Goal: Communication & Community: Answer question/provide support

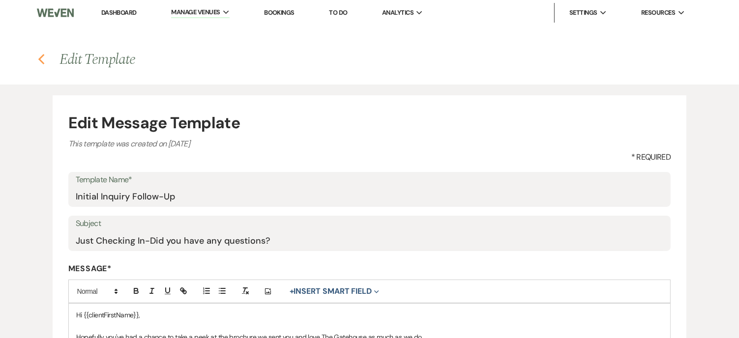
click at [41, 59] on icon "Previous" at bounding box center [41, 60] width 7 height 12
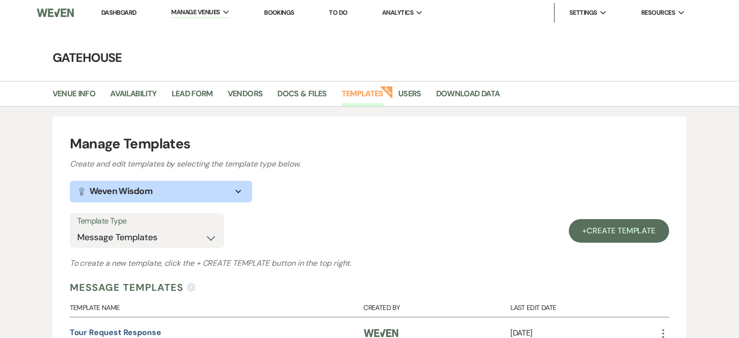
click at [123, 15] on link "Dashboard" at bounding box center [118, 12] width 35 height 8
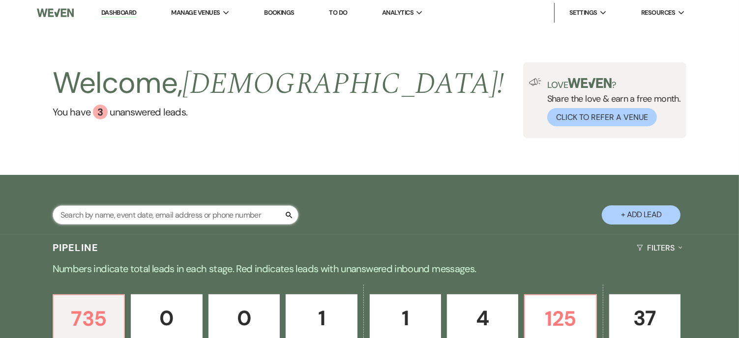
click at [156, 205] on input "text" at bounding box center [176, 214] width 246 height 19
click at [652, 216] on button "+ Add Lead" at bounding box center [640, 214] width 79 height 19
select select "669"
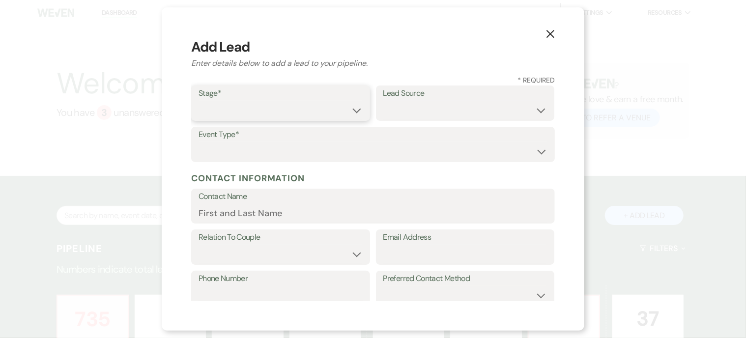
click at [296, 111] on select "Inquiry Follow Up Tour Requested Tour Confirmed Toured Proposal Sent Booked Lost" at bounding box center [281, 110] width 164 height 19
select select "1"
click at [199, 101] on select "Inquiry Follow Up Tour Requested Tour Confirmed Toured Proposal Sent Booked Lost" at bounding box center [281, 110] width 164 height 19
click at [446, 109] on select "Weven Venue Website Instagram Facebook Pinterest Google The Knot Wedding Wire H…" at bounding box center [465, 110] width 164 height 19
select select "5"
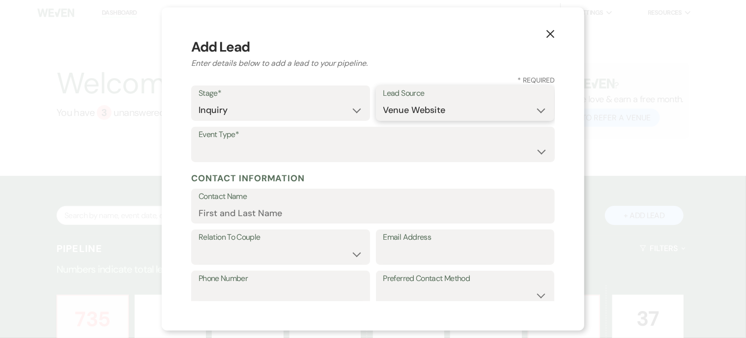
click at [383, 101] on select "Weven Venue Website Instagram Facebook Pinterest Google The Knot Wedding Wire H…" at bounding box center [465, 110] width 164 height 19
click at [268, 150] on select "Wedding Anniversary Party Baby Shower Bachelorette / Bachelor Party Birthday Pa…" at bounding box center [373, 151] width 349 height 19
select select "1"
click at [199, 142] on select "Wedding Anniversary Party Baby Shower Bachelorette / Bachelor Party Birthday Pa…" at bounding box center [373, 151] width 349 height 19
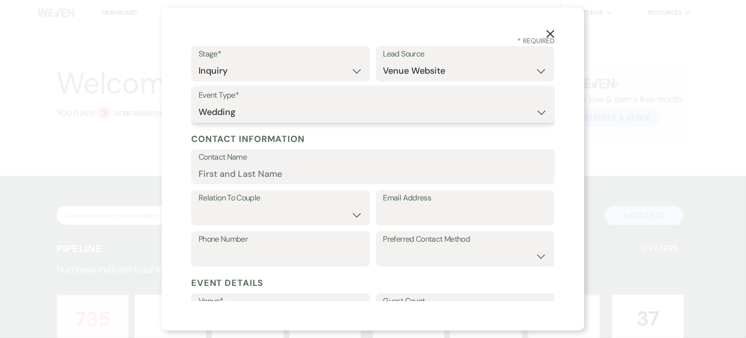
scroll to position [98, 0]
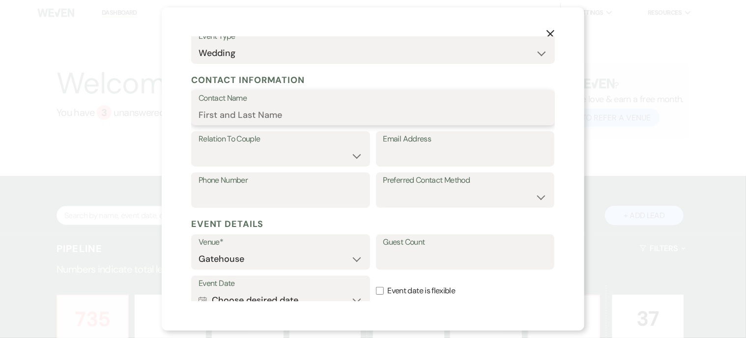
click at [246, 116] on input "Contact Name" at bounding box center [373, 114] width 349 height 19
type input "Kori Luther"
click at [421, 157] on input "Email Address" at bounding box center [465, 155] width 164 height 19
paste input "kori.luther673@gmail.com"
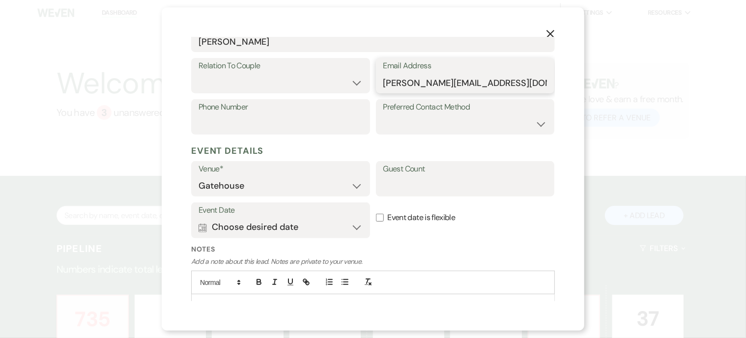
scroll to position [197, 0]
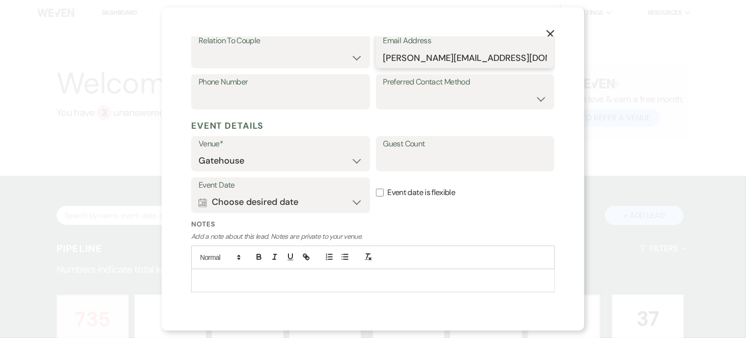
type input "kori.luther673@gmail.com"
click at [354, 60] on select "Couple Planner Parent of Couple Family Member Friend Other" at bounding box center [281, 57] width 164 height 19
select select "1"
click at [199, 48] on select "Couple Planner Parent of Couple Family Member Friend Other" at bounding box center [281, 57] width 164 height 19
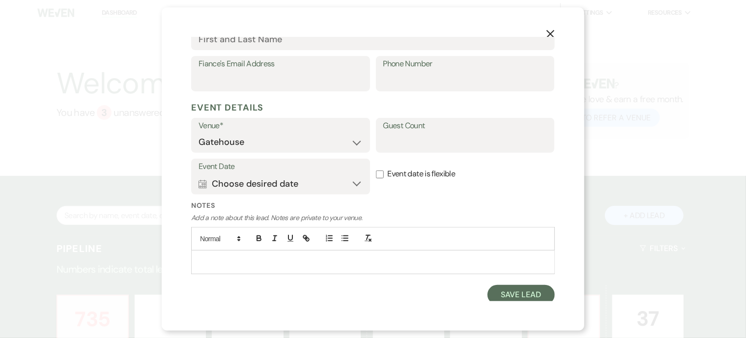
scroll to position [318, 0]
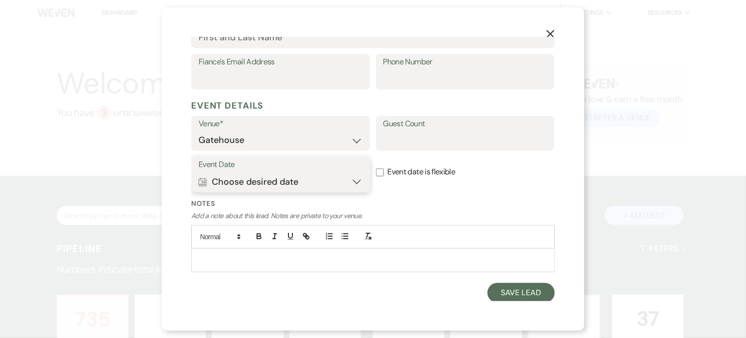
click at [354, 179] on button "Calendar Choose desired date Expand" at bounding box center [281, 182] width 164 height 20
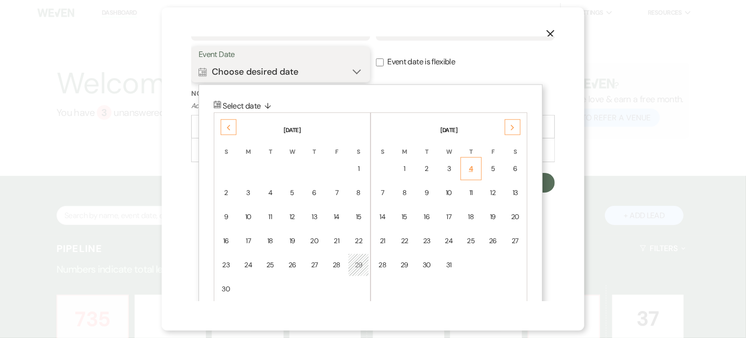
scroll to position [441, 0]
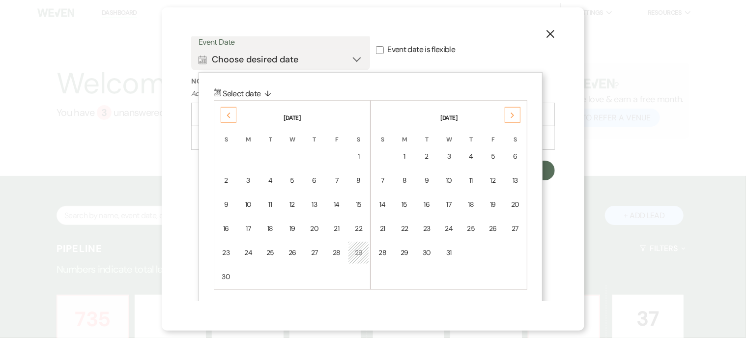
click at [517, 115] on div "Next" at bounding box center [513, 115] width 16 height 16
click at [516, 226] on div "25" at bounding box center [515, 229] width 8 height 10
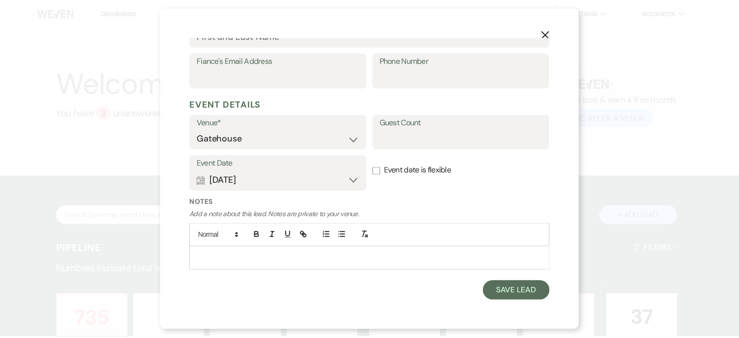
scroll to position [318, 0]
click at [495, 295] on button "Save Lead" at bounding box center [520, 293] width 67 height 20
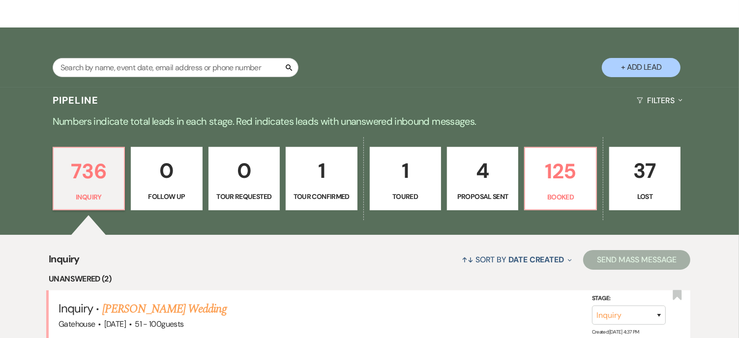
scroll to position [147, 0]
click at [102, 168] on p "736" at bounding box center [88, 171] width 58 height 33
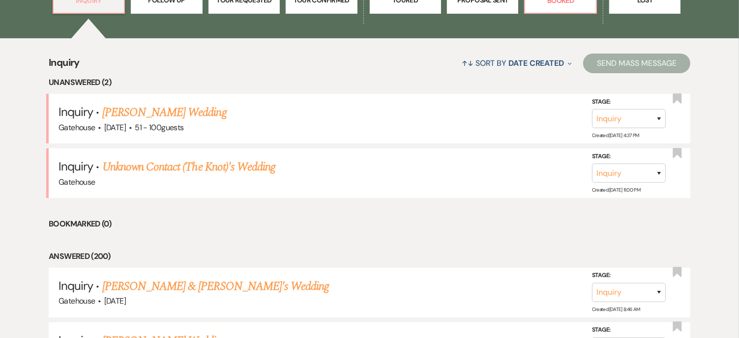
scroll to position [442, 0]
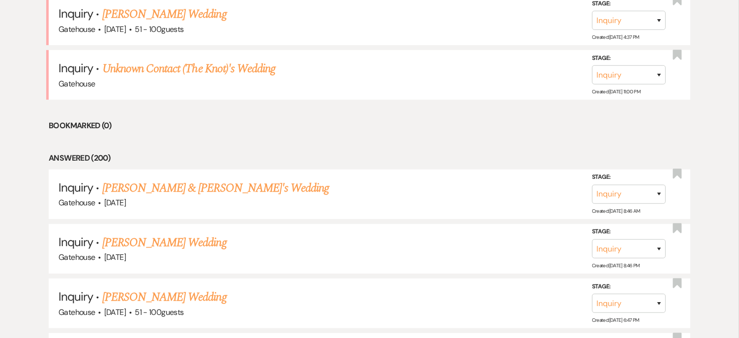
drag, startPoint x: 171, startPoint y: 187, endPoint x: 204, endPoint y: 170, distance: 37.6
click at [171, 187] on link "Kori Luther & Fiance's Wedding" at bounding box center [215, 188] width 227 height 18
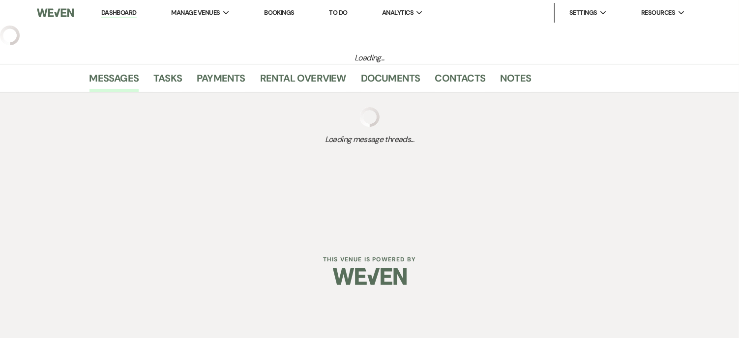
select select "5"
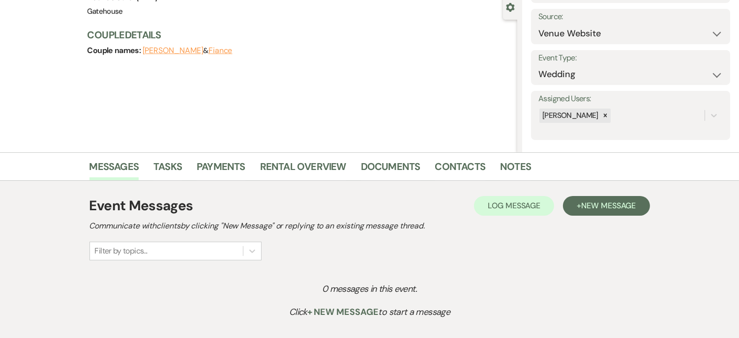
scroll to position [98, 0]
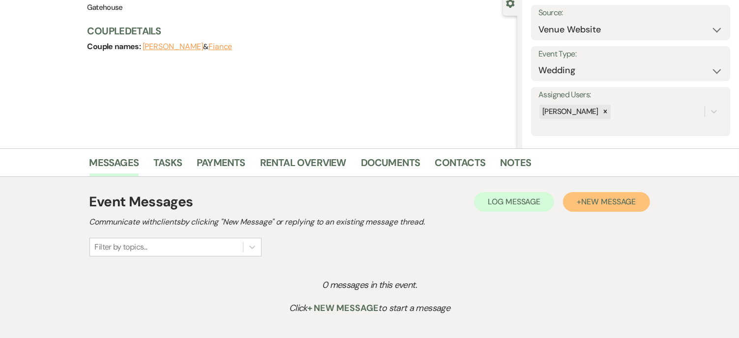
click at [599, 203] on span "New Message" at bounding box center [608, 202] width 55 height 10
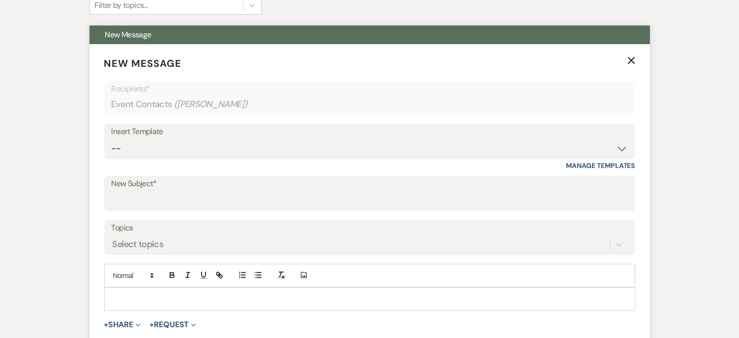
scroll to position [344, 0]
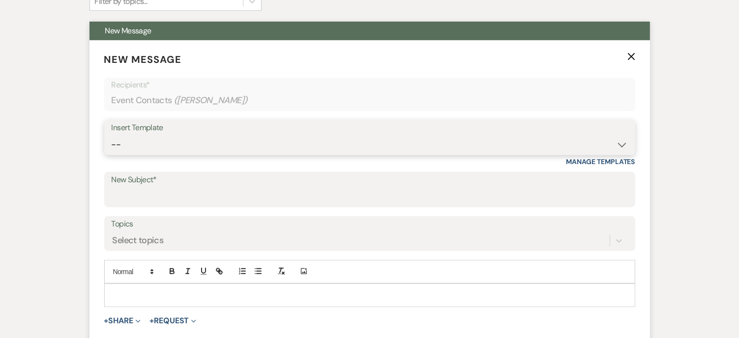
click at [155, 146] on select "-- Tour Request Response Proposal 6-9 Month Check-in Happy 1 Month Anniversary!…" at bounding box center [370, 144] width 516 height 19
select select "2237"
click at [112, 135] on select "-- Tour Request Response Proposal 6-9 Month Check-in Happy 1 Month Anniversary!…" at bounding box center [370, 144] width 516 height 19
type input "Let's Plan Something Wonderful at The Gatehouse!"
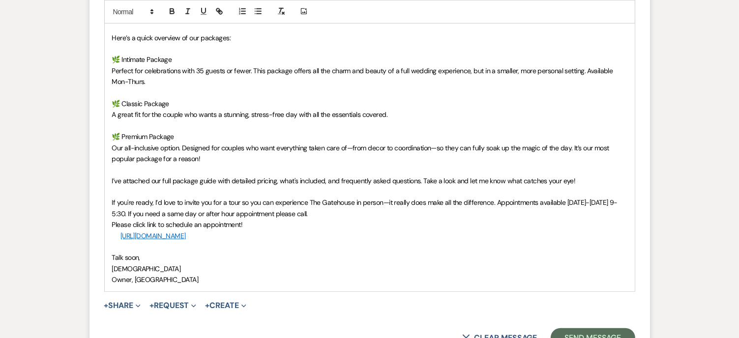
scroll to position [688, 0]
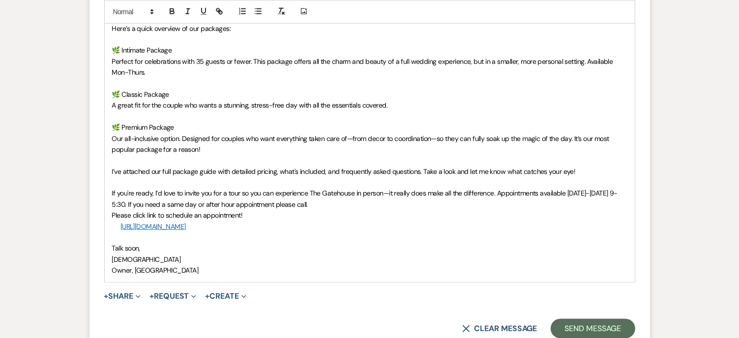
click at [111, 169] on div "Hi Kori, Thank you so much for reaching out. What an exciting season you're ste…" at bounding box center [370, 111] width 530 height 342
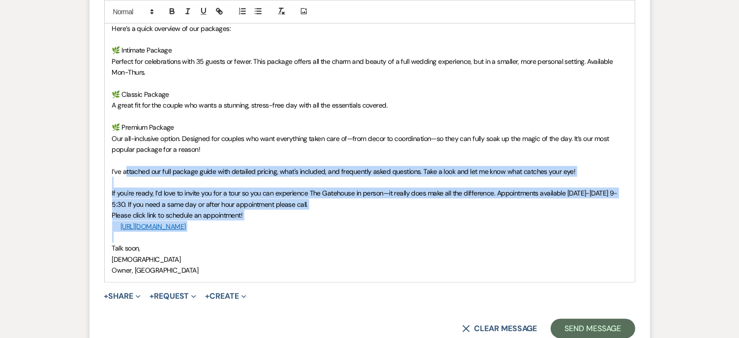
drag, startPoint x: 219, startPoint y: 178, endPoint x: 439, endPoint y: 235, distance: 227.4
click at [439, 235] on div "Hi Kori, Thank you so much for reaching out. What an exciting season you're ste…" at bounding box center [370, 111] width 530 height 342
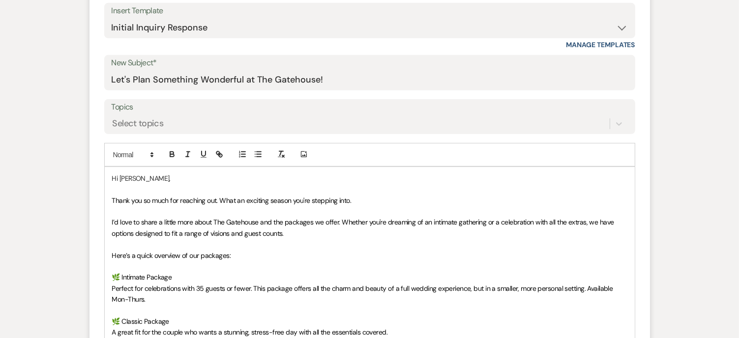
scroll to position [491, 0]
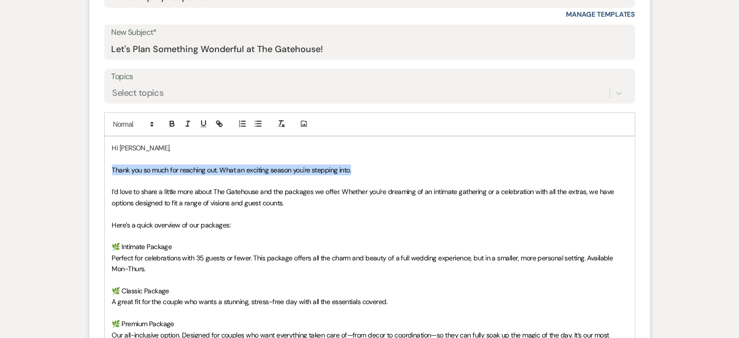
drag, startPoint x: 112, startPoint y: 167, endPoint x: 351, endPoint y: 171, distance: 239.3
click at [351, 171] on p "Thank you so much for reaching out. What an exciting season you're stepping int…" at bounding box center [369, 170] width 515 height 11
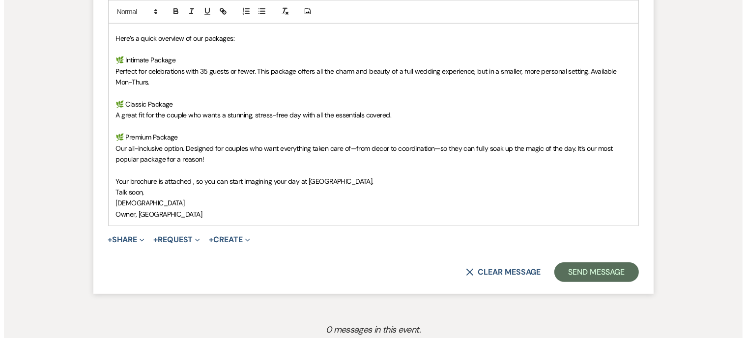
scroll to position [688, 0]
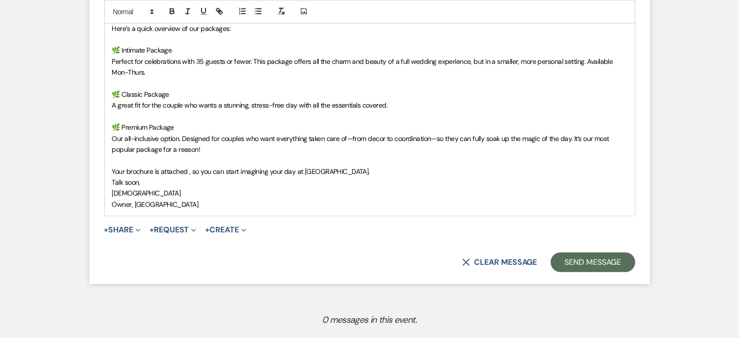
click at [353, 171] on p "Your brochure is attached , so you can start imagining your day at [GEOGRAPHIC_…" at bounding box center [369, 171] width 515 height 11
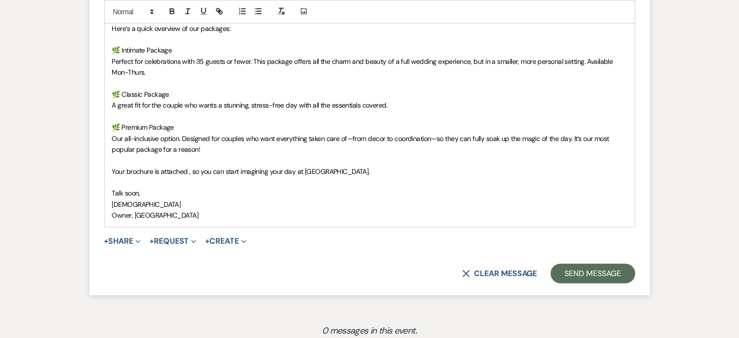
click at [136, 203] on p "[DEMOGRAPHIC_DATA]" at bounding box center [369, 204] width 515 height 11
drag, startPoint x: 179, startPoint y: 214, endPoint x: 106, endPoint y: 212, distance: 72.8
click at [106, 212] on div "Hi Kori, We're so glad you found us! What an exciting season you're stepping in…" at bounding box center [370, 83] width 530 height 287
click at [120, 237] on button "+ Share Expand" at bounding box center [122, 241] width 37 height 8
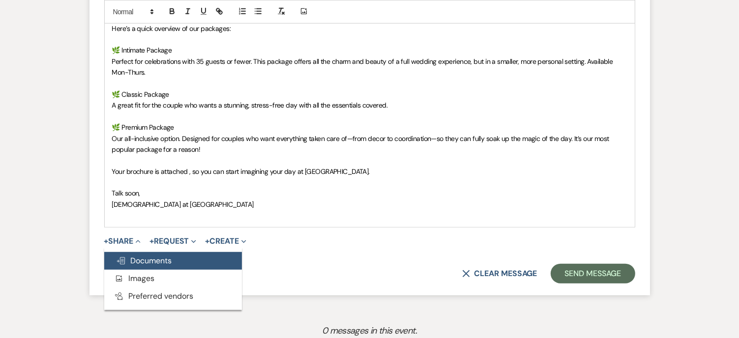
click at [157, 256] on span "Doc Upload Documents" at bounding box center [144, 261] width 56 height 10
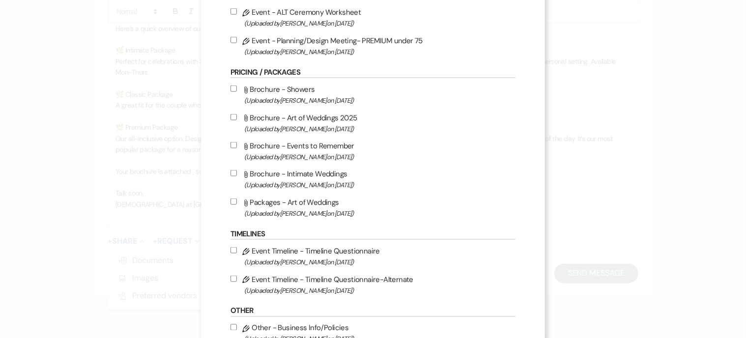
scroll to position [639, 0]
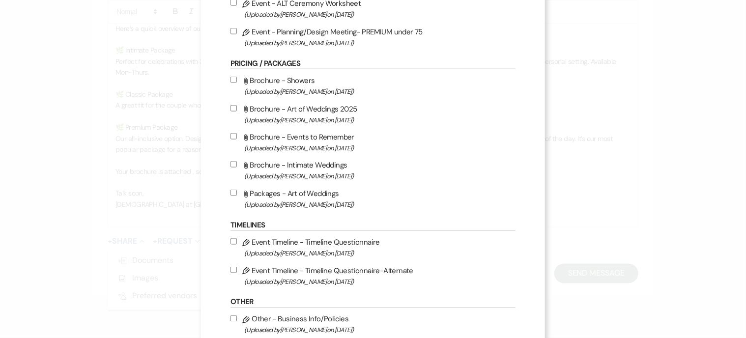
click at [305, 117] on label "Attach File Brochure - Art of Weddings 2025 (Uploaded by Christi Edwards on Jul…" at bounding box center [372, 114] width 285 height 23
click at [237, 112] on input "Attach File Brochure - Art of Weddings 2025 (Uploaded by Christi Edwards on Jul…" at bounding box center [233, 108] width 6 height 6
checkbox input "true"
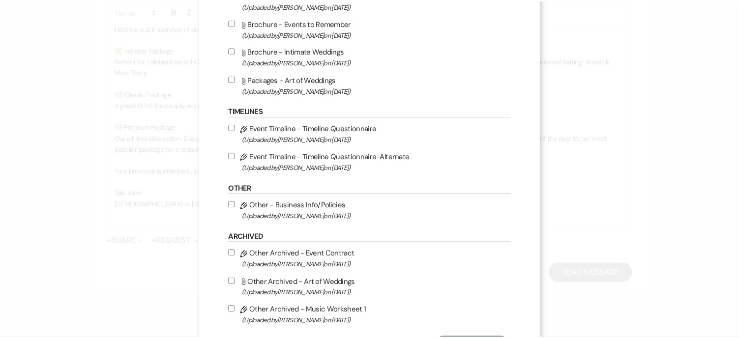
scroll to position [806, 0]
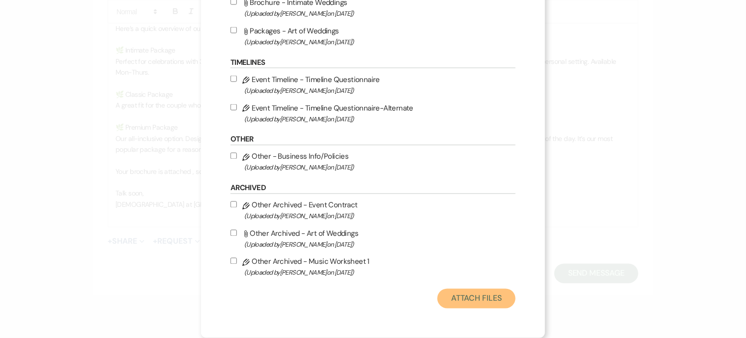
click at [467, 296] on button "Attach Files" at bounding box center [476, 299] width 78 height 20
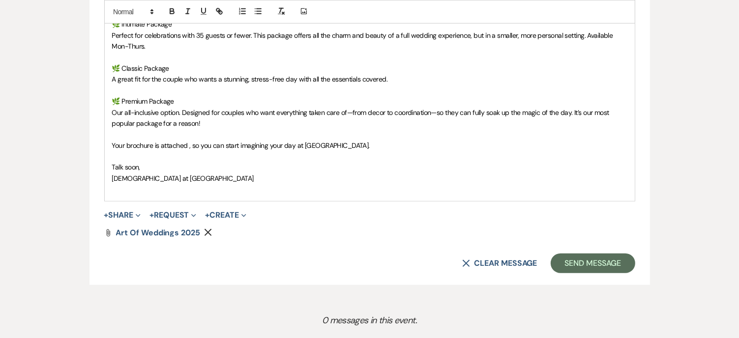
scroll to position [820, 0]
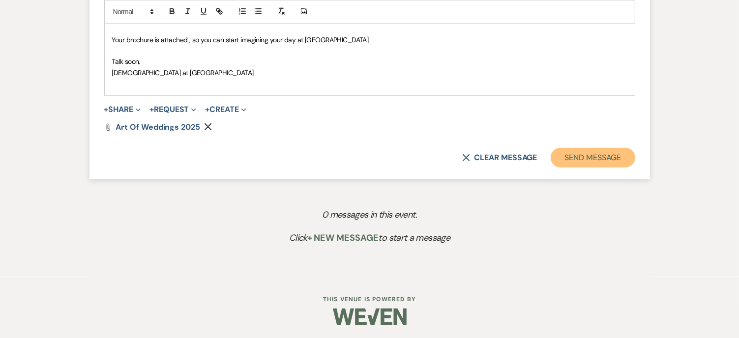
click at [592, 154] on button "Send Message" at bounding box center [592, 158] width 84 height 20
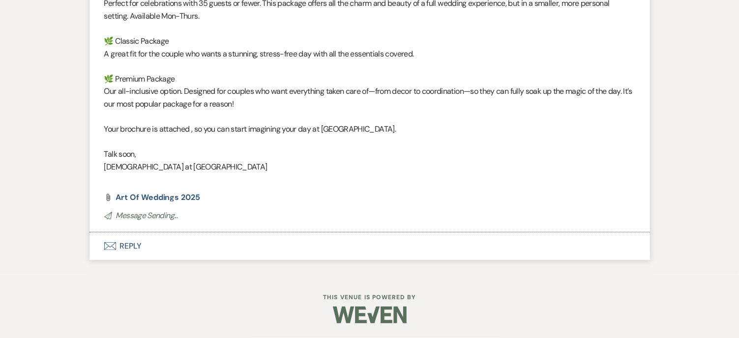
scroll to position [404, 0]
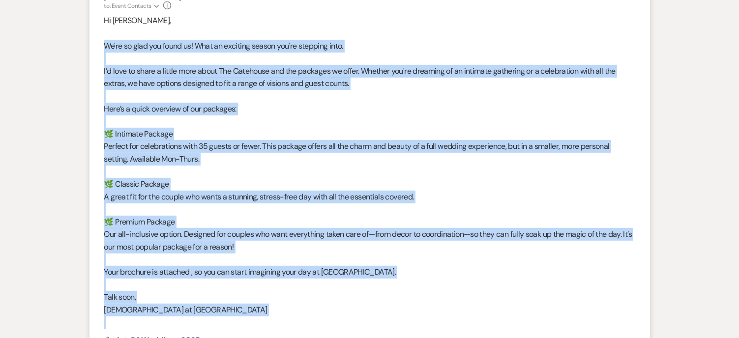
drag, startPoint x: 104, startPoint y: 44, endPoint x: 413, endPoint y: 316, distance: 411.2
click at [413, 316] on div "Hi Kori, We're so glad you found us! What an exciting season you're stepping in…" at bounding box center [369, 171] width 531 height 315
copy div "We're so glad you found us! What an exciting season you're stepping into. I’d l…"
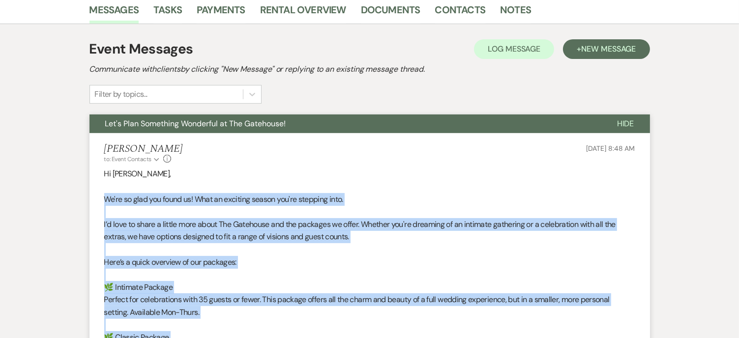
scroll to position [0, 0]
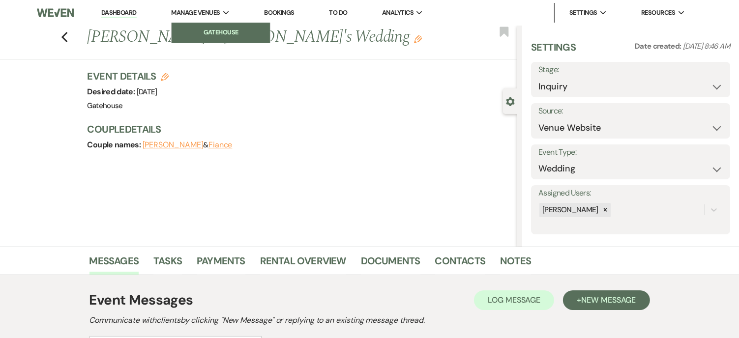
click at [222, 29] on li "Gatehouse" at bounding box center [220, 33] width 88 height 10
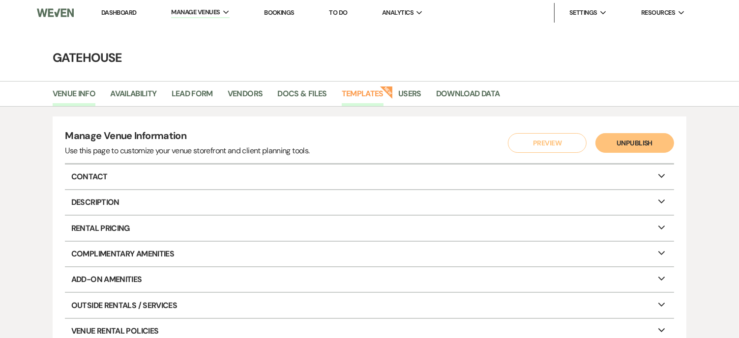
click at [372, 90] on link "Templates" at bounding box center [363, 96] width 42 height 19
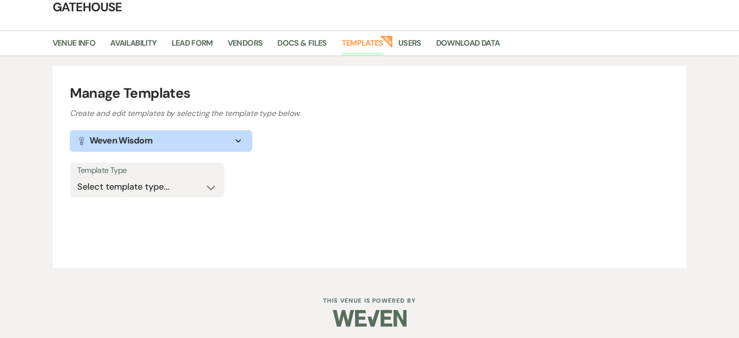
scroll to position [54, 0]
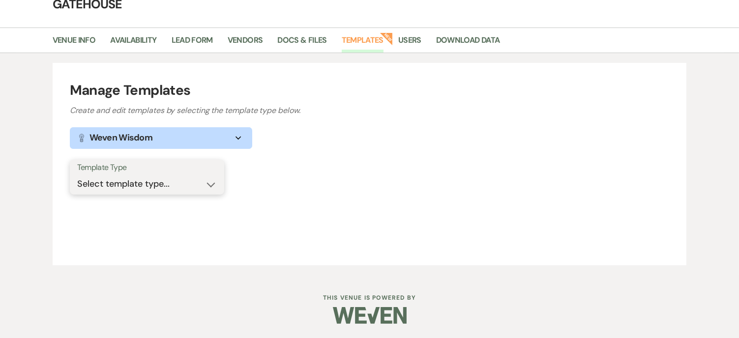
click at [208, 180] on select "Select template type... Task List Message Templates Payment Plan Inventory Item…" at bounding box center [147, 183] width 140 height 19
select select "Message Templates"
click at [77, 174] on select "Select template type... Task List Message Templates Payment Plan Inventory Item…" at bounding box center [147, 183] width 140 height 19
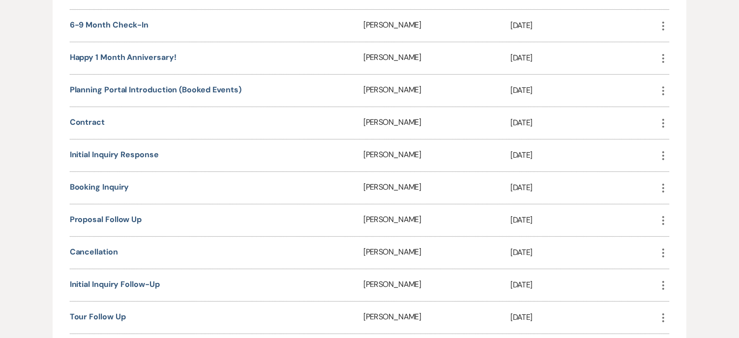
scroll to position [398, 0]
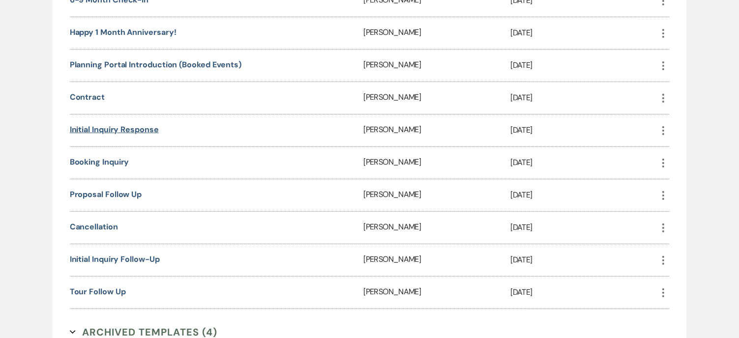
click at [93, 127] on link "Initial Inquiry Response" at bounding box center [114, 129] width 89 height 10
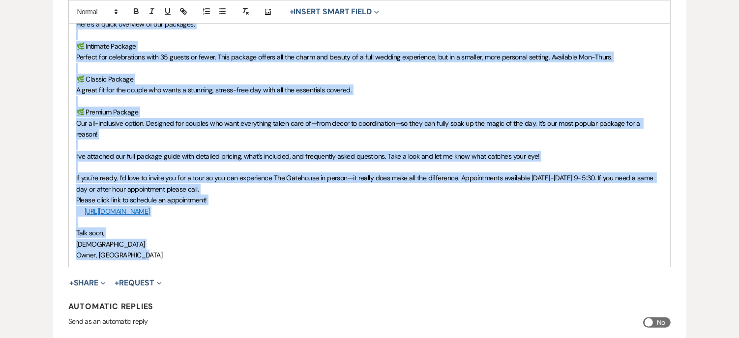
scroll to position [464, 0]
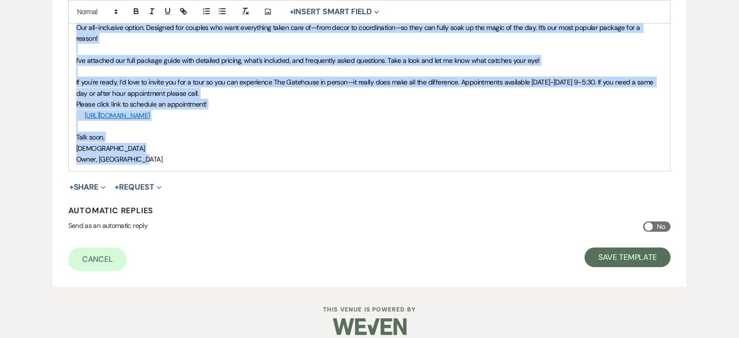
drag, startPoint x: 76, startPoint y: 139, endPoint x: 485, endPoint y: 120, distance: 409.8
click at [470, 155] on div "Hi {{recipientFirstName}}, Thank you so much for reaching out. What an exciting…" at bounding box center [369, 5] width 601 height 331
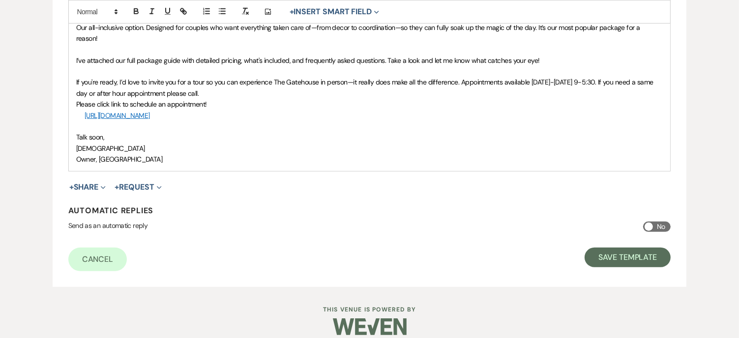
drag, startPoint x: 485, startPoint y: 120, endPoint x: 495, endPoint y: 141, distance: 23.1
click at [495, 141] on div "Hi {{recipientFirstName}}, Thank you so much for reaching out. What an exciting…" at bounding box center [369, 5] width 601 height 331
click at [468, 132] on p "Talk soon," at bounding box center [369, 137] width 587 height 11
drag, startPoint x: 370, startPoint y: 110, endPoint x: 85, endPoint y: 77, distance: 286.9
click at [124, 85] on div "Hi {{recipientFirstName}}, Thank you so much for reaching out. What an exciting…" at bounding box center [369, 5] width 601 height 331
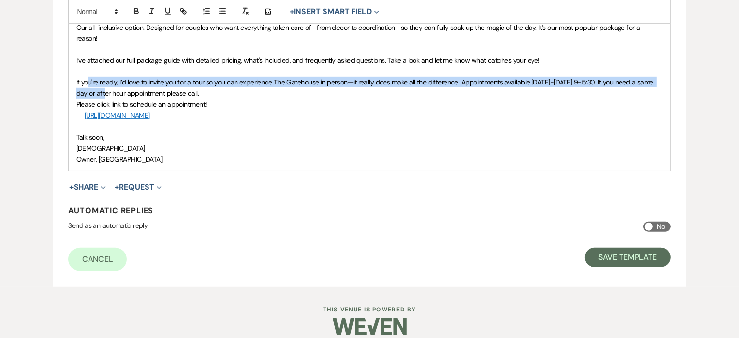
drag, startPoint x: 85, startPoint y: 77, endPoint x: 110, endPoint y: 92, distance: 29.7
click at [89, 78] on span "If you're ready, I’d love to invite you for a tour so you can experience The Ga…" at bounding box center [365, 88] width 578 height 20
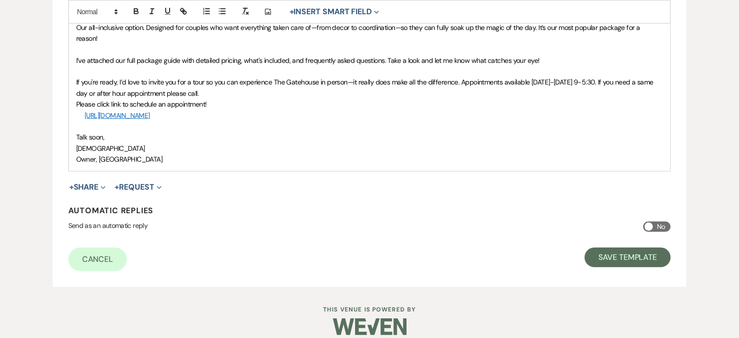
drag, startPoint x: 110, startPoint y: 92, endPoint x: 124, endPoint y: 98, distance: 14.8
click at [124, 98] on div "Hi {{recipientFirstName}}, Thank you so much for reaching out. What an exciting…" at bounding box center [369, 5] width 601 height 331
click at [222, 126] on link "https://app.acuityscheduling.com/schedule.php?owner=19045657&appointmentType=13…" at bounding box center [197, 123] width 62 height 13
click at [442, 132] on p "Talk soon," at bounding box center [369, 137] width 587 height 11
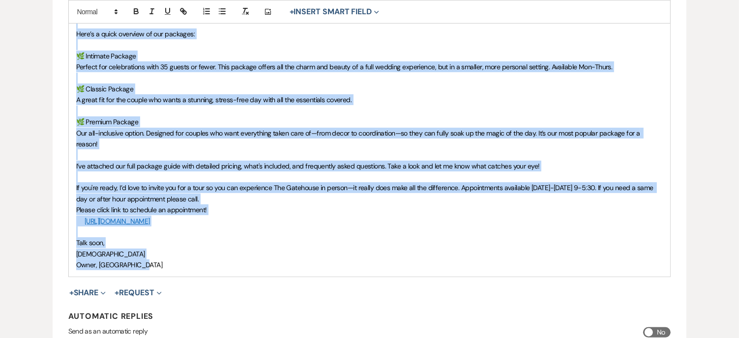
scroll to position [416, 0]
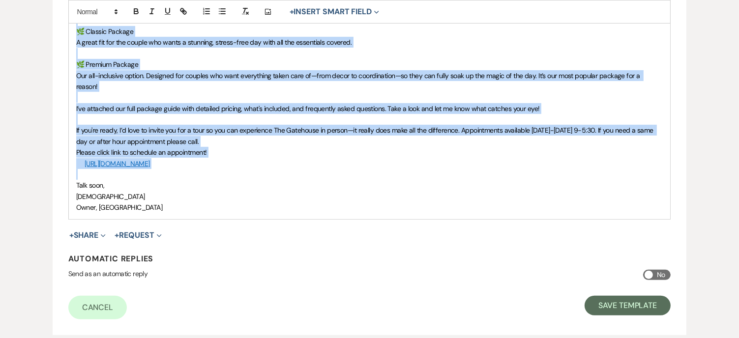
drag, startPoint x: 75, startPoint y: 117, endPoint x: 418, endPoint y: 158, distance: 345.4
click at [418, 158] on div "Hi {{recipientFirstName}}, Thank you so much for reaching out. What an exciting…" at bounding box center [369, 53] width 601 height 331
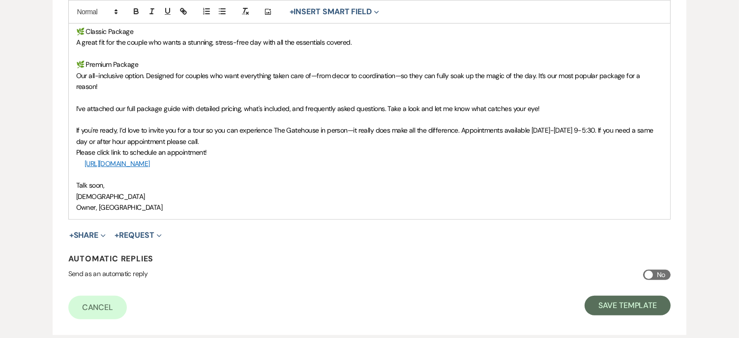
scroll to position [394, 0]
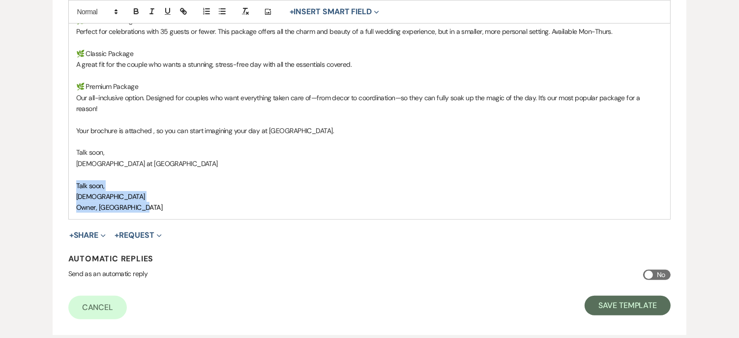
drag, startPoint x: 75, startPoint y: 173, endPoint x: 202, endPoint y: 209, distance: 132.8
click at [202, 209] on form "Edit Message Template This template was created on Jul 18, 2023 * Required Temp…" at bounding box center [370, 18] width 634 height 633
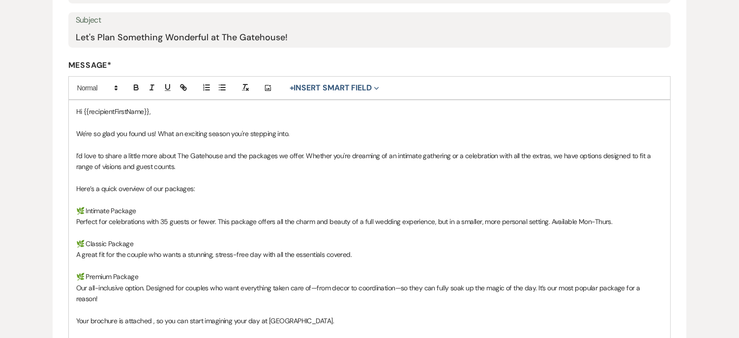
scroll to position [197, 0]
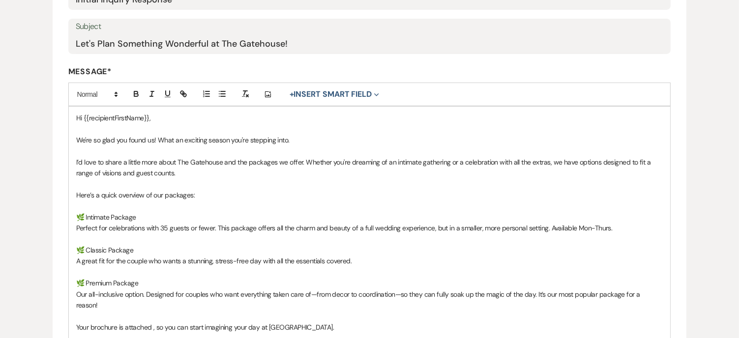
click at [99, 208] on p at bounding box center [369, 205] width 587 height 11
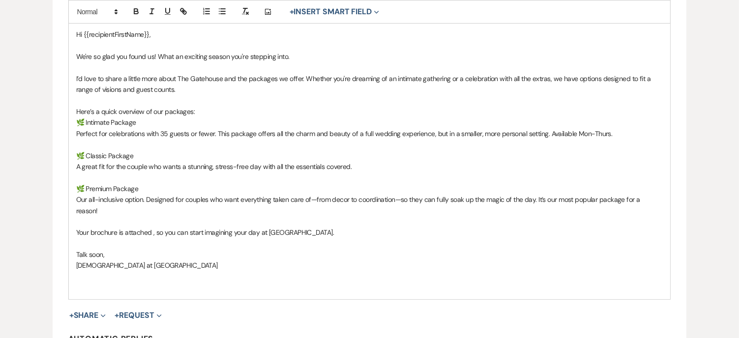
scroll to position [295, 0]
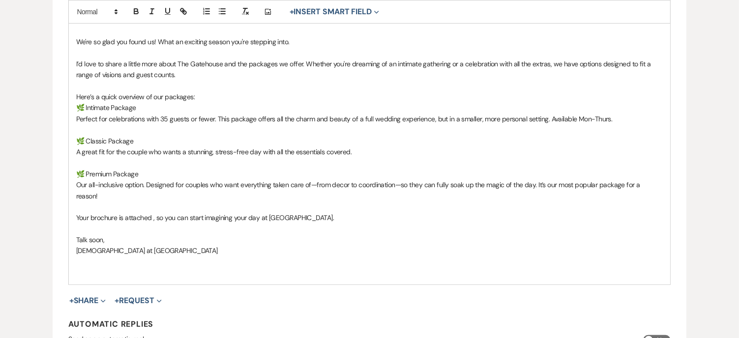
click at [93, 82] on p at bounding box center [369, 86] width 587 height 11
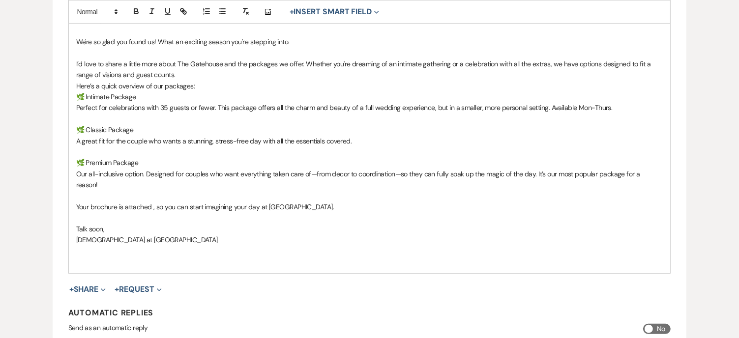
click at [214, 83] on p "Here’s a quick overview of our packages:" at bounding box center [369, 86] width 587 height 11
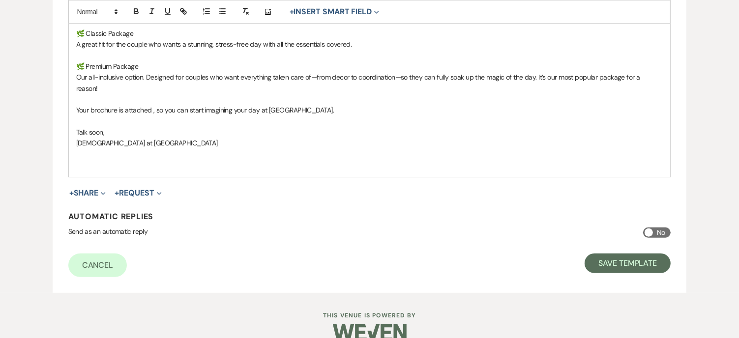
scroll to position [409, 0]
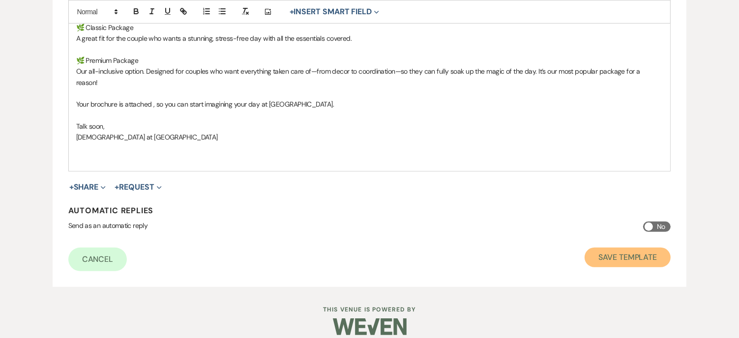
click at [644, 248] on button "Save Template" at bounding box center [627, 258] width 86 height 20
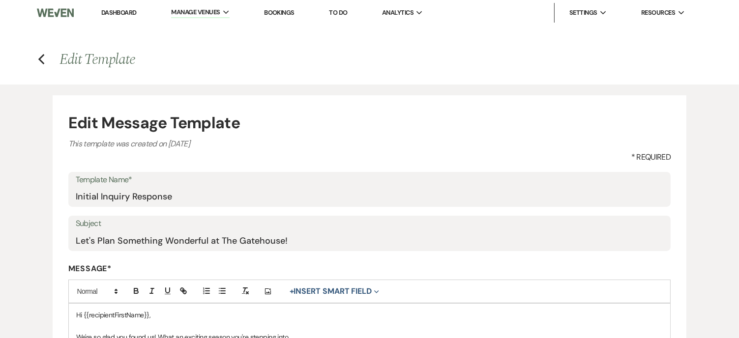
select select "Message Templates"
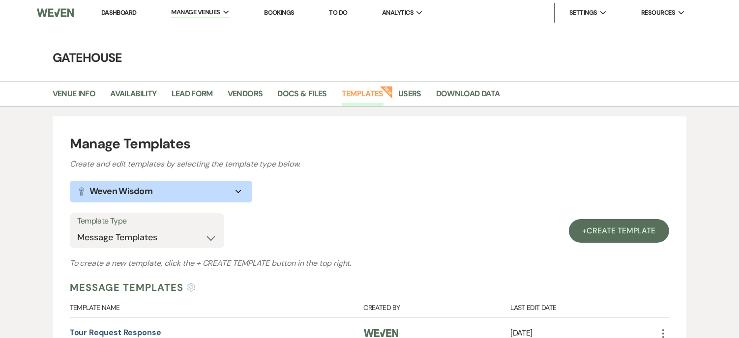
click at [114, 9] on link "Dashboard" at bounding box center [118, 12] width 35 height 8
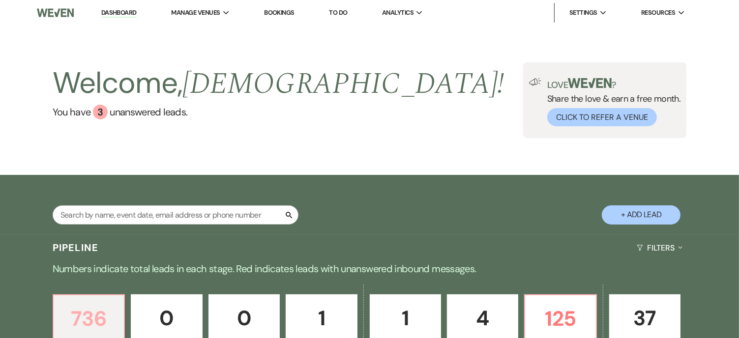
click at [122, 294] on link "736 Inquiry" at bounding box center [89, 326] width 72 height 64
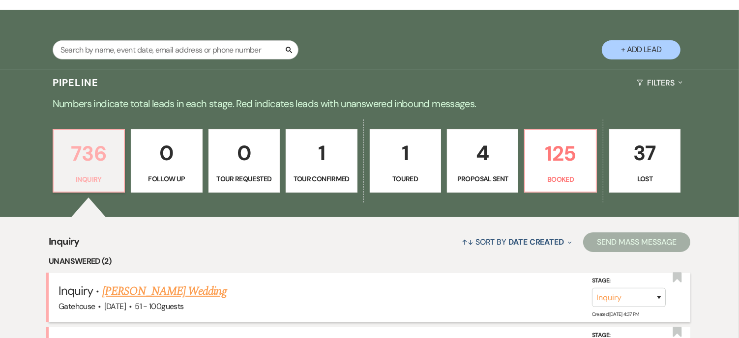
scroll to position [263, 0]
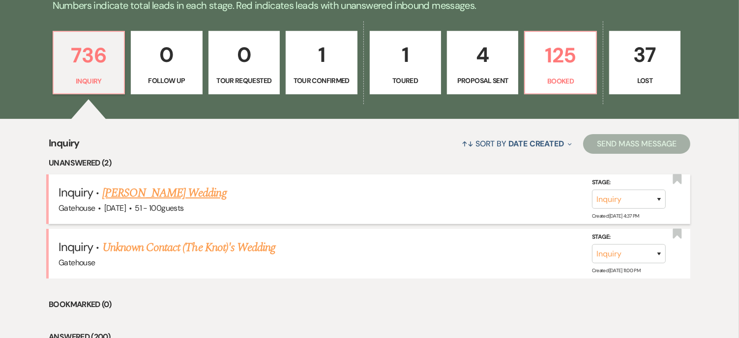
click at [159, 190] on link "Katelyn Roshto's Wedding" at bounding box center [164, 193] width 124 height 18
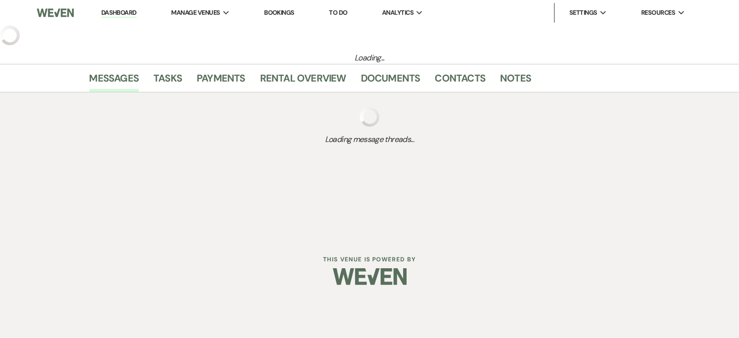
select select "2"
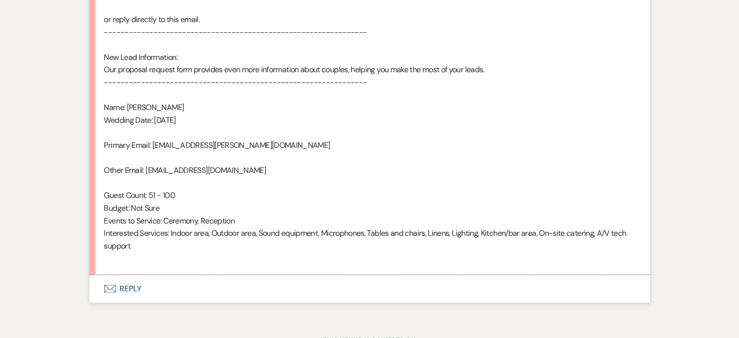
scroll to position [665, 0]
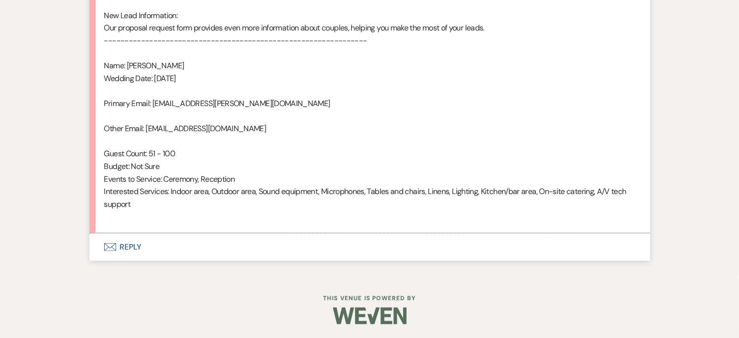
click at [120, 245] on button "Envelope Reply" at bounding box center [369, 247] width 560 height 28
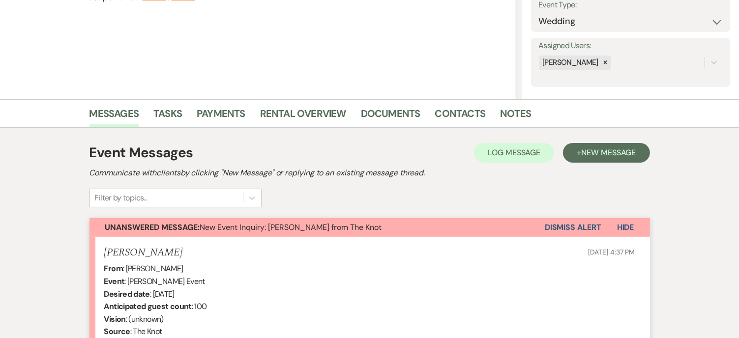
scroll to position [55, 0]
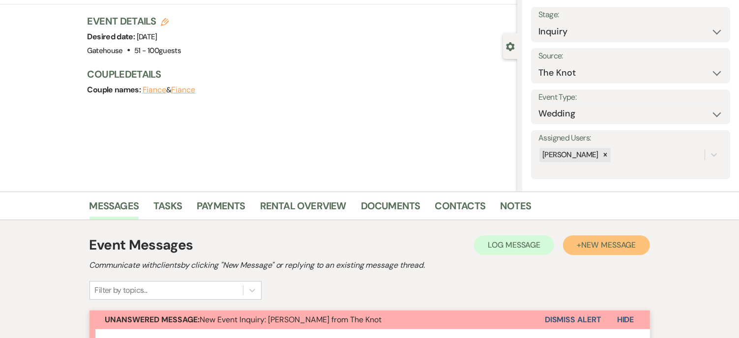
click at [601, 249] on span "New Message" at bounding box center [608, 245] width 55 height 10
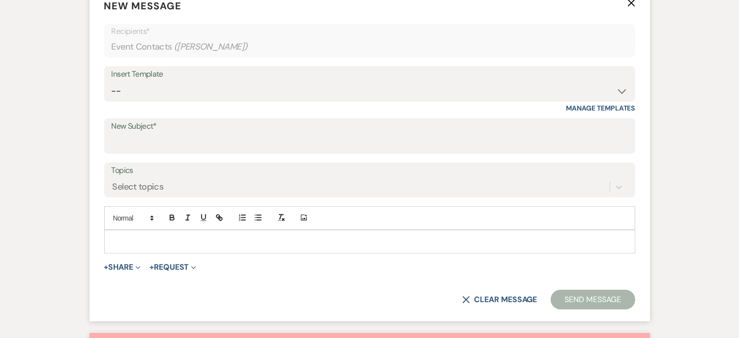
scroll to position [399, 0]
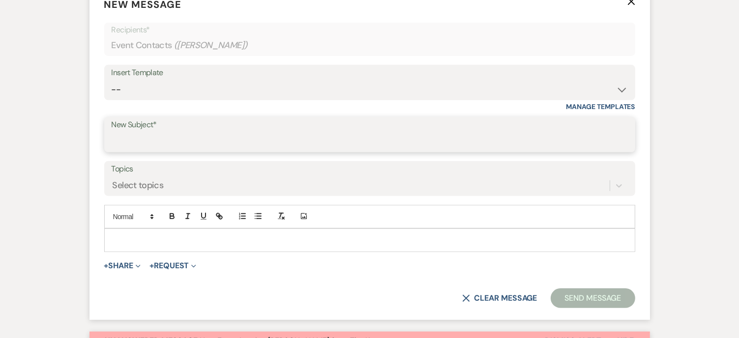
click at [137, 147] on input "New Subject*" at bounding box center [370, 141] width 516 height 19
type input "Let's Plan Something Wonderful at The Gatehouse"
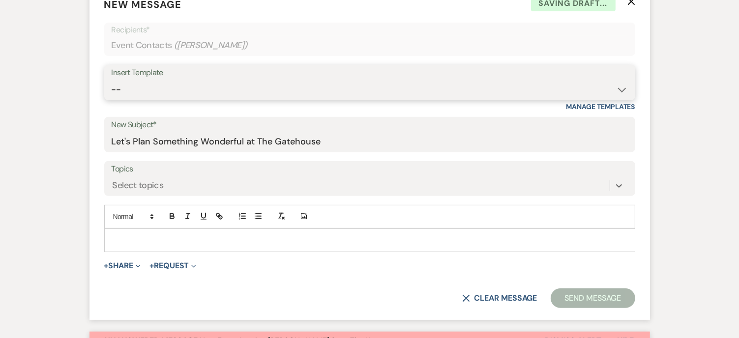
click at [161, 89] on select "-- Tour Request Response Proposal 6-9 Month Check-in Happy 1 Month Anniversary!…" at bounding box center [370, 89] width 516 height 19
select select "2237"
click at [112, 80] on select "-- Tour Request Response Proposal 6-9 Month Check-in Happy 1 Month Anniversary!…" at bounding box center [370, 89] width 516 height 19
type input "Let's Plan Something Wonderful at The Gatehouse!"
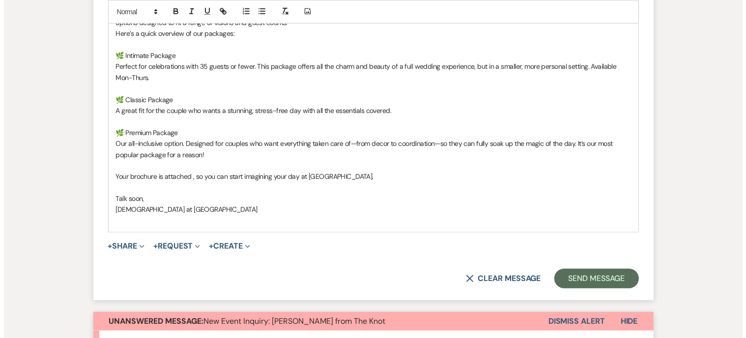
scroll to position [694, 0]
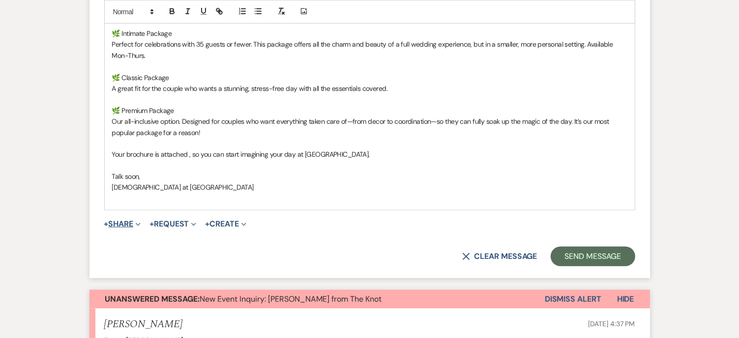
click at [127, 226] on button "+ Share Expand" at bounding box center [122, 224] width 37 height 8
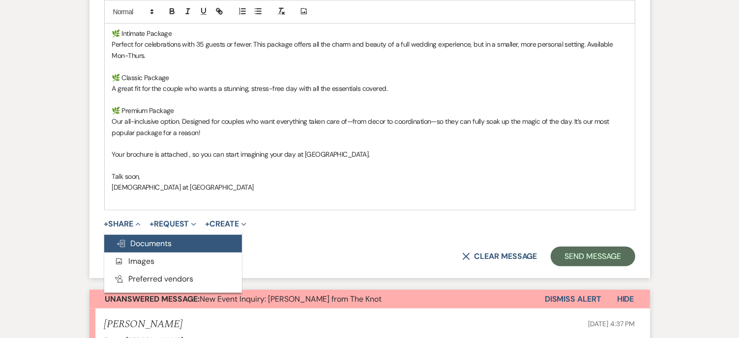
click at [164, 245] on span "Doc Upload Documents" at bounding box center [144, 243] width 56 height 10
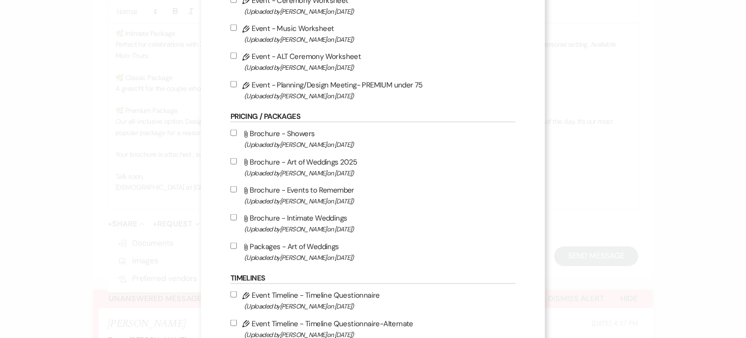
scroll to position [590, 0]
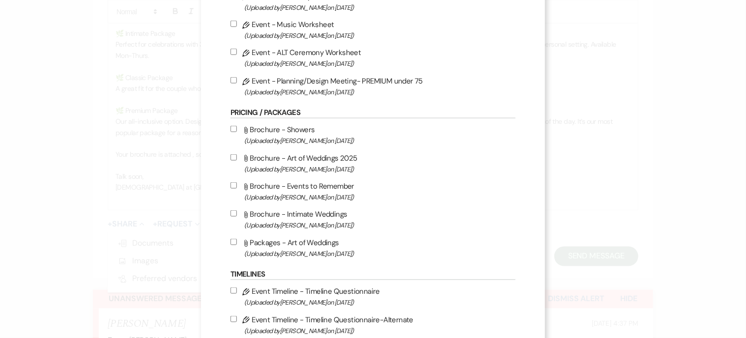
click at [316, 166] on label "Attach File Brochure - Art of Weddings 2025 (Uploaded by Christi Edwards on Jul…" at bounding box center [372, 163] width 285 height 23
click at [237, 161] on input "Attach File Brochure - Art of Weddings 2025 (Uploaded by Christi Edwards on Jul…" at bounding box center [233, 157] width 6 height 6
checkbox input "true"
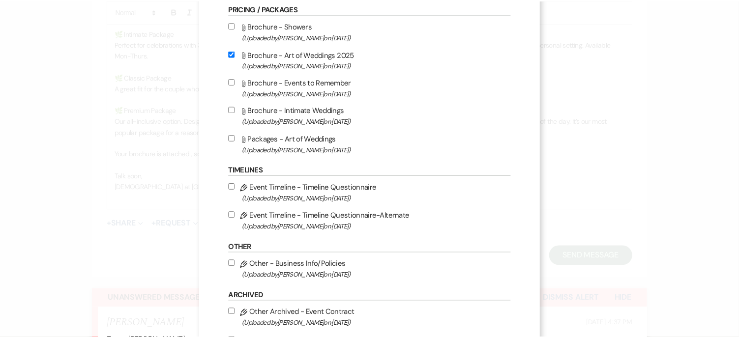
scroll to position [806, 0]
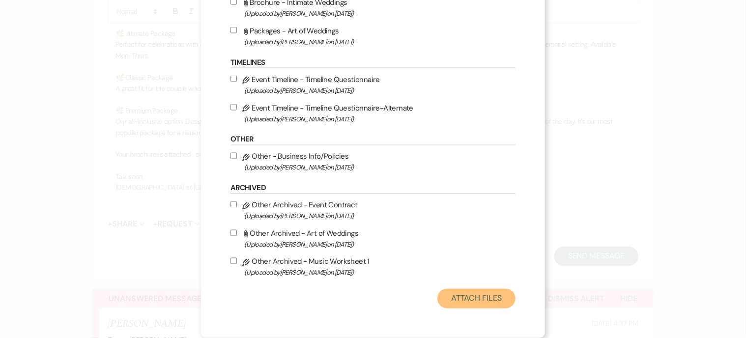
click at [467, 297] on button "Attach Files" at bounding box center [476, 299] width 78 height 20
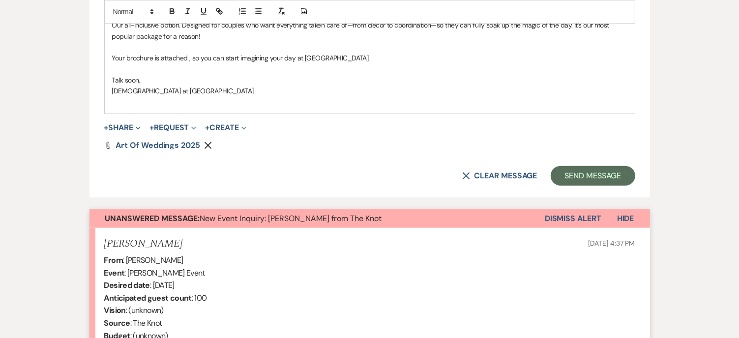
scroll to position [792, 0]
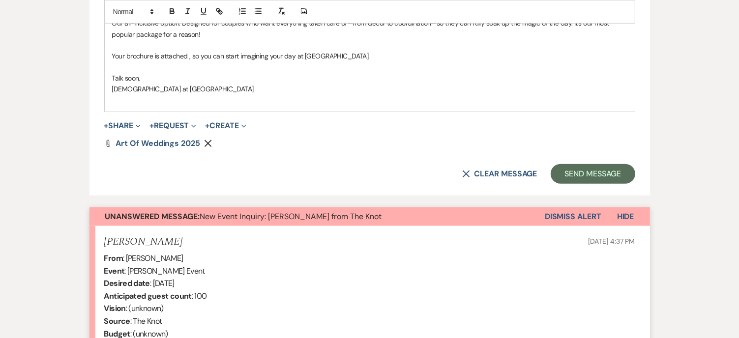
click at [589, 214] on button "Dismiss Alert" at bounding box center [572, 216] width 57 height 19
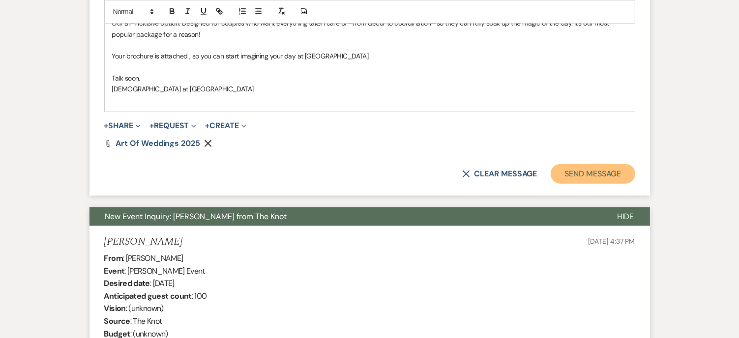
click at [588, 170] on button "Send Message" at bounding box center [592, 174] width 84 height 20
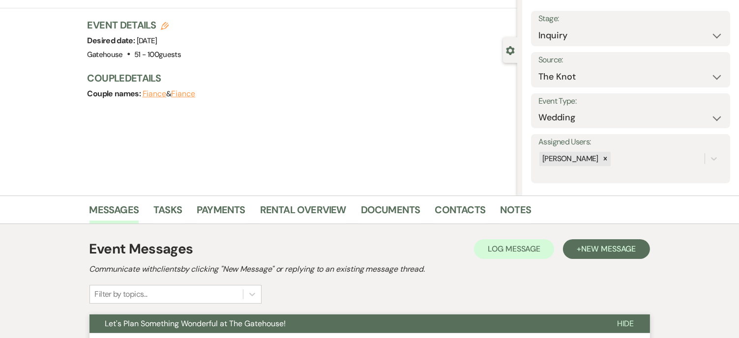
scroll to position [0, 0]
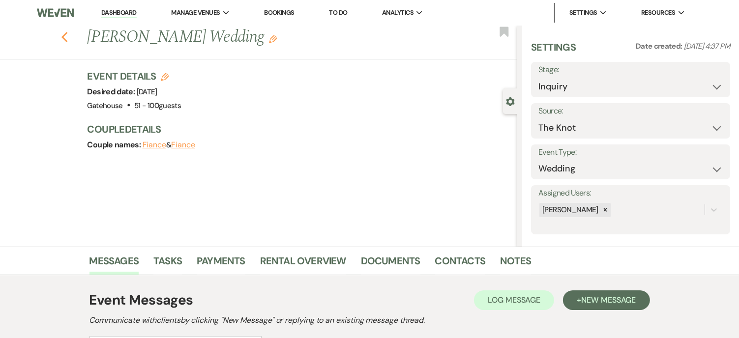
click at [68, 40] on icon "Previous" at bounding box center [64, 37] width 7 height 12
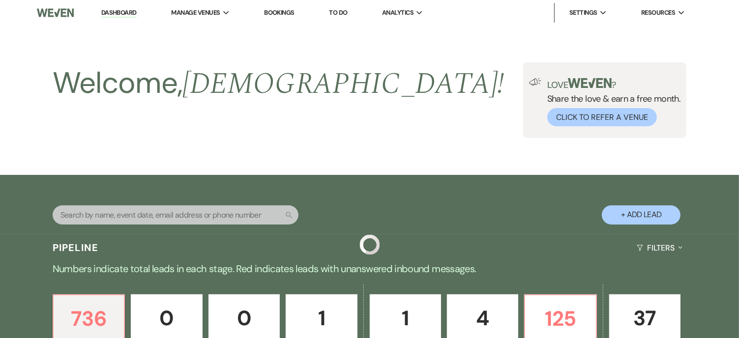
scroll to position [263, 0]
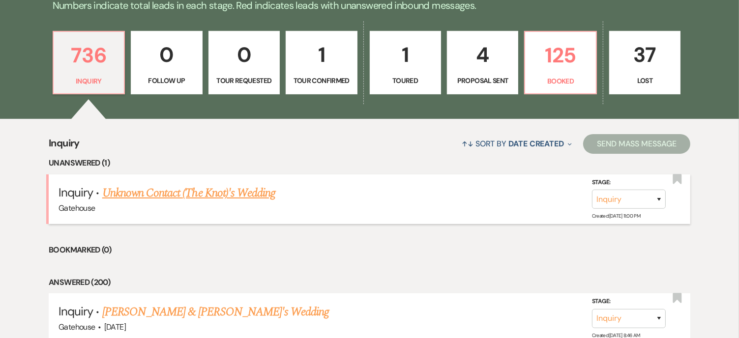
click at [225, 192] on link "Unknown Contact (The Knot)'s Wedding" at bounding box center [188, 193] width 173 height 18
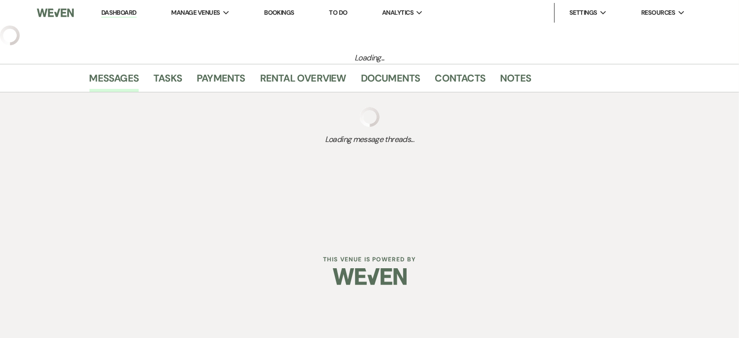
select select "2"
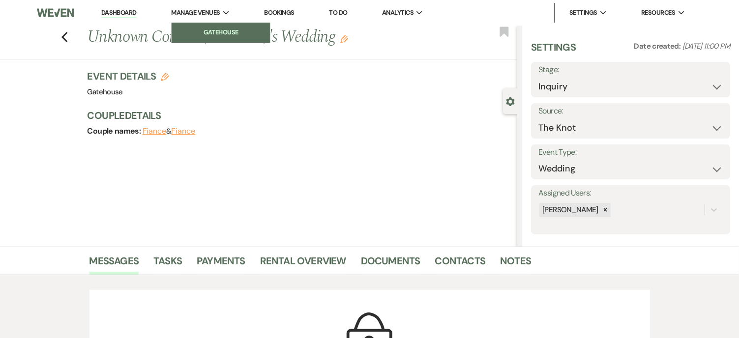
click at [208, 30] on li "Gatehouse" at bounding box center [220, 33] width 88 height 10
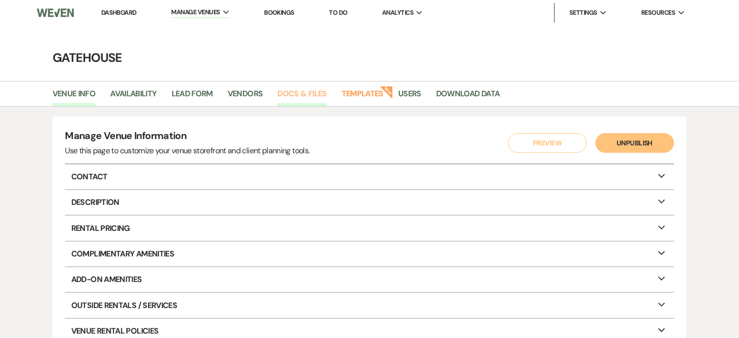
click at [316, 90] on link "Docs & Files" at bounding box center [301, 96] width 49 height 19
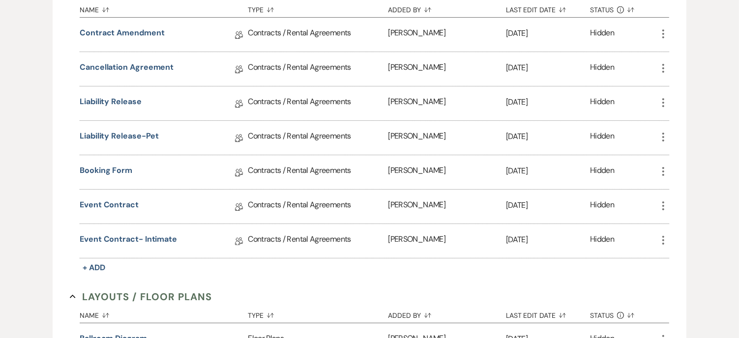
scroll to position [246, 0]
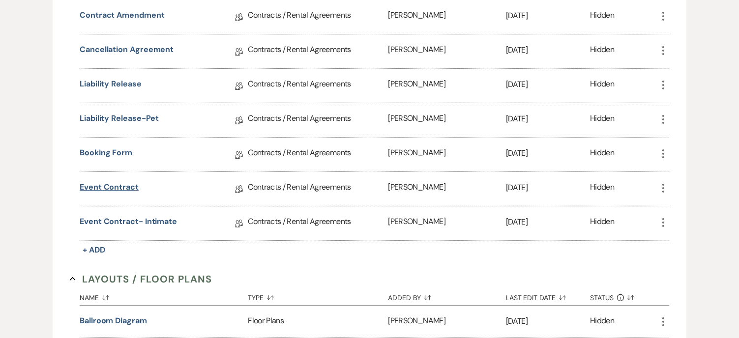
click at [119, 184] on link "Event Contract" at bounding box center [109, 188] width 59 height 15
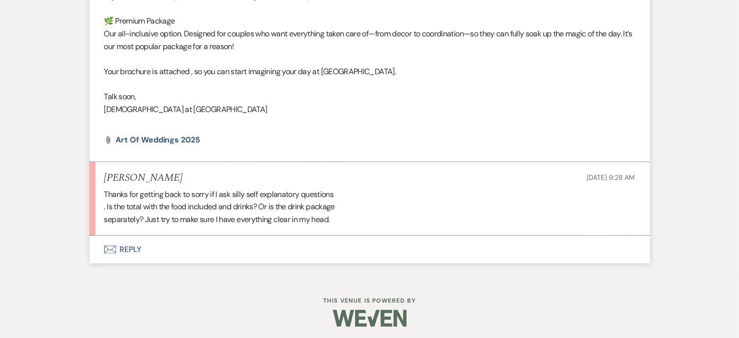
scroll to position [608, 0]
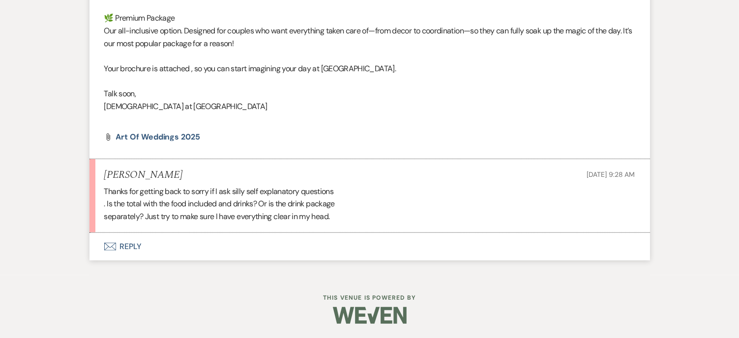
click at [128, 244] on button "Envelope Reply" at bounding box center [369, 247] width 560 height 28
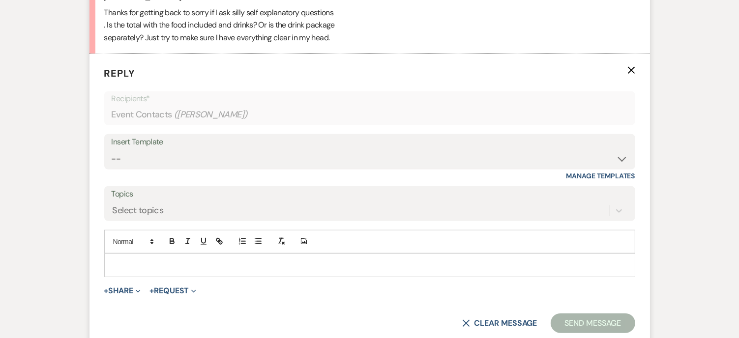
scroll to position [805, 0]
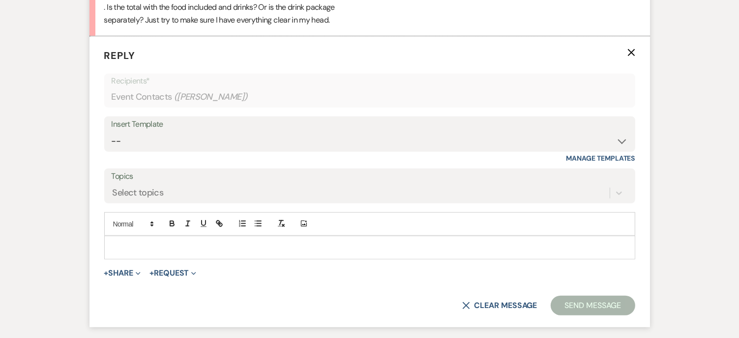
click at [123, 236] on div at bounding box center [370, 247] width 530 height 23
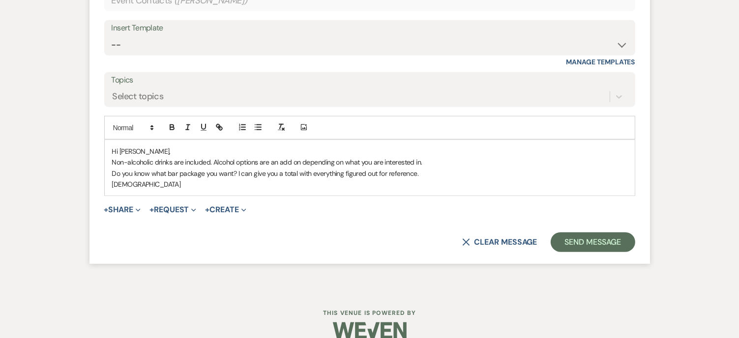
scroll to position [903, 0]
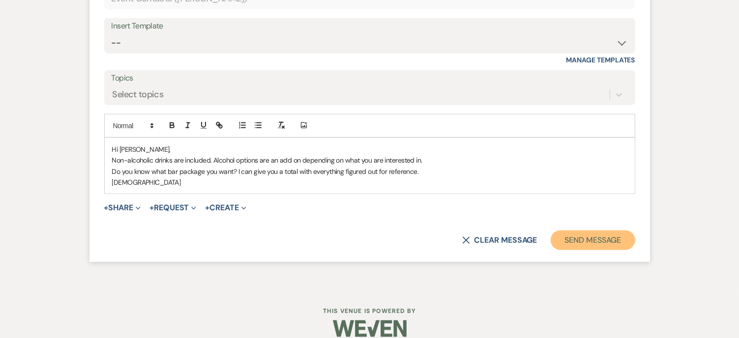
click at [598, 241] on button "Send Message" at bounding box center [592, 240] width 84 height 20
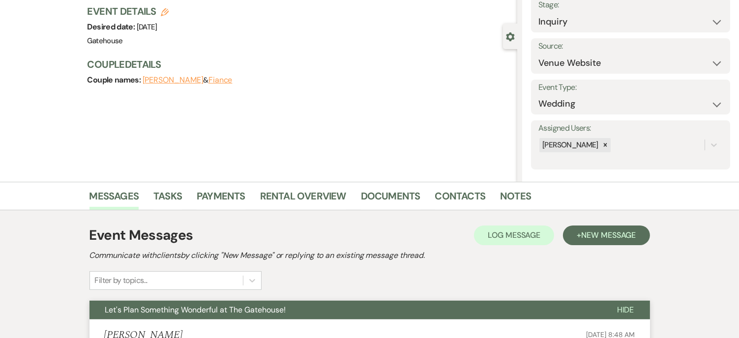
scroll to position [0, 0]
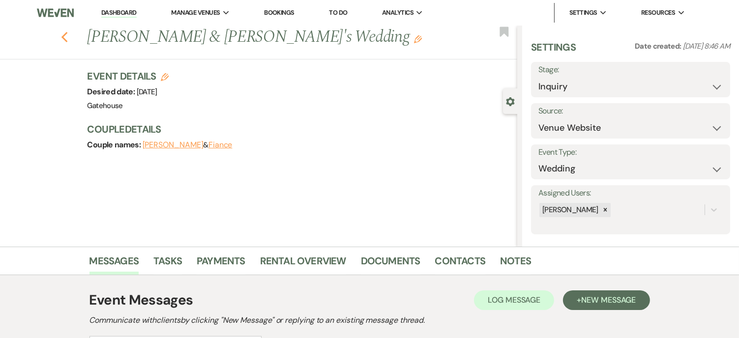
click at [67, 40] on icon "Previous" at bounding box center [64, 37] width 7 height 12
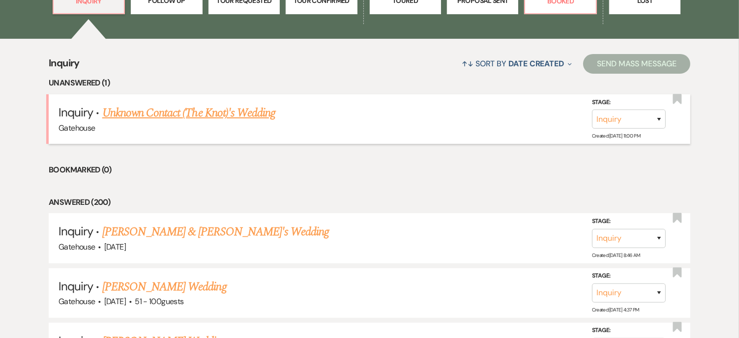
scroll to position [344, 0]
click at [171, 113] on link "Unknown Contact (The Knot)'s Wedding" at bounding box center [188, 113] width 173 height 18
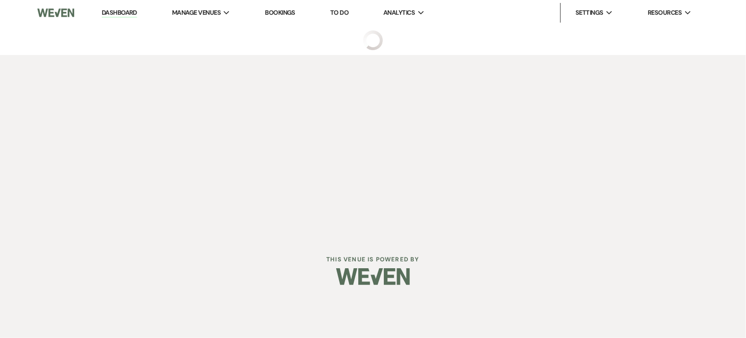
select select "2"
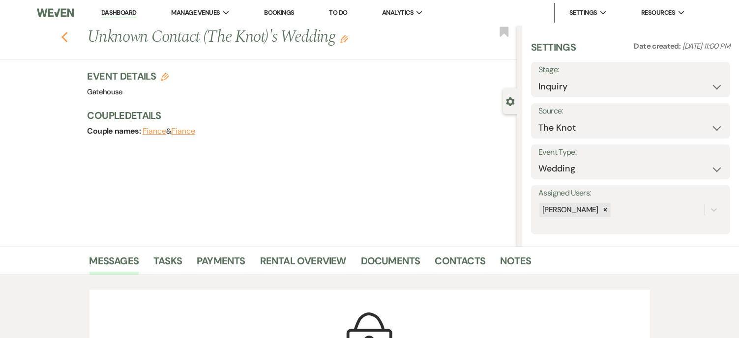
click at [67, 39] on use "button" at bounding box center [64, 37] width 6 height 11
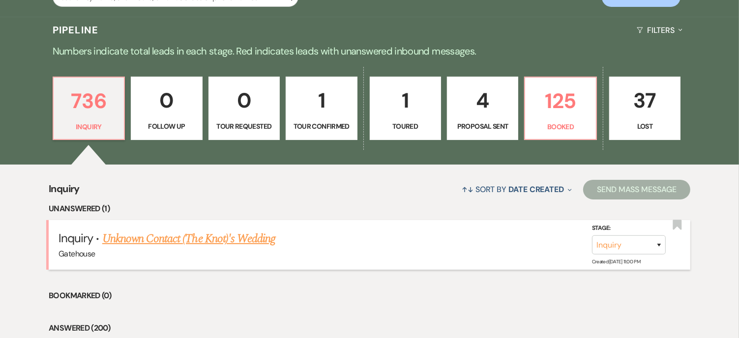
scroll to position [246, 0]
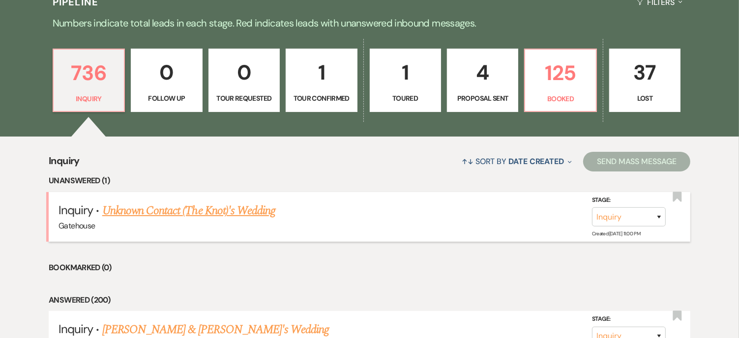
click at [218, 210] on link "Unknown Contact (The Knot)'s Wedding" at bounding box center [188, 211] width 173 height 18
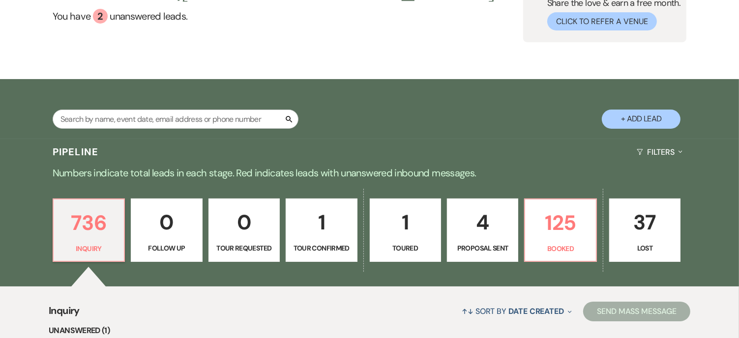
select select "2"
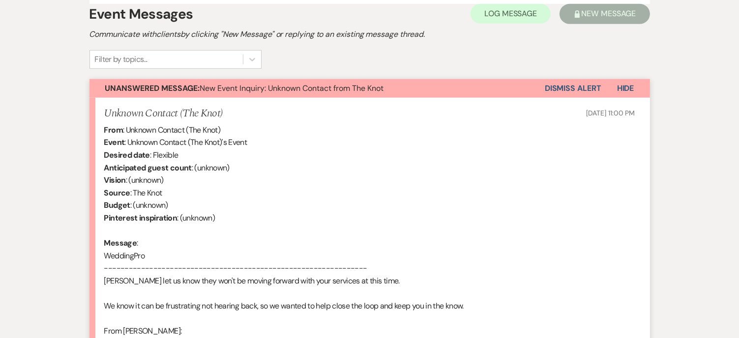
scroll to position [601, 0]
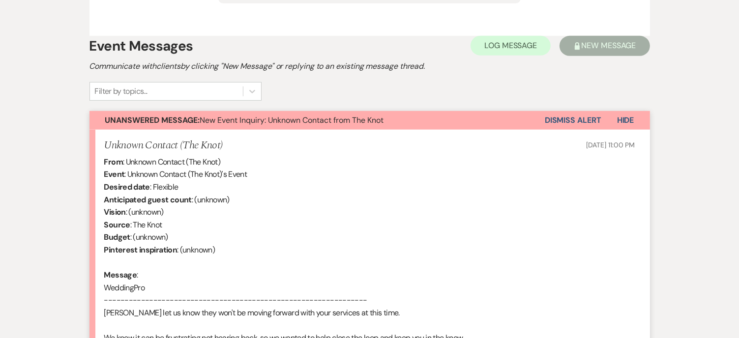
click at [580, 111] on button "Dismiss Alert" at bounding box center [572, 120] width 57 height 19
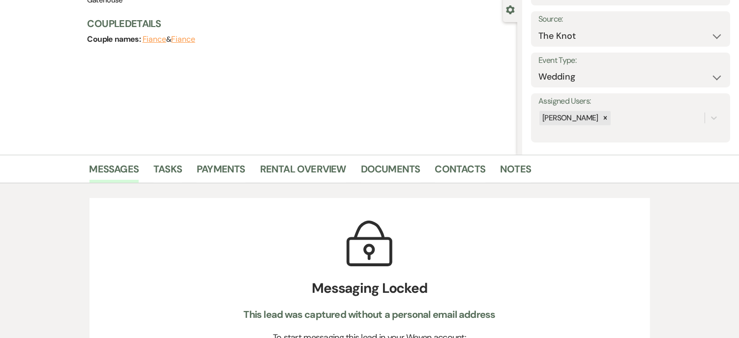
scroll to position [0, 0]
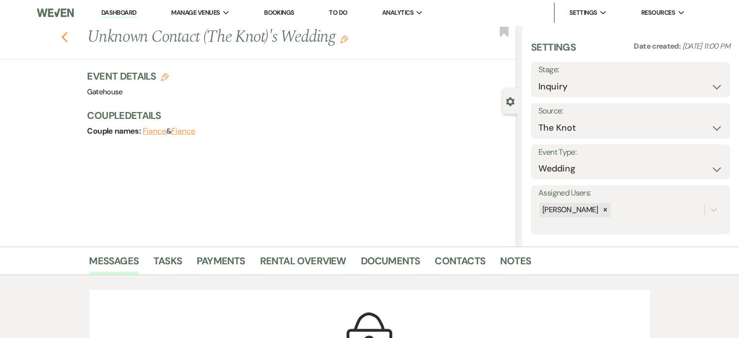
click at [67, 35] on icon "Previous" at bounding box center [64, 37] width 7 height 12
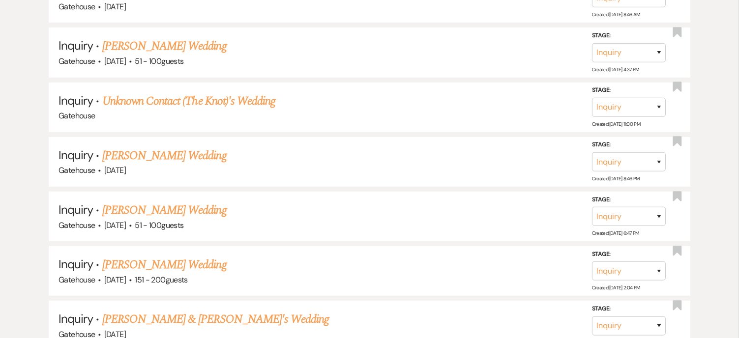
scroll to position [639, 0]
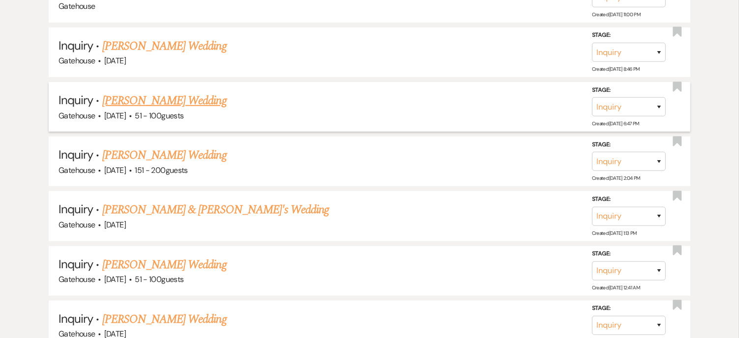
click at [159, 100] on link "Olivia Lopez's Wedding" at bounding box center [164, 101] width 124 height 18
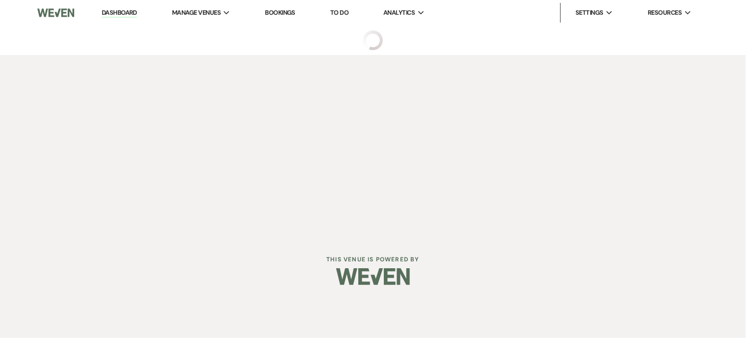
select select "2"
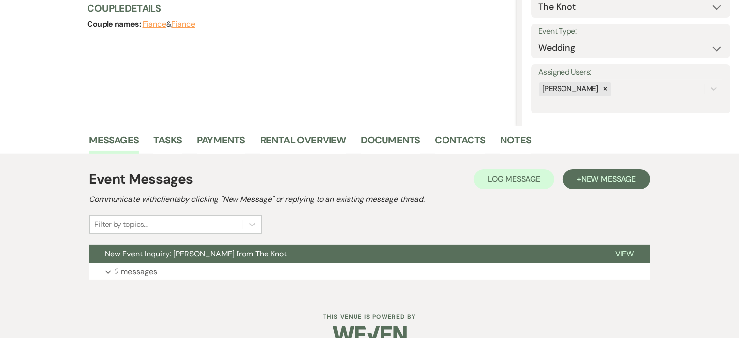
scroll to position [140, 0]
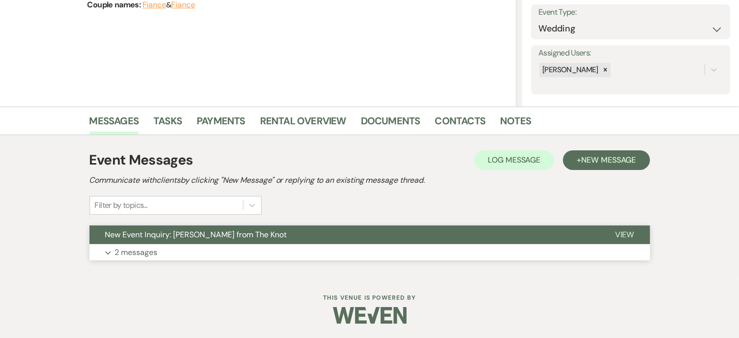
click at [149, 250] on p "2 messages" at bounding box center [136, 252] width 43 height 13
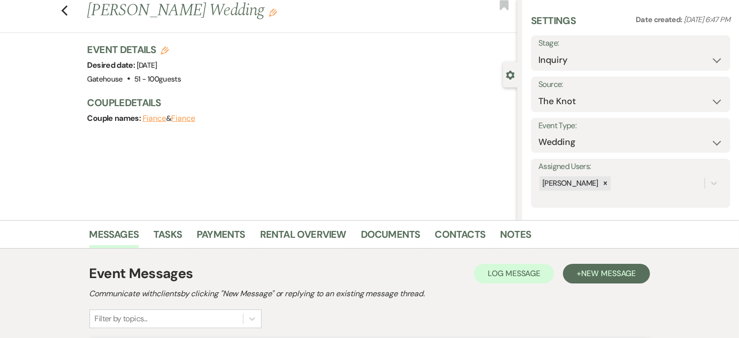
scroll to position [49, 0]
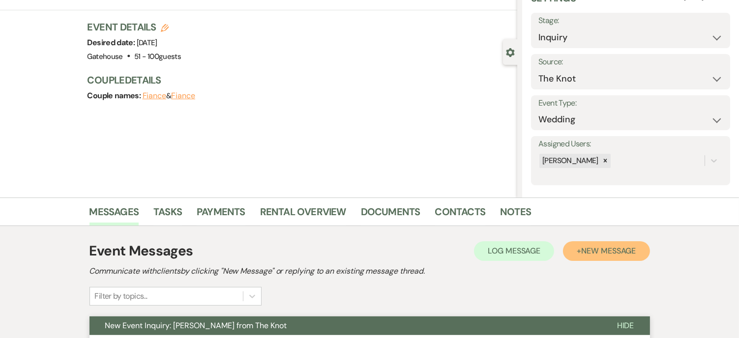
click at [598, 249] on span "New Message" at bounding box center [608, 251] width 55 height 10
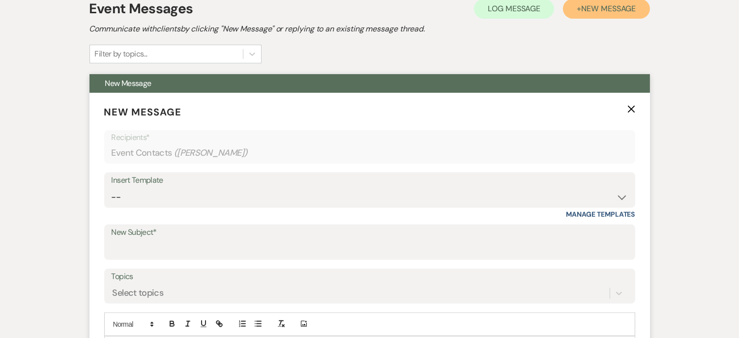
scroll to position [295, 0]
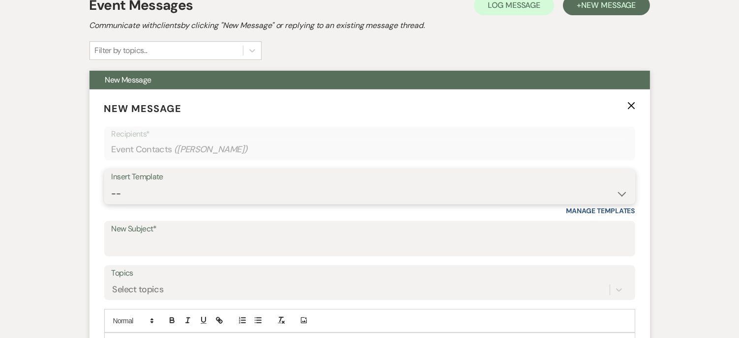
click at [146, 192] on select "-- Tour Request Response Proposal 6-9 Month Check-in Happy 1 Month Anniversary!…" at bounding box center [370, 193] width 516 height 19
select select "5916"
click at [112, 184] on select "-- Tour Request Response Proposal 6-9 Month Check-in Happy 1 Month Anniversary!…" at bounding box center [370, 193] width 516 height 19
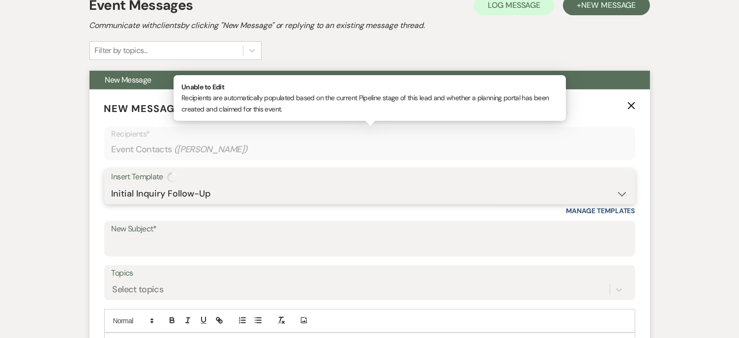
type input "Just Checking In-Did you have any questions?"
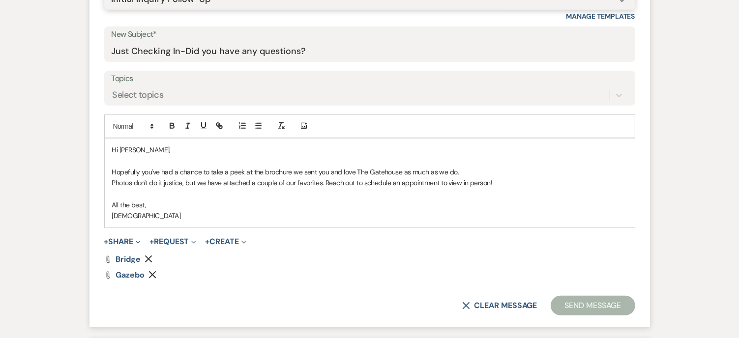
scroll to position [491, 0]
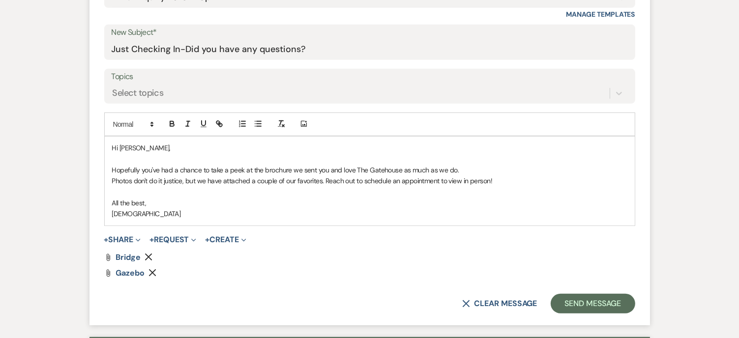
drag, startPoint x: 325, startPoint y: 176, endPoint x: 366, endPoint y: 180, distance: 40.5
click at [328, 176] on p "Photos don't do it justice, but we have attached a couple of our favorites. Rea…" at bounding box center [369, 180] width 515 height 11
drag, startPoint x: 366, startPoint y: 180, endPoint x: 493, endPoint y: 182, distance: 127.8
click at [493, 182] on p "Photos don't do it justice, but we have attached a couple of our favorites. Rea…" at bounding box center [369, 180] width 515 height 11
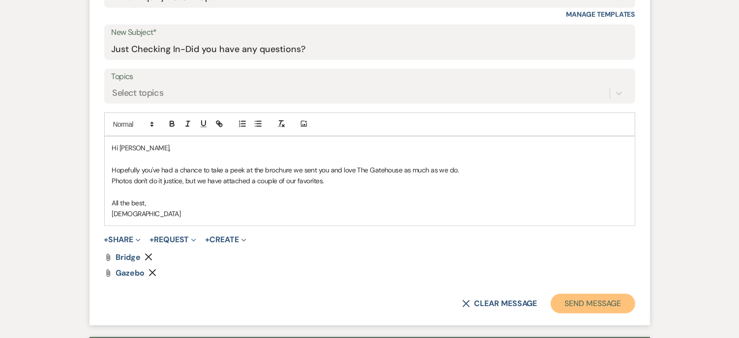
click at [584, 303] on button "Send Message" at bounding box center [592, 304] width 84 height 20
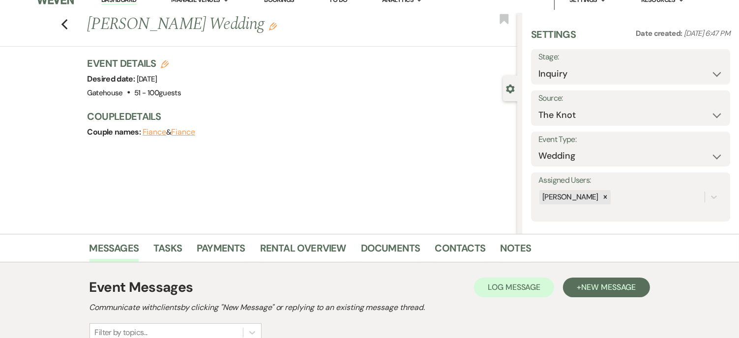
scroll to position [0, 0]
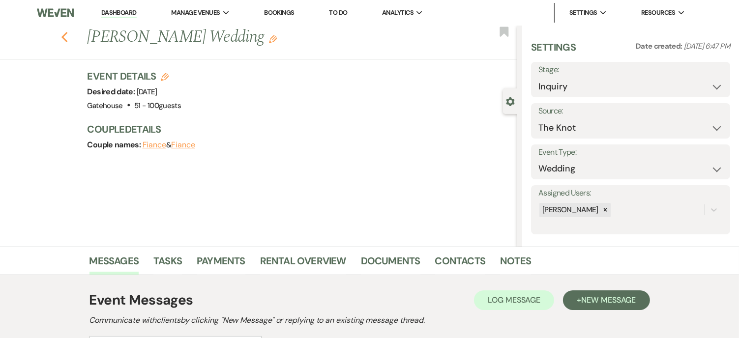
click at [68, 37] on icon "Previous" at bounding box center [64, 37] width 7 height 12
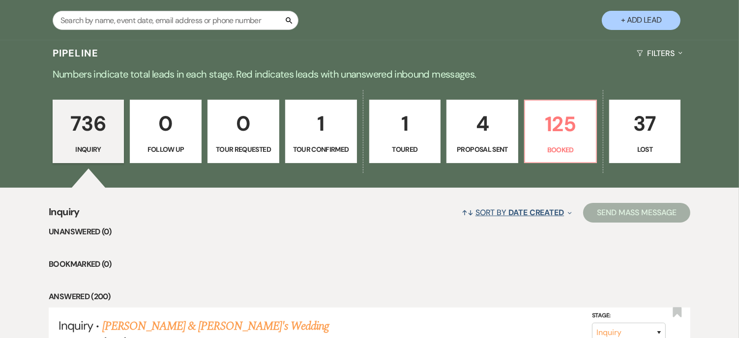
scroll to position [197, 0]
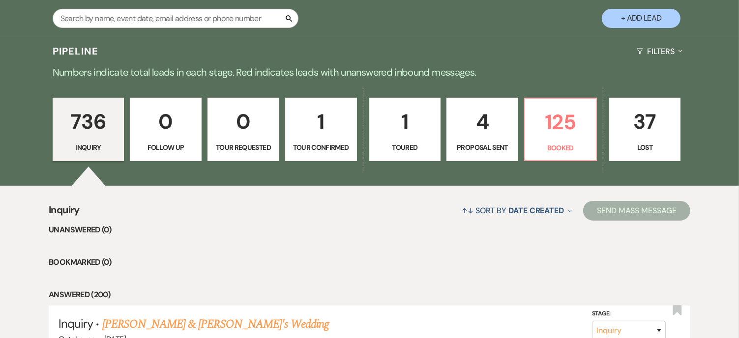
click at [412, 135] on p "1" at bounding box center [404, 121] width 59 height 33
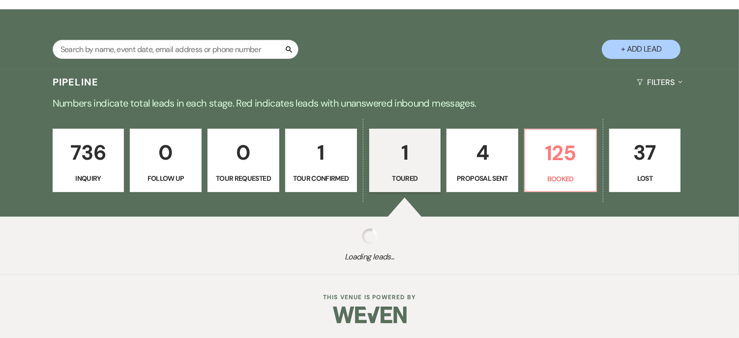
select select "5"
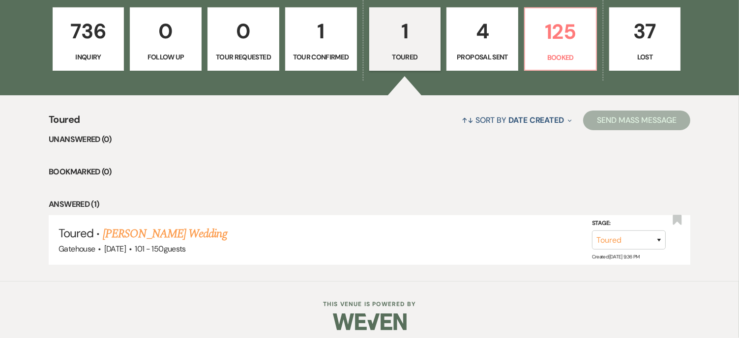
scroll to position [293, 0]
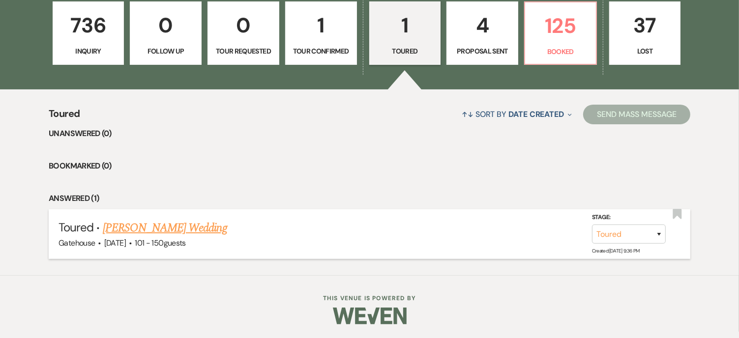
click at [186, 228] on link "Tori Johnson's Wedding" at bounding box center [165, 228] width 124 height 18
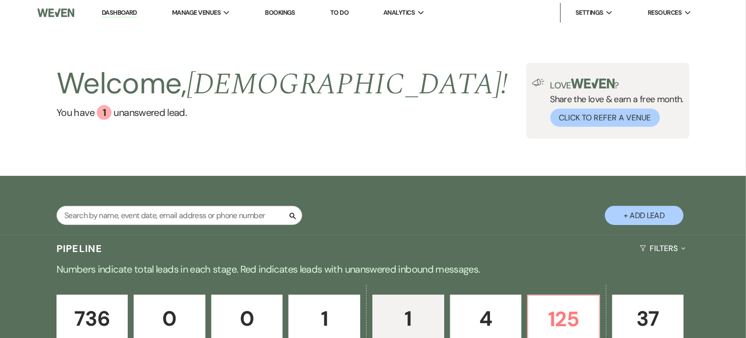
select select "5"
select select "2"
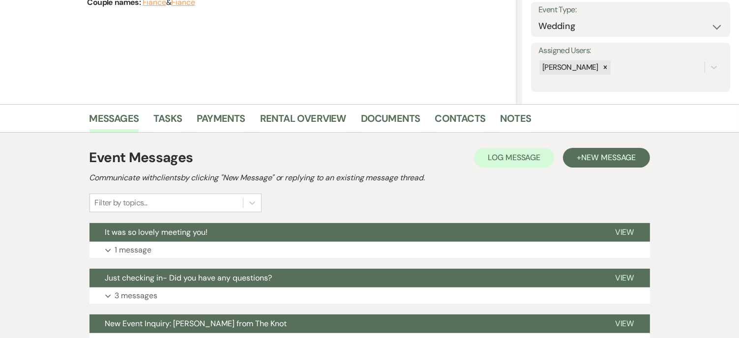
scroll to position [197, 0]
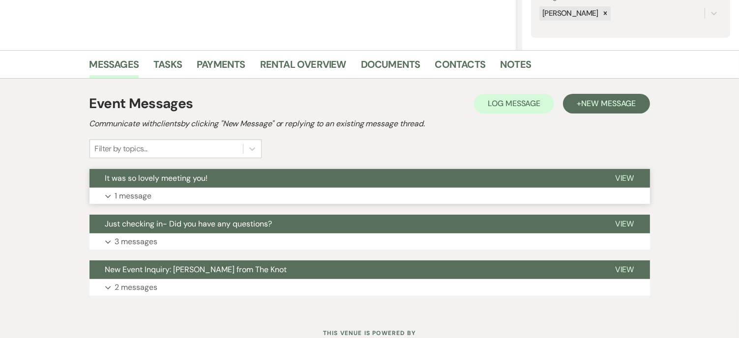
click at [139, 193] on p "1 message" at bounding box center [133, 196] width 37 height 13
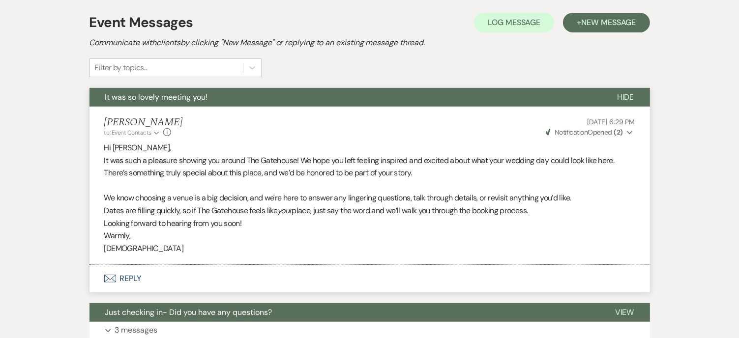
scroll to position [344, 0]
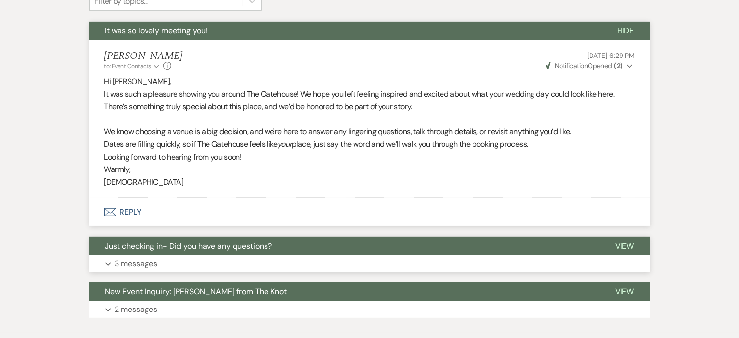
click at [136, 261] on p "3 messages" at bounding box center [136, 263] width 43 height 13
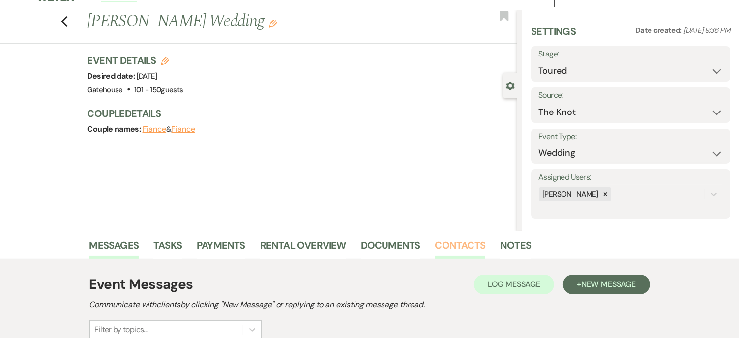
scroll to position [0, 0]
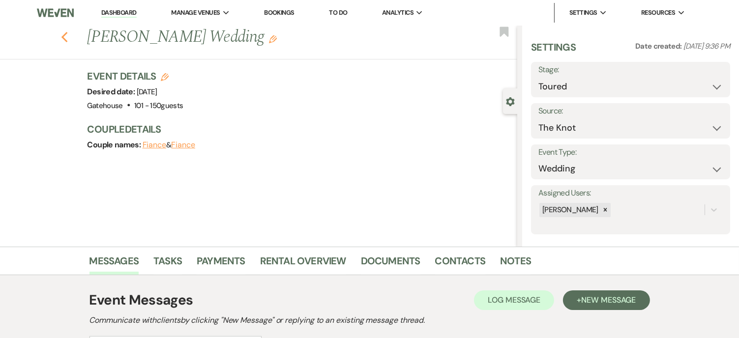
click at [65, 37] on use "button" at bounding box center [64, 37] width 6 height 11
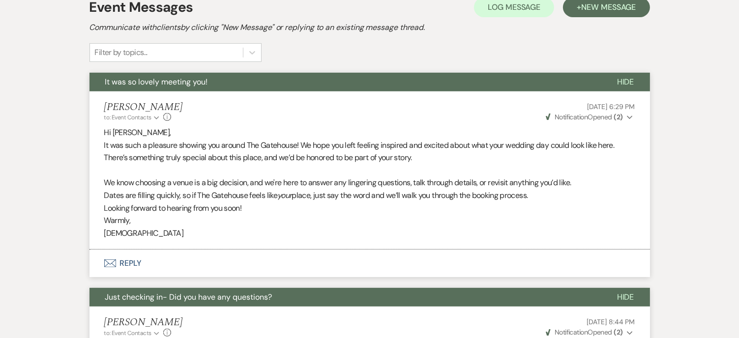
select select "5"
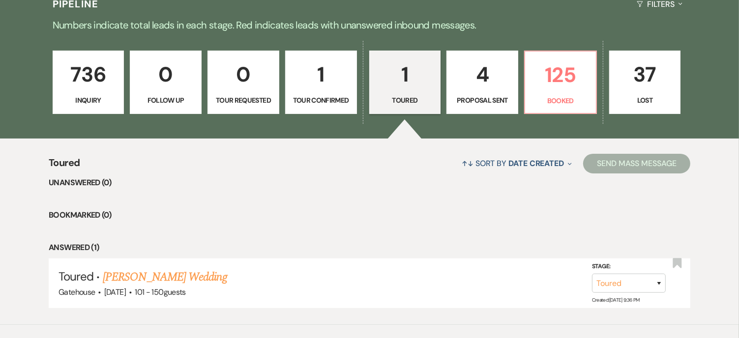
click at [494, 76] on p "4" at bounding box center [482, 74] width 59 height 33
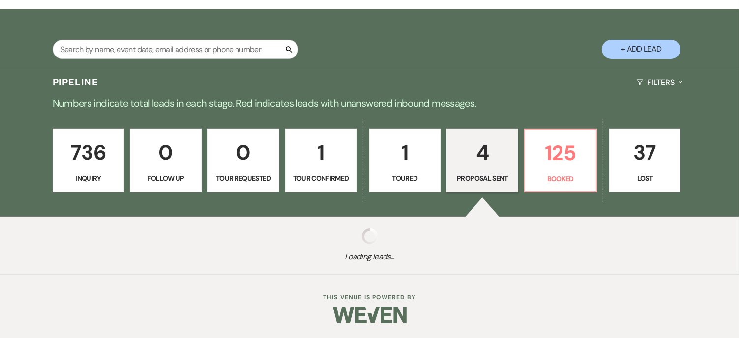
select select "6"
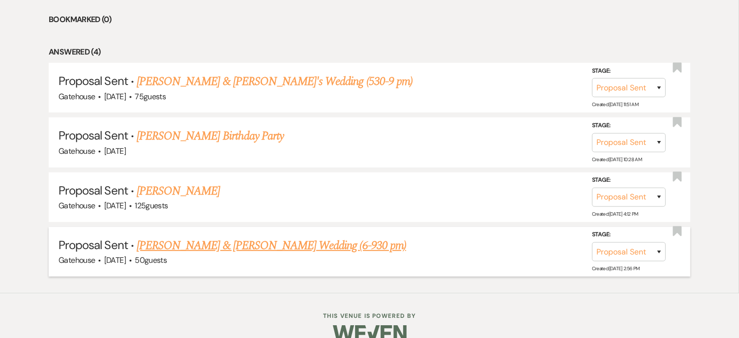
scroll to position [440, 0]
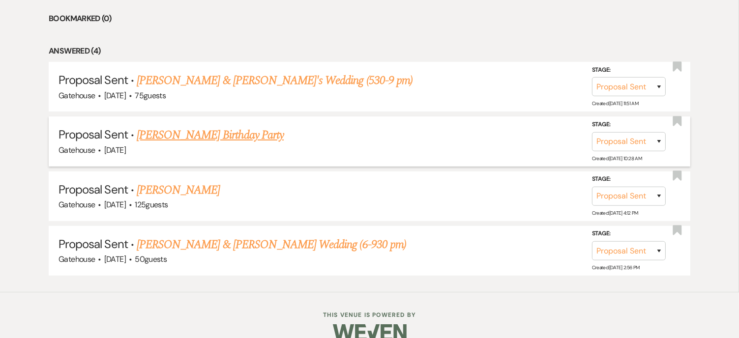
click at [180, 133] on link "Riana Mirpuri's Birthday Party" at bounding box center [210, 135] width 147 height 18
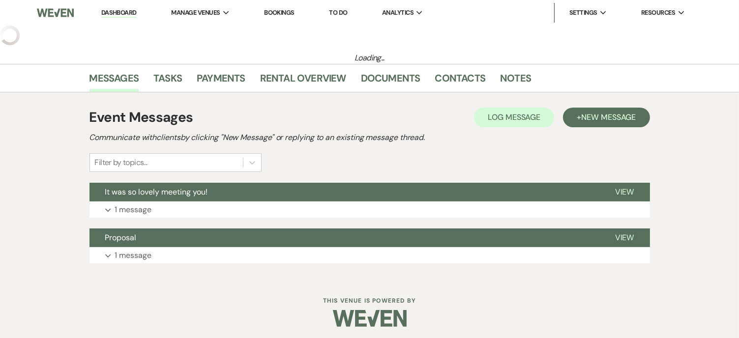
select select "6"
select select "4"
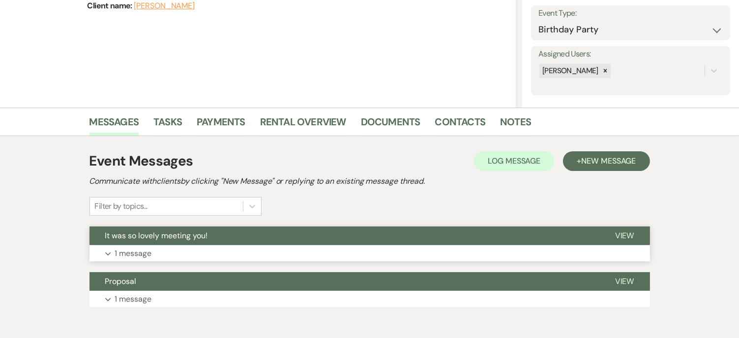
scroll to position [147, 0]
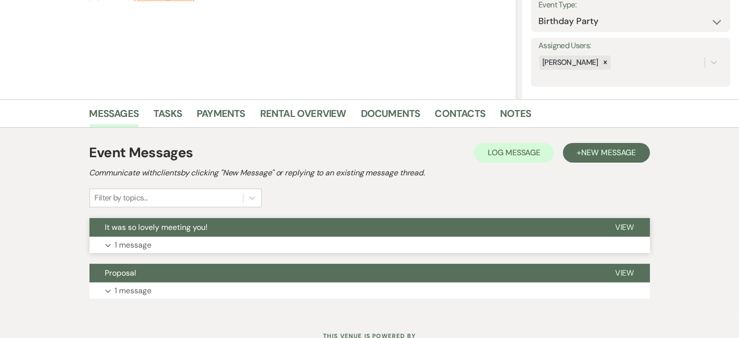
click at [133, 242] on p "1 message" at bounding box center [133, 245] width 37 height 13
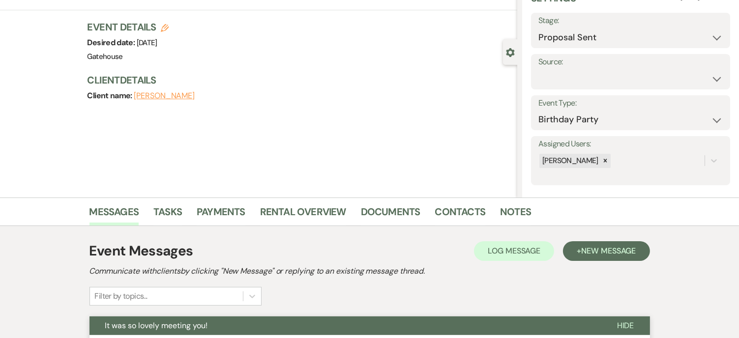
scroll to position [0, 0]
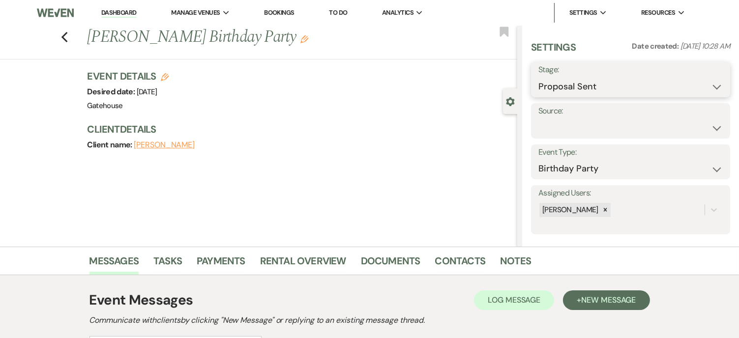
click at [611, 87] on select "Inquiry Follow Up Tour Requested Tour Confirmed Toured Proposal Sent Booked Lost" at bounding box center [630, 86] width 184 height 19
select select "8"
click at [538, 77] on select "Inquiry Follow Up Tour Requested Tour Confirmed Toured Proposal Sent Booked Lost" at bounding box center [630, 86] width 184 height 19
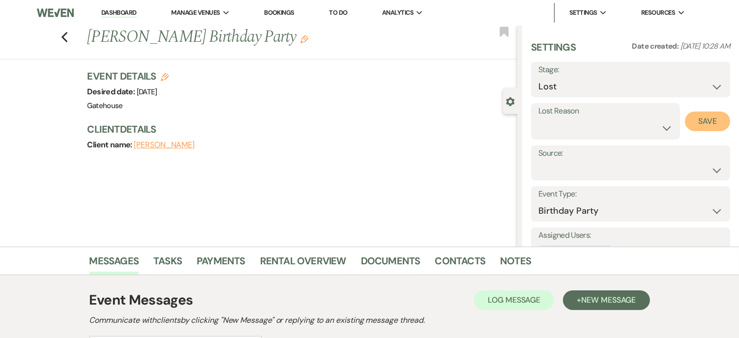
click at [695, 117] on button "Save" at bounding box center [707, 122] width 45 height 20
click at [67, 37] on use "button" at bounding box center [64, 37] width 6 height 11
select select "6"
select select "8"
select select "6"
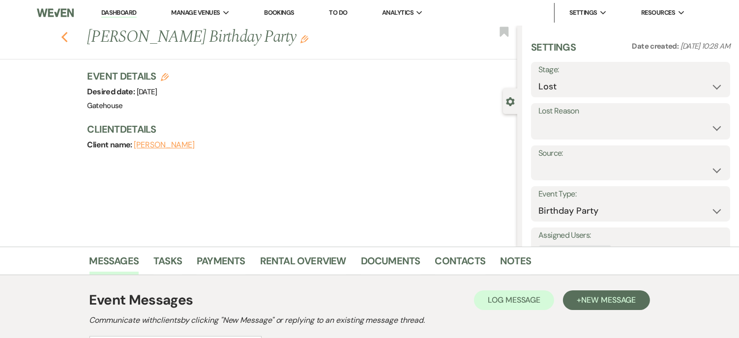
select select "6"
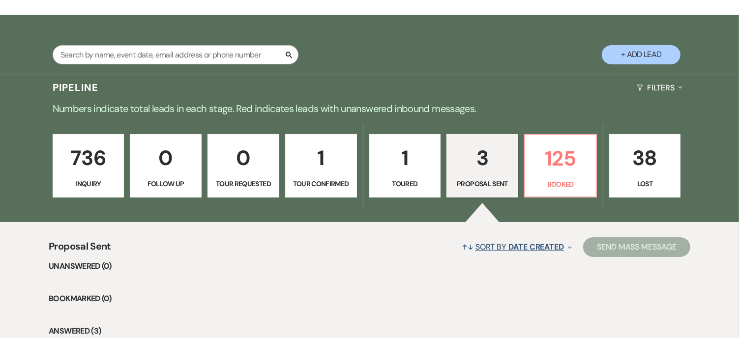
scroll to position [155, 0]
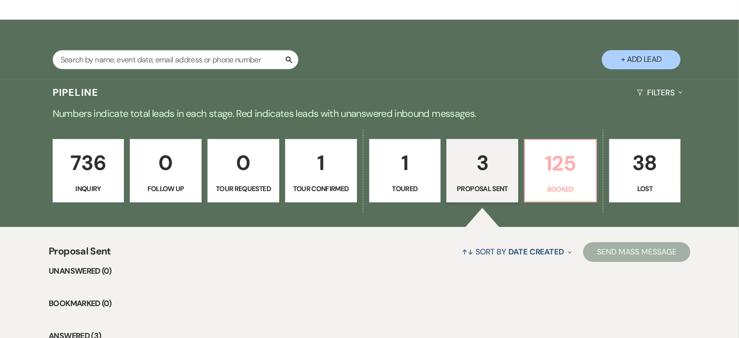
click at [566, 159] on p "125" at bounding box center [560, 163] width 59 height 33
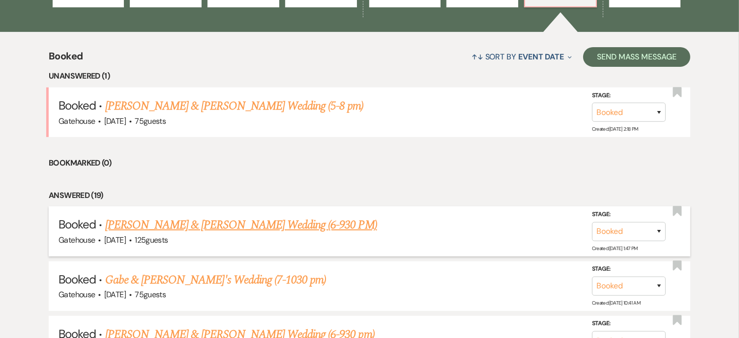
scroll to position [352, 0]
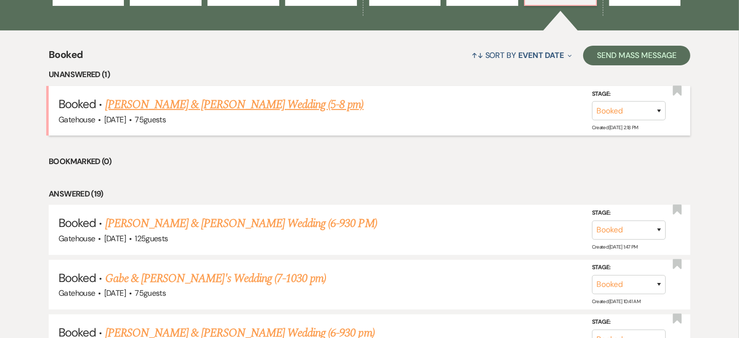
click at [201, 102] on link "Camille & Scott's Wedding (5-8 pm)" at bounding box center [234, 105] width 258 height 18
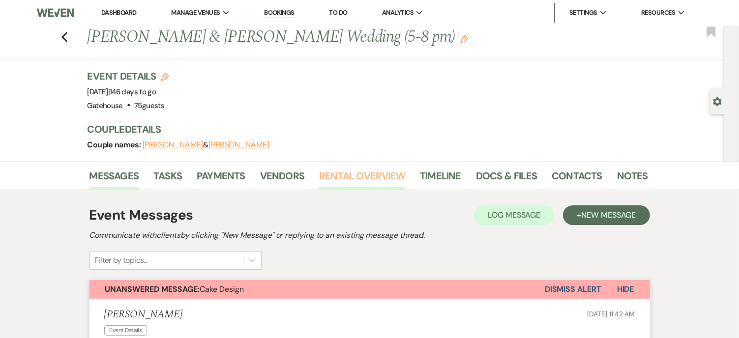
click at [366, 176] on link "Rental Overview" at bounding box center [362, 179] width 86 height 22
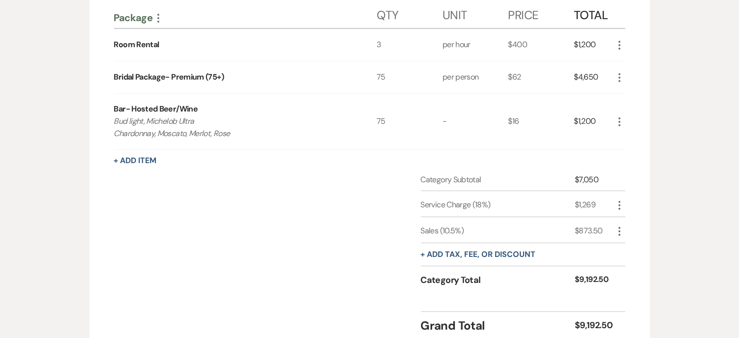
scroll to position [196, 0]
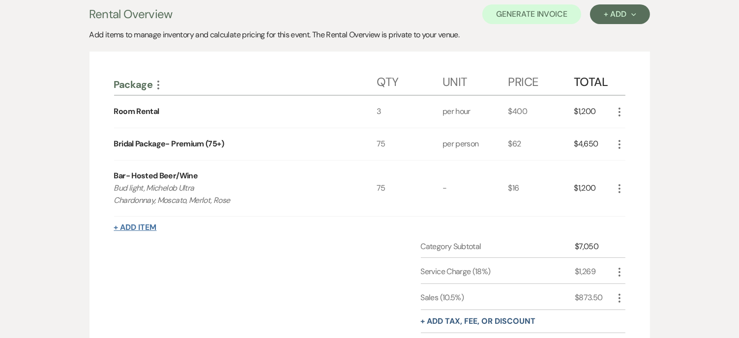
click at [146, 226] on button "+ Add Item" at bounding box center [135, 228] width 43 height 8
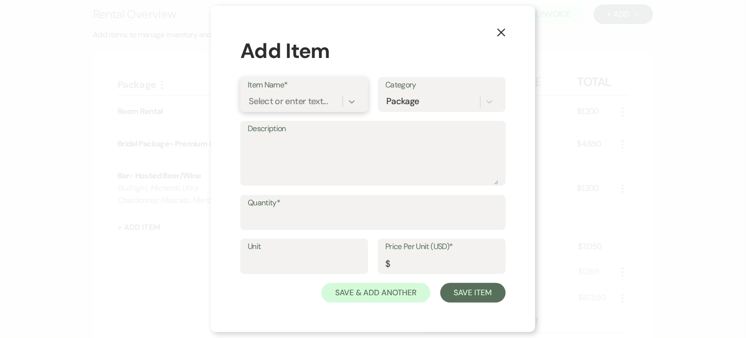
click at [351, 100] on icon at bounding box center [352, 102] width 10 height 10
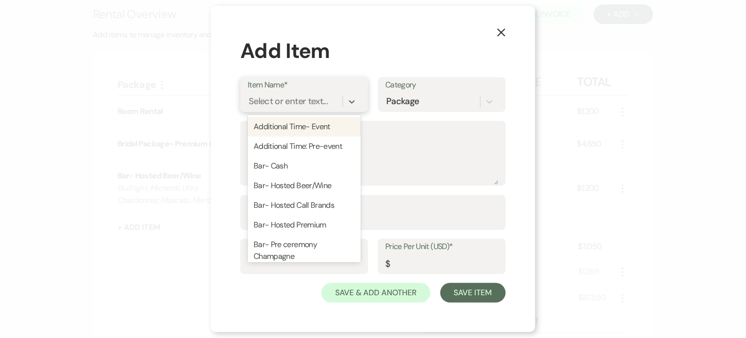
click at [330, 123] on div "Additional Time- Event" at bounding box center [304, 127] width 113 height 20
type textarea "1 hour"
type input "400"
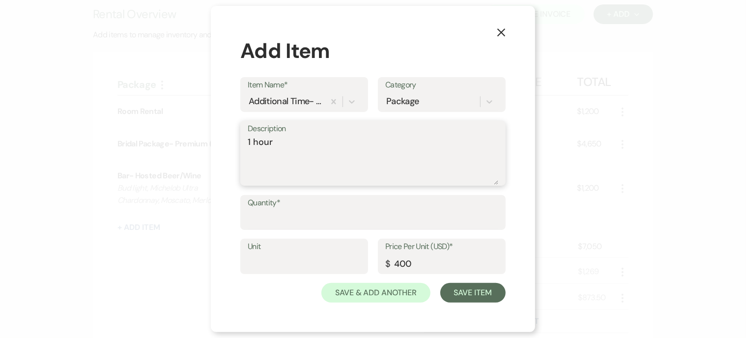
drag, startPoint x: 289, startPoint y: 142, endPoint x: 229, endPoint y: 143, distance: 59.5
click at [229, 143] on div "X Add Item Item Name* Additional Time- Event Category Package Description 1 hou…" at bounding box center [373, 169] width 324 height 327
type textarea "30 min"
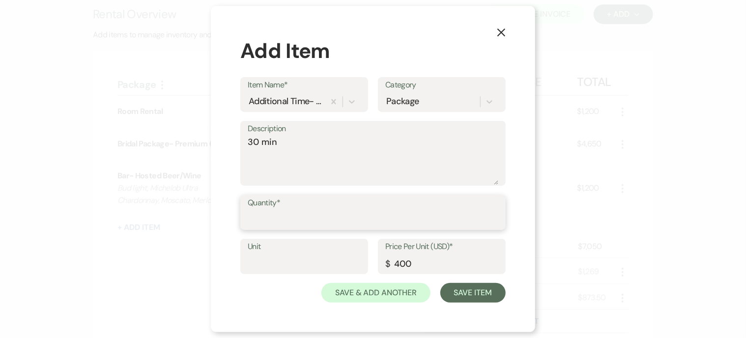
click at [302, 222] on input "Quantity*" at bounding box center [373, 219] width 251 height 19
type input "1"
click at [399, 265] on input "400" at bounding box center [441, 263] width 113 height 19
type input "200"
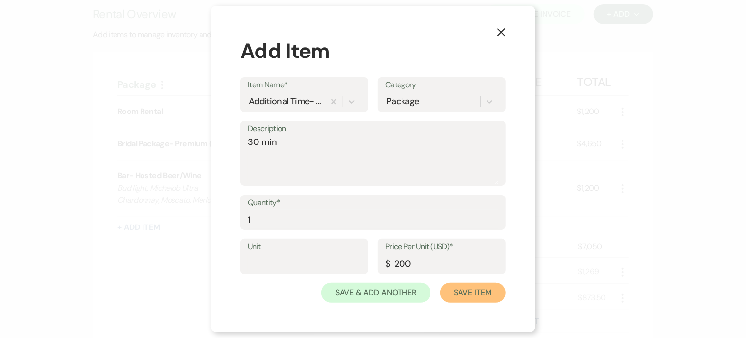
click at [478, 291] on button "Save Item" at bounding box center [472, 293] width 65 height 20
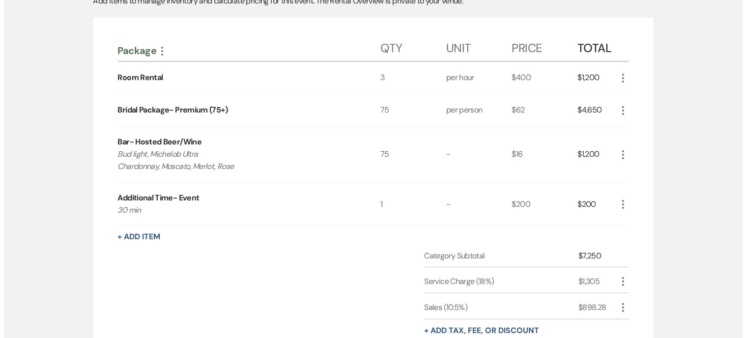
scroll to position [245, 0]
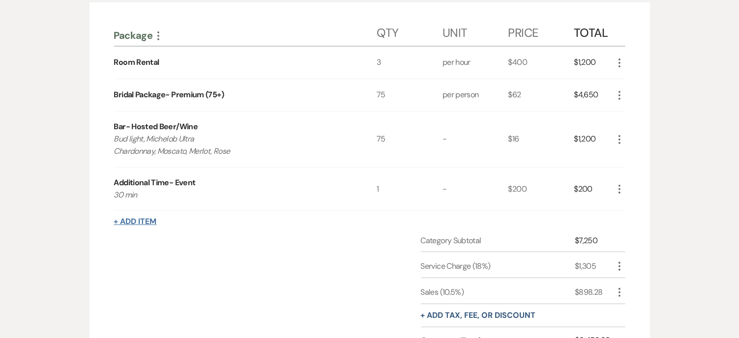
click at [148, 219] on button "+ Add Item" at bounding box center [135, 222] width 43 height 8
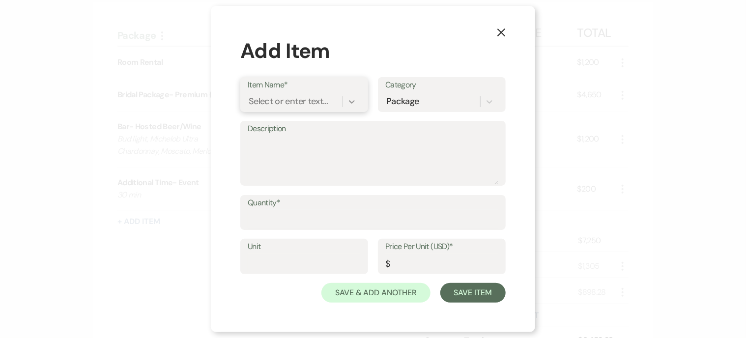
click at [355, 102] on icon at bounding box center [352, 102] width 10 height 10
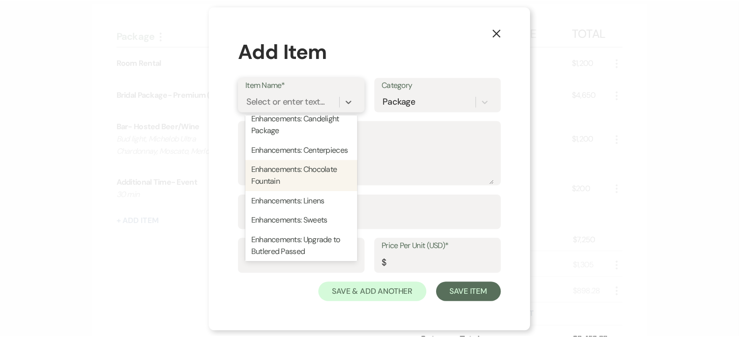
scroll to position [588, 0]
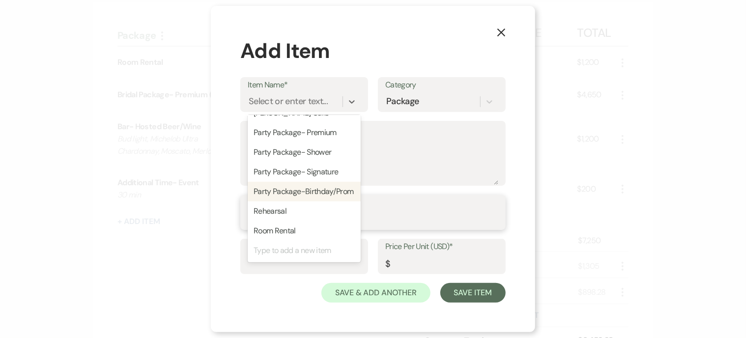
click at [467, 210] on input "Quantity*" at bounding box center [373, 219] width 251 height 19
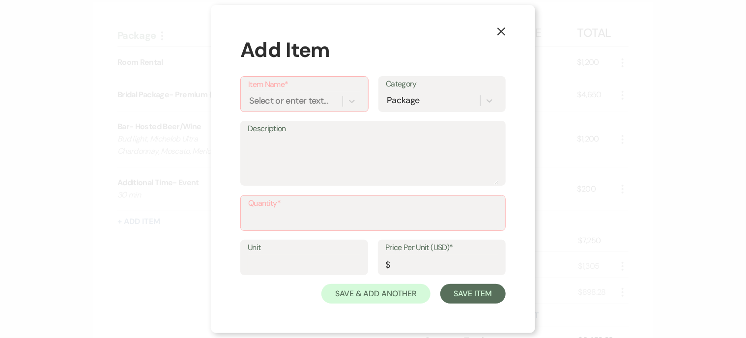
click at [502, 31] on use "button" at bounding box center [501, 32] width 8 height 8
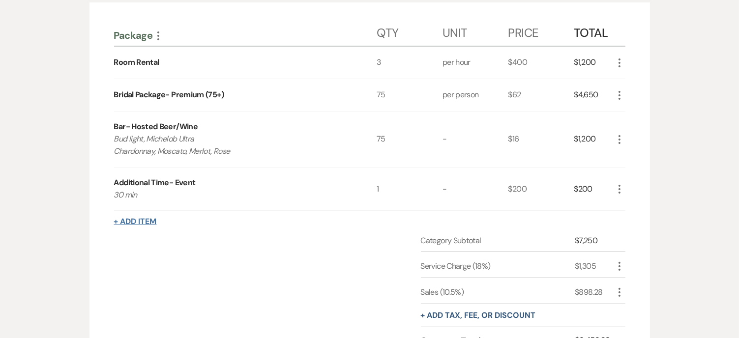
click at [140, 220] on button "+ Add Item" at bounding box center [135, 222] width 43 height 8
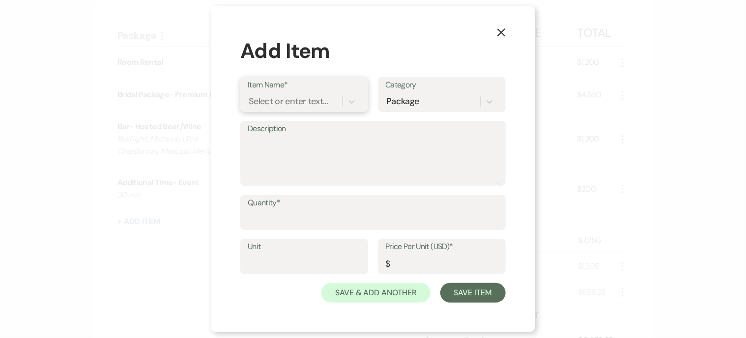
click at [286, 101] on div "Select or enter text..." at bounding box center [288, 101] width 79 height 13
type input "Bar-Additional Time"
click at [293, 129] on div "+ Add "Bar-Additional Time"" at bounding box center [304, 127] width 113 height 20
click at [296, 148] on textarea "Description" at bounding box center [373, 160] width 251 height 49
type textarea "30 min"
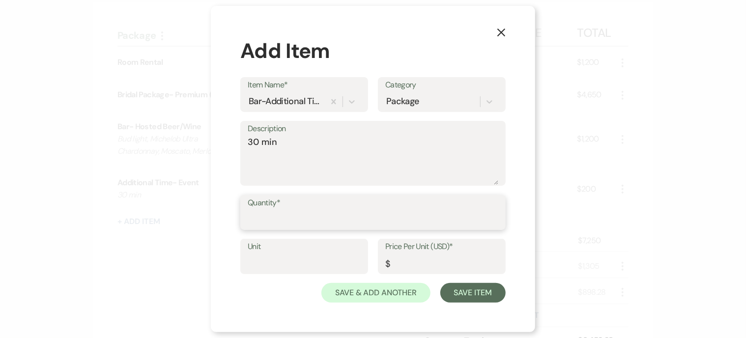
click at [287, 214] on input "Quantity*" at bounding box center [373, 219] width 251 height 19
type input "90"
click at [396, 265] on input "Price Per Unit (USD)*" at bounding box center [441, 263] width 113 height 19
type input "2.50"
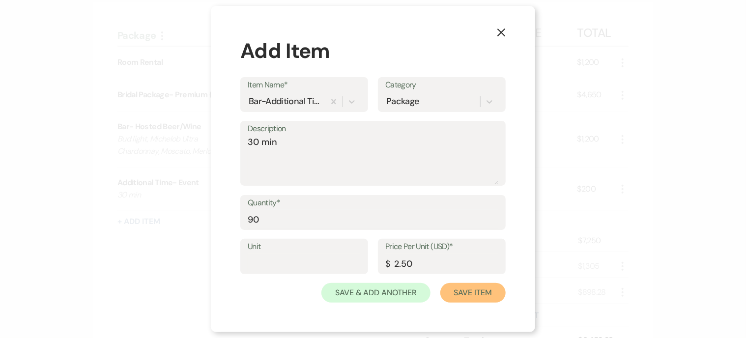
click at [486, 294] on button "Save Item" at bounding box center [472, 293] width 65 height 20
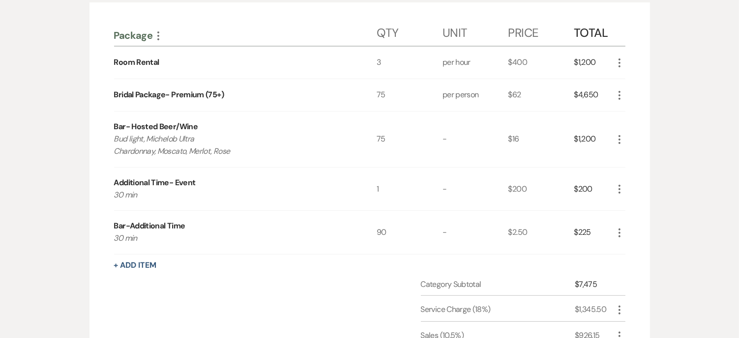
click at [621, 136] on icon "More" at bounding box center [619, 140] width 12 height 12
click at [645, 154] on button "Pencil Edit" at bounding box center [638, 159] width 51 height 16
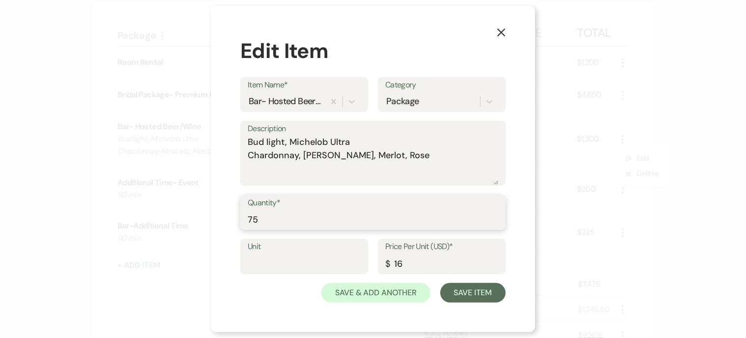
drag, startPoint x: 268, startPoint y: 220, endPoint x: 219, endPoint y: 225, distance: 49.4
click at [219, 226] on div "X Edit Item Item Name* Bar- Hosted Beer/Wine Category Package Description Bud l…" at bounding box center [373, 169] width 324 height 327
type input "90"
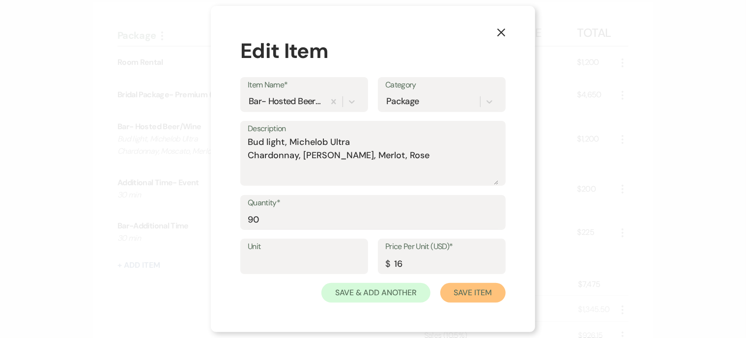
click at [480, 295] on button "Save Item" at bounding box center [472, 293] width 65 height 20
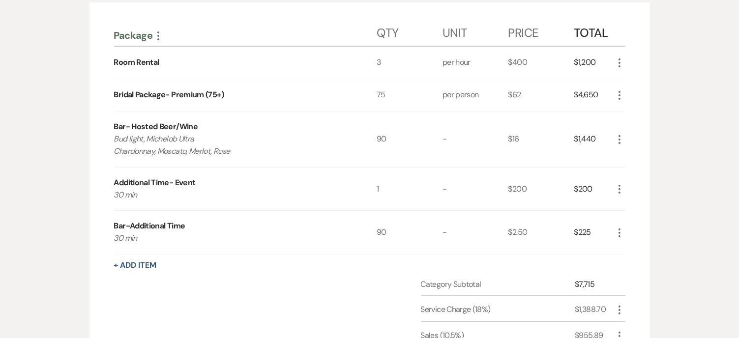
click at [617, 91] on icon "More" at bounding box center [619, 95] width 12 height 12
click at [630, 114] on button "Pencil Edit" at bounding box center [638, 115] width 51 height 16
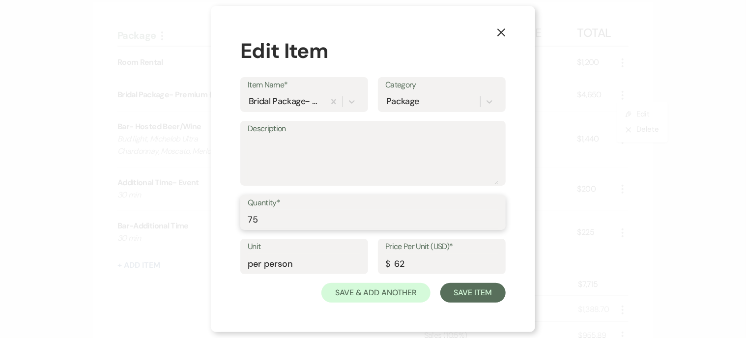
click at [207, 226] on div "X Edit Item Item Name* Bridal Package- Premium (75+) Category Package Descripti…" at bounding box center [373, 169] width 746 height 338
type input "90"
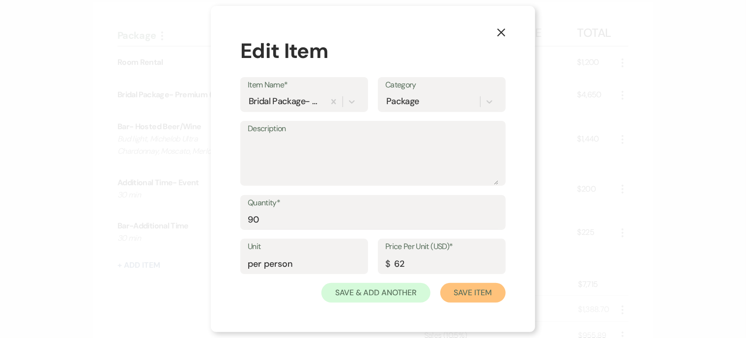
click at [473, 288] on button "Save Item" at bounding box center [472, 293] width 65 height 20
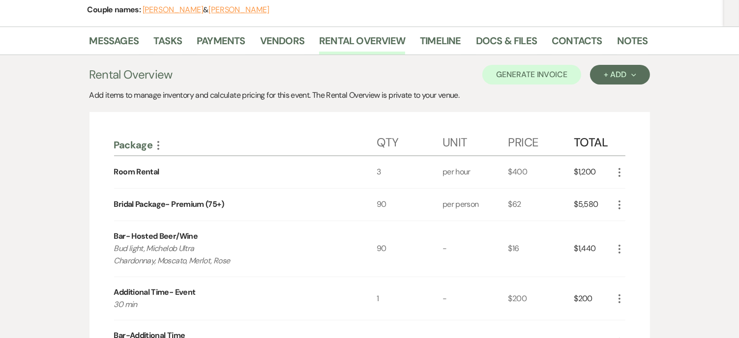
scroll to position [86, 0]
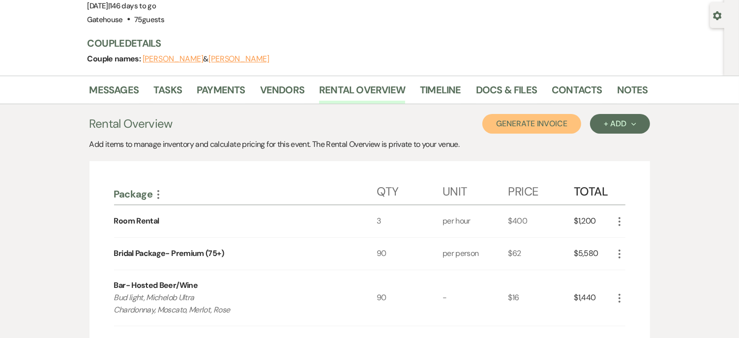
click at [553, 121] on button "Generate Invoice" at bounding box center [531, 124] width 99 height 20
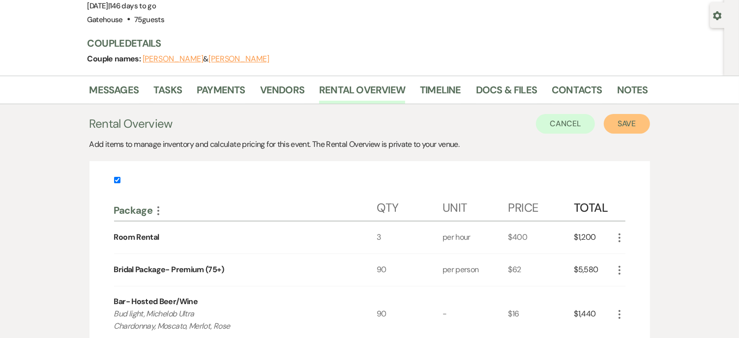
click at [615, 121] on button "Save" at bounding box center [626, 124] width 46 height 20
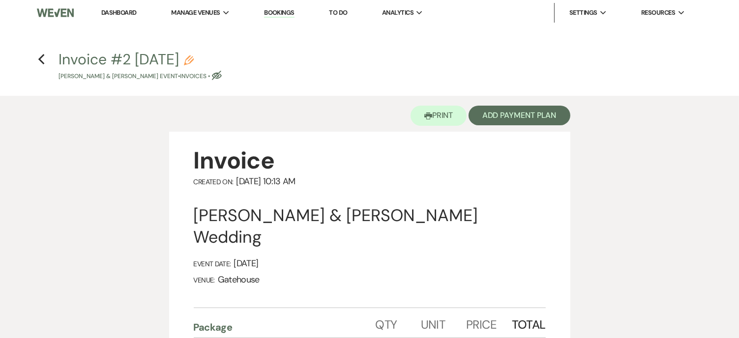
click at [194, 58] on icon "Pencil" at bounding box center [189, 61] width 10 height 10
select select "22"
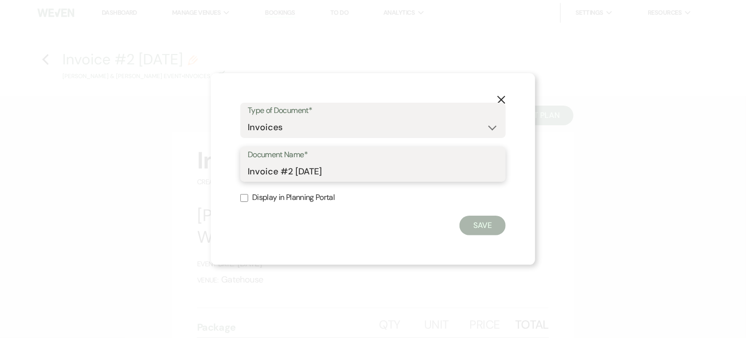
drag, startPoint x: 343, startPoint y: 171, endPoint x: 294, endPoint y: 174, distance: 49.3
click at [295, 174] on input "Invoice #2 8-23-2025" at bounding box center [373, 171] width 251 height 19
click at [294, 174] on input "Invoice #2 8-23-2025" at bounding box center [373, 171] width 251 height 19
drag, startPoint x: 347, startPoint y: 173, endPoint x: 293, endPoint y: 174, distance: 54.1
click at [293, 174] on input "Invoice #2 8-23-2025" at bounding box center [373, 171] width 251 height 19
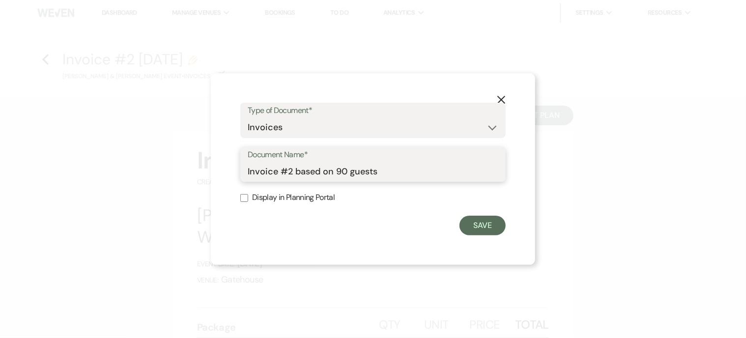
type input "Invoice #2 based on 90 guests"
click at [293, 199] on label "Display in Planning Portal" at bounding box center [372, 198] width 265 height 14
click at [248, 199] on input "Display in Planning Portal" at bounding box center [244, 198] width 8 height 8
checkbox input "true"
click at [491, 224] on button "Save" at bounding box center [482, 226] width 46 height 20
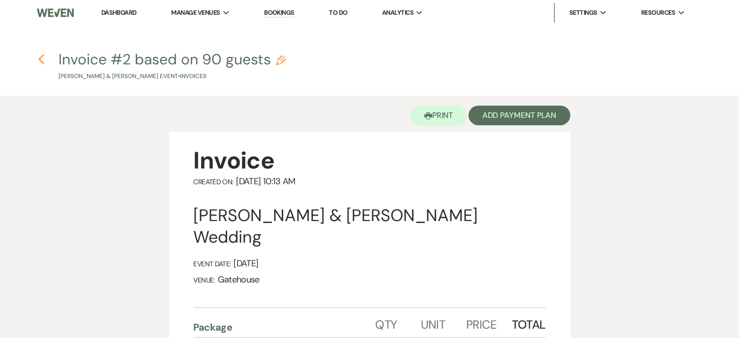
click at [39, 57] on icon "Previous" at bounding box center [41, 60] width 7 height 12
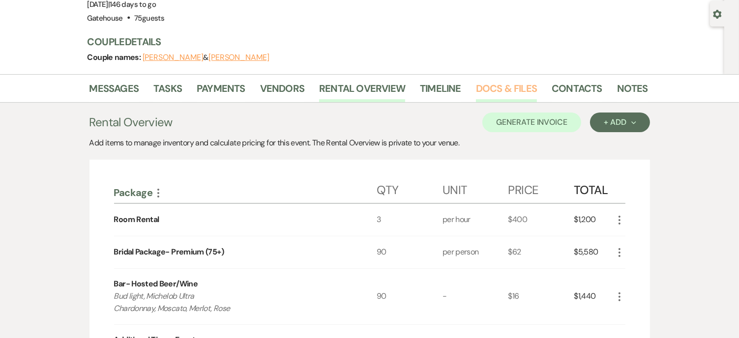
scroll to position [86, 0]
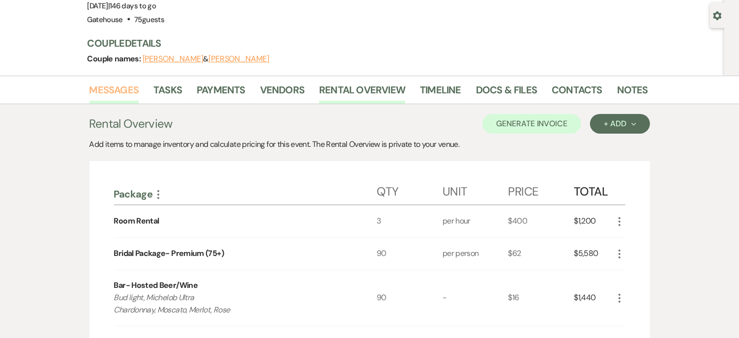
click at [114, 86] on link "Messages" at bounding box center [114, 93] width 50 height 22
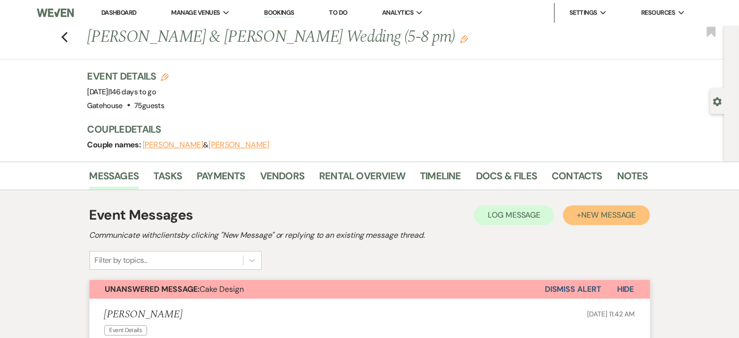
click at [603, 211] on span "New Message" at bounding box center [608, 215] width 55 height 10
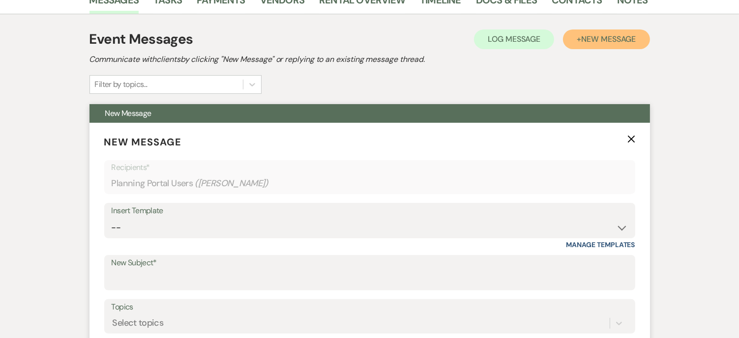
scroll to position [246, 0]
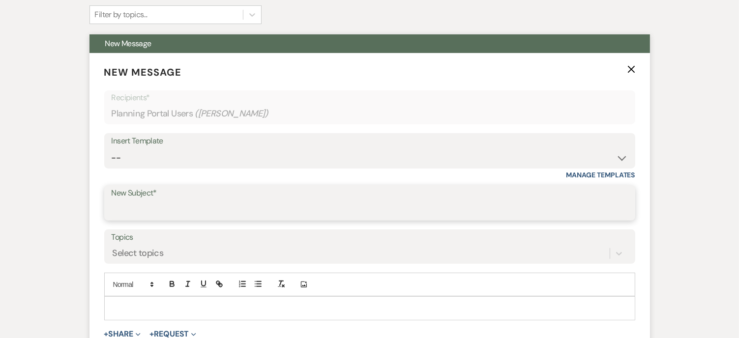
click at [155, 206] on input "New Subject*" at bounding box center [370, 209] width 516 height 19
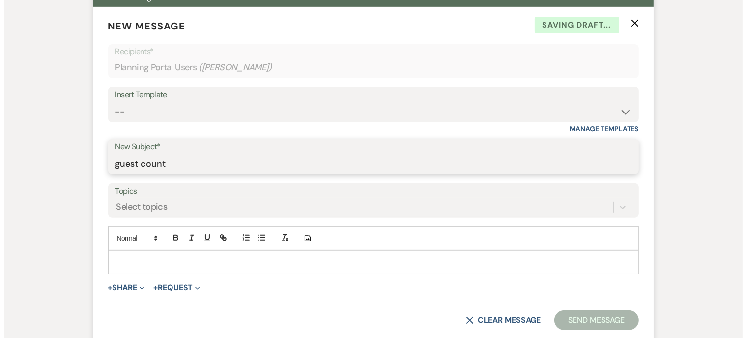
scroll to position [393, 0]
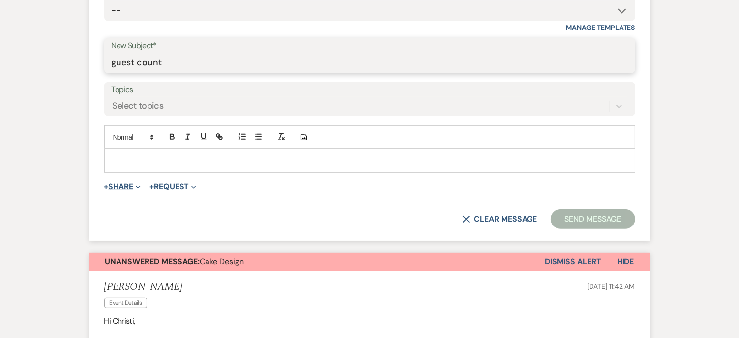
type input "guest count"
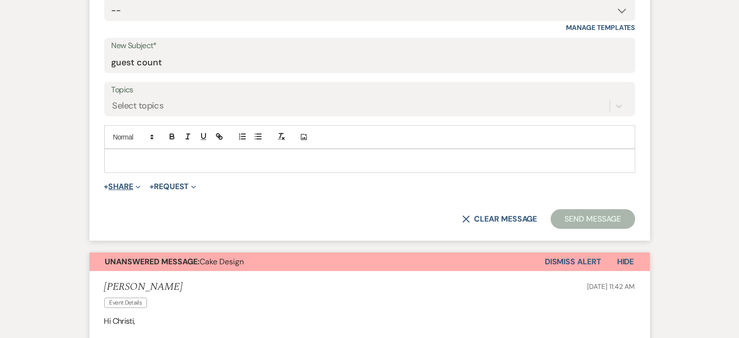
click at [129, 186] on button "+ Share Expand" at bounding box center [122, 187] width 37 height 8
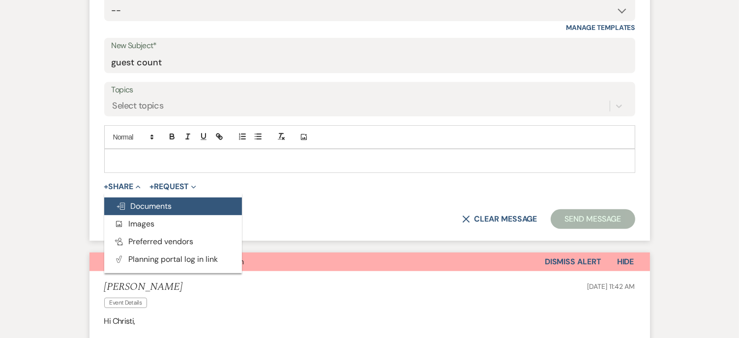
click at [151, 205] on span "Doc Upload Documents" at bounding box center [144, 206] width 56 height 10
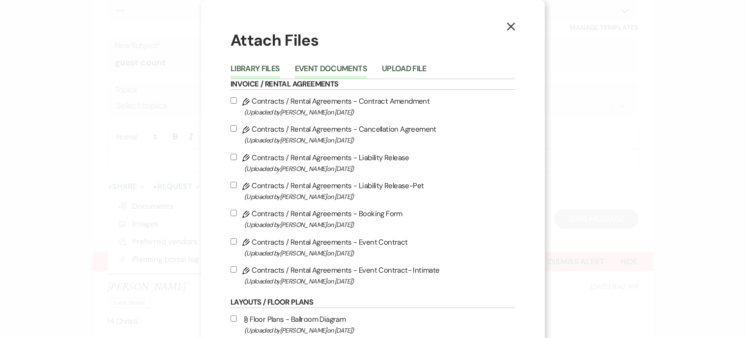
click at [340, 68] on button "Event Documents" at bounding box center [331, 72] width 72 height 14
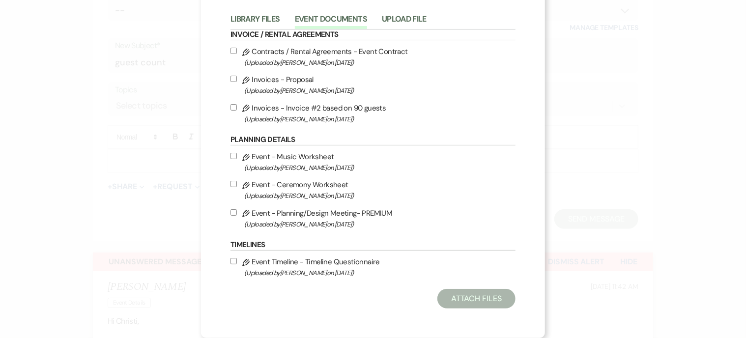
scroll to position [1, 0]
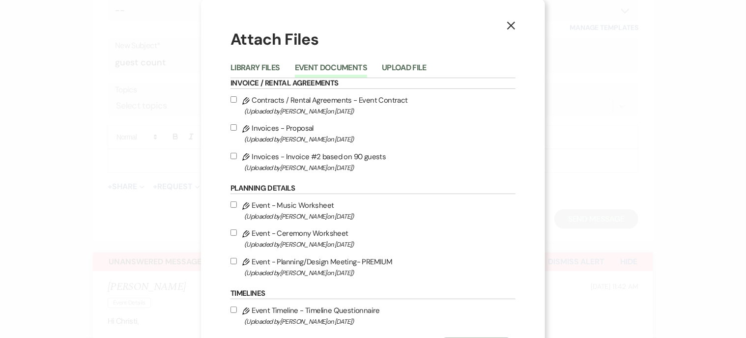
click at [328, 157] on label "Pencil Invoices - Invoice #2 based on 90 guests (Uploaded by Christi Edwards on…" at bounding box center [372, 161] width 285 height 23
click at [237, 157] on input "Pencil Invoices - Invoice #2 based on 90 guests (Uploaded by Christi Edwards on…" at bounding box center [233, 156] width 6 height 6
checkbox input "true"
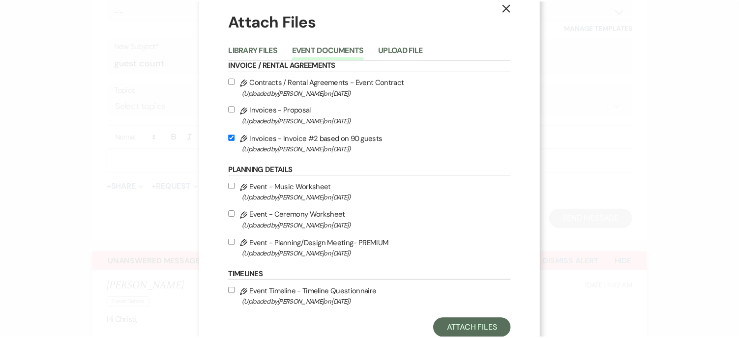
scroll to position [50, 0]
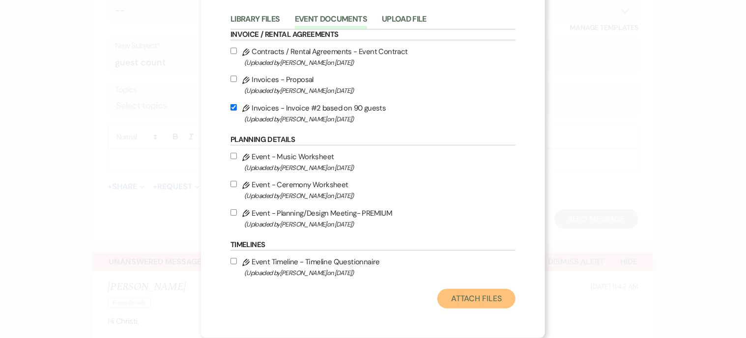
click at [458, 298] on button "Attach Files" at bounding box center [476, 299] width 78 height 20
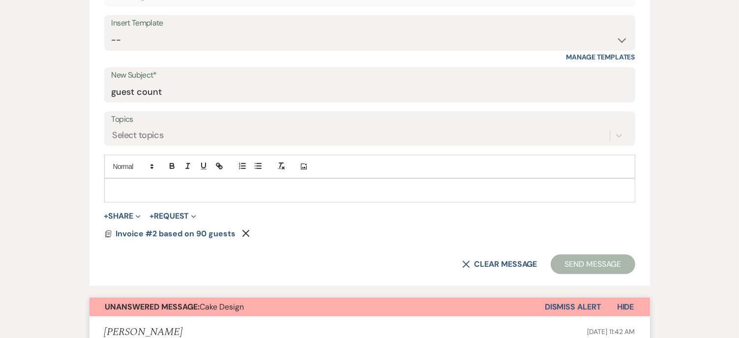
scroll to position [393, 0]
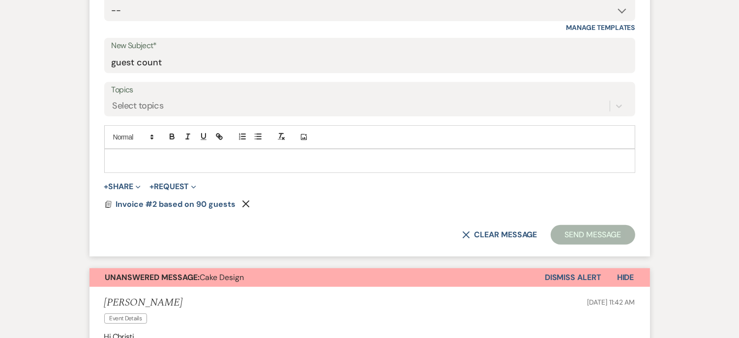
click at [147, 155] on p at bounding box center [369, 160] width 515 height 11
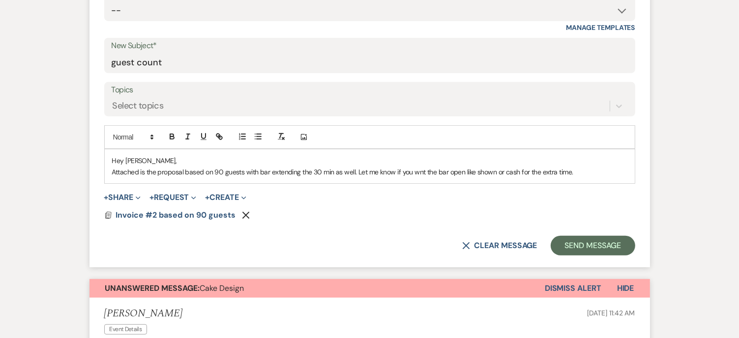
click at [416, 172] on p "Attached is the proposal based on 90 guests with bar extending the 30 min as we…" at bounding box center [369, 172] width 515 height 11
click at [356, 172] on p "Attached is the proposal based on 90 guests with bar extending the 30 min as we…" at bounding box center [369, 172] width 515 height 11
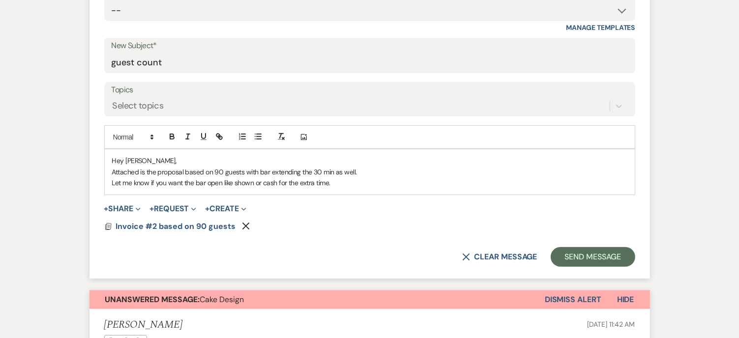
click at [336, 180] on p "Let me know if you want the bar open like shown or cash for the extra time." at bounding box center [369, 182] width 515 height 11
drag, startPoint x: 153, startPoint y: 181, endPoint x: 112, endPoint y: 184, distance: 41.4
click at [112, 184] on p "Let me know if you want the bar open like shown or cash for the extra time." at bounding box center [369, 182] width 515 height 11
click at [301, 183] on p "Do you want the bar open like shown or cash for the extra time." at bounding box center [369, 182] width 515 height 11
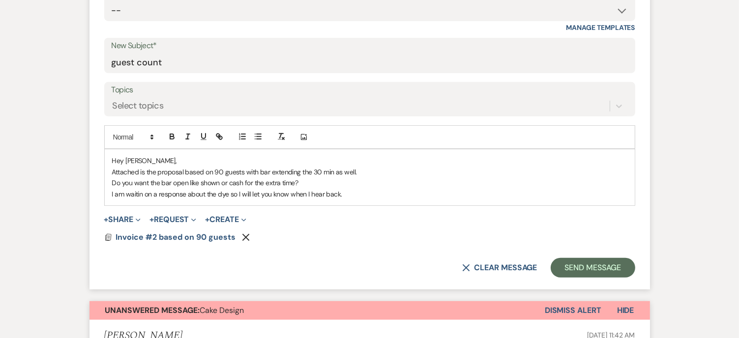
click at [141, 193] on p "I am waitin on a response about the dye so I will let you know when I hear back." at bounding box center [369, 194] width 515 height 11
click at [366, 189] on p "I am waiting on a response about the dye so I will let you know when I hear bac…" at bounding box center [369, 194] width 515 height 11
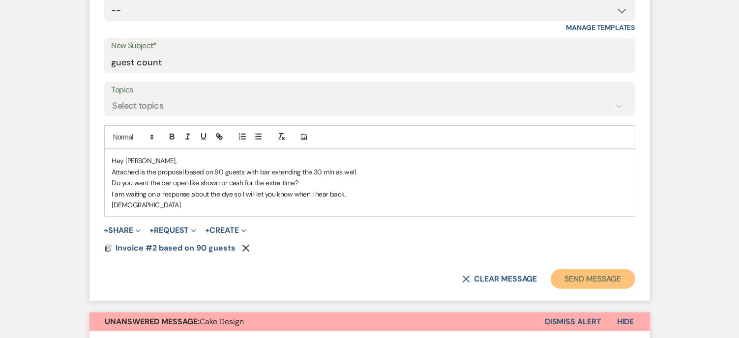
click at [595, 275] on button "Send Message" at bounding box center [592, 279] width 84 height 20
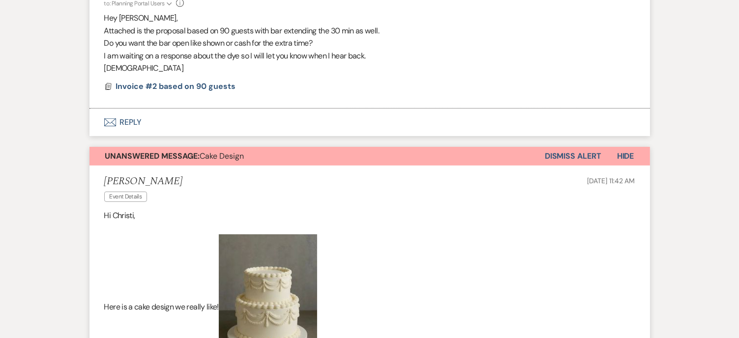
scroll to position [323, 0]
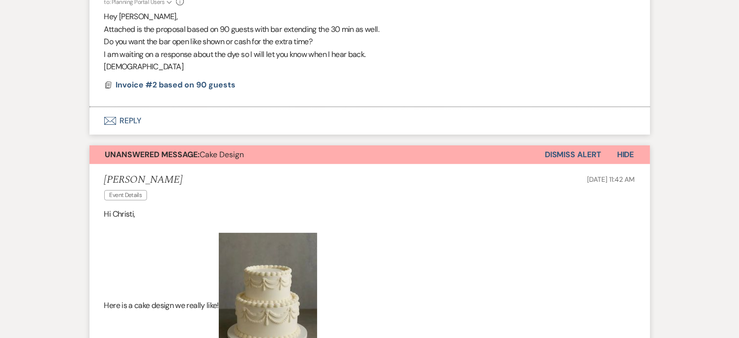
click at [571, 149] on button "Dismiss Alert" at bounding box center [572, 154] width 57 height 19
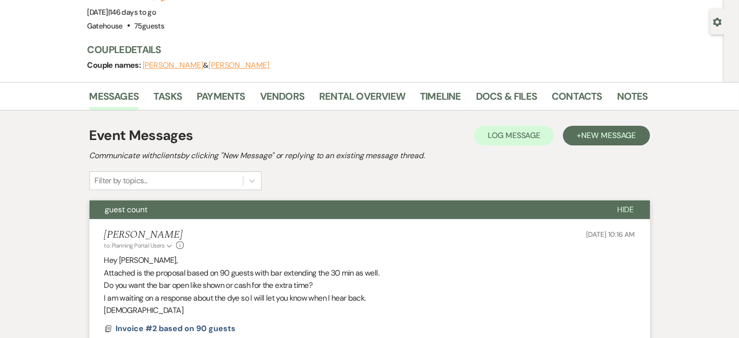
scroll to position [0, 0]
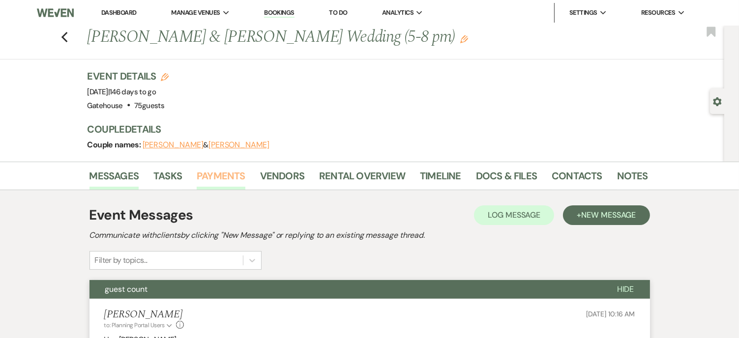
click at [227, 170] on link "Payments" at bounding box center [221, 179] width 49 height 22
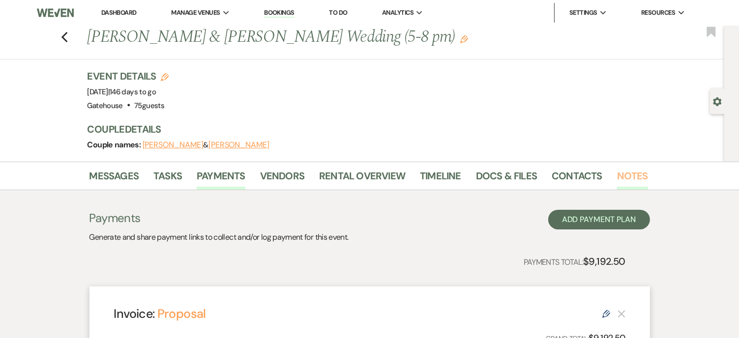
click at [621, 172] on link "Notes" at bounding box center [632, 179] width 31 height 22
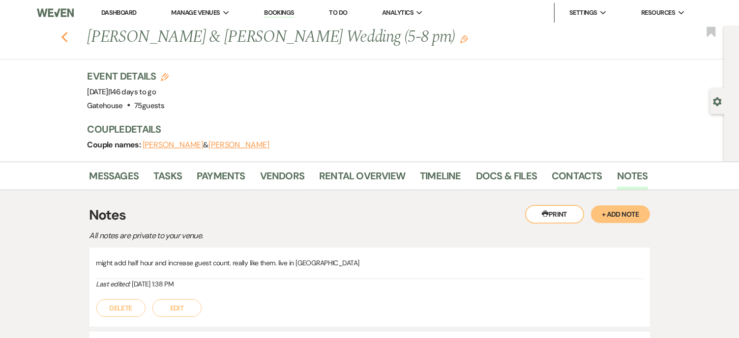
click at [67, 38] on use "button" at bounding box center [64, 37] width 6 height 11
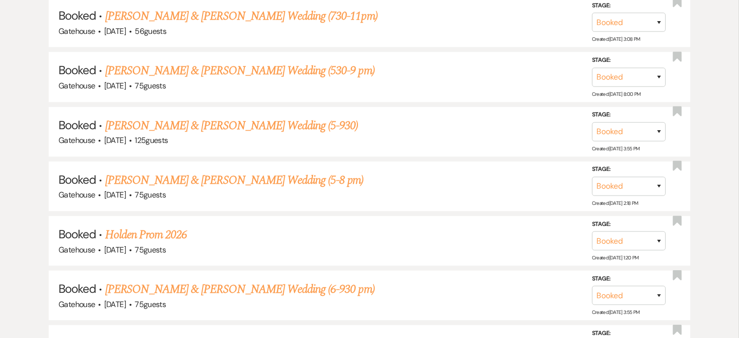
scroll to position [794, 0]
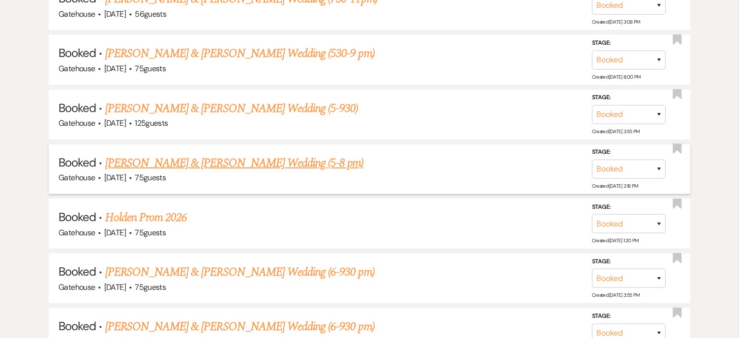
click at [199, 157] on link "Camille & Scott's Wedding (5-8 pm)" at bounding box center [234, 163] width 258 height 18
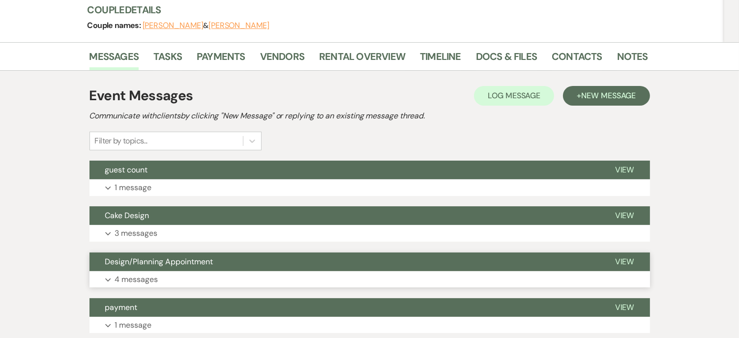
scroll to position [133, 0]
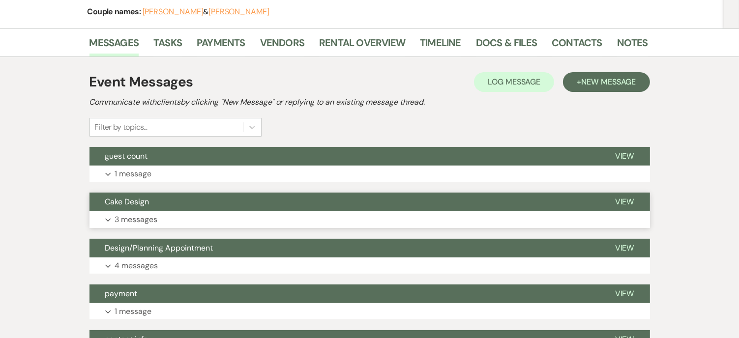
click at [139, 219] on p "3 messages" at bounding box center [136, 219] width 43 height 13
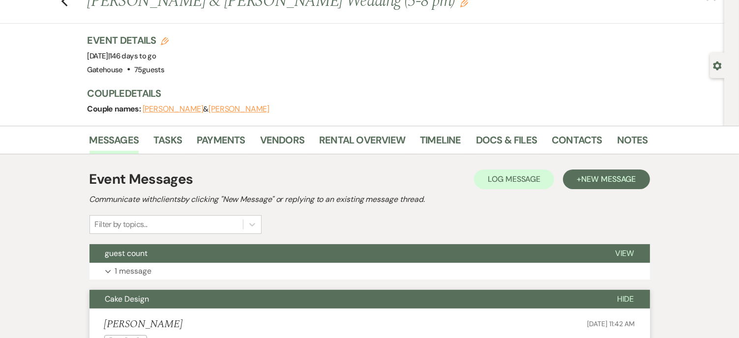
scroll to position [0, 0]
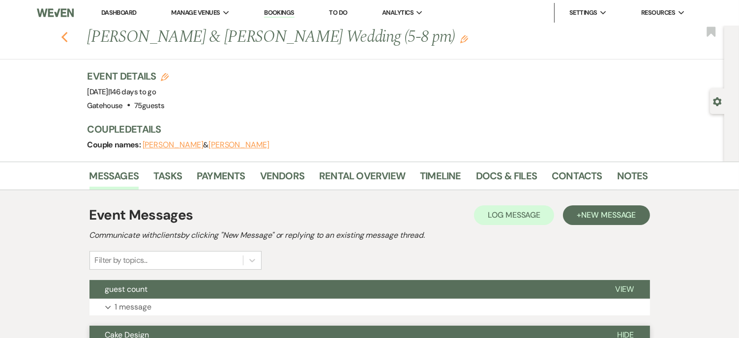
click at [66, 35] on icon "Previous" at bounding box center [64, 37] width 7 height 12
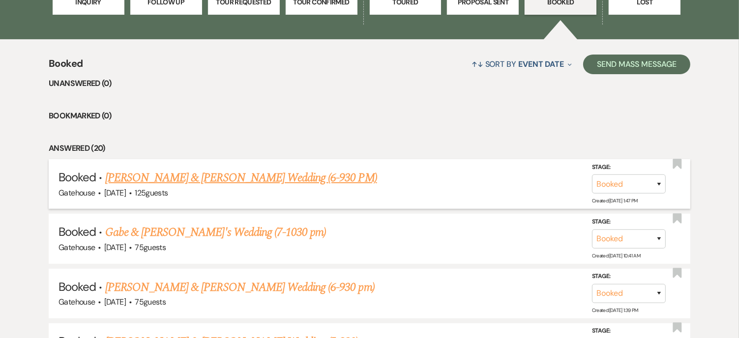
scroll to position [352, 0]
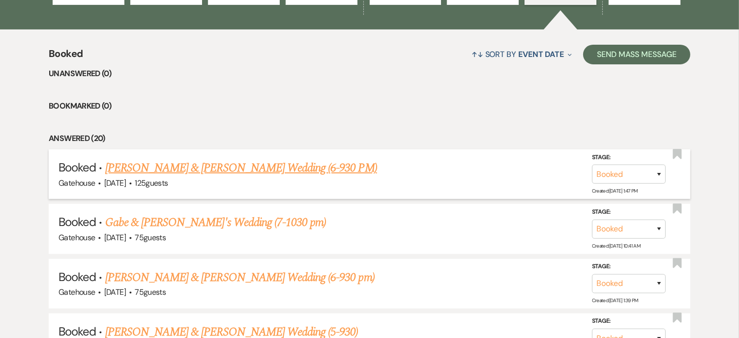
click at [269, 167] on link "McKenzie Johnson & Jordan Hennigan's Wedding (6-930 PM)" at bounding box center [241, 168] width 272 height 18
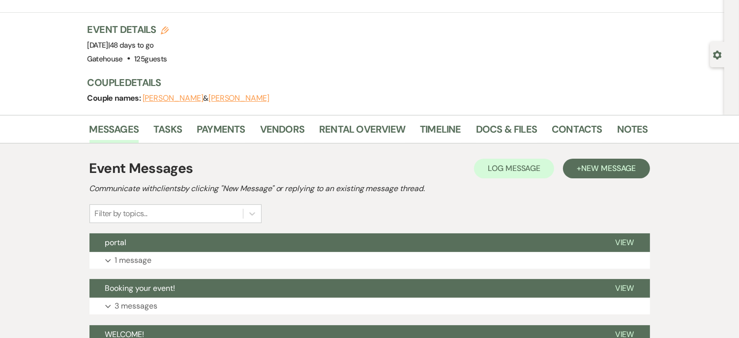
scroll to position [146, 0]
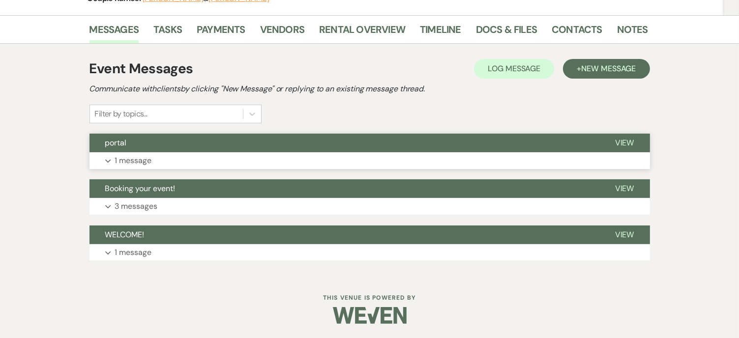
click at [136, 158] on p "1 message" at bounding box center [133, 160] width 37 height 13
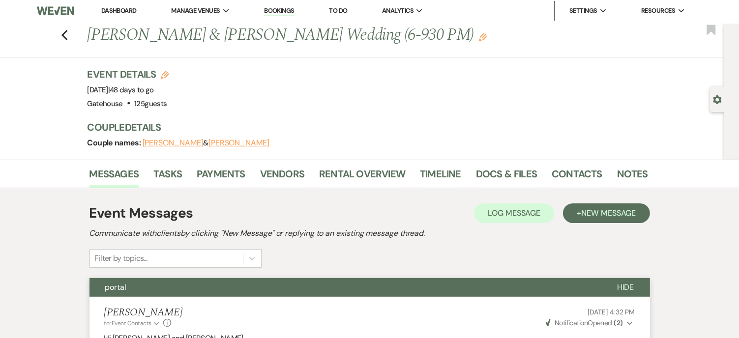
scroll to position [0, 0]
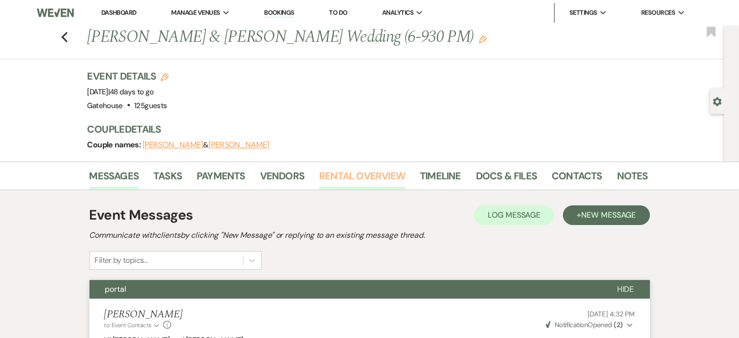
click at [375, 174] on link "Rental Overview" at bounding box center [362, 179] width 86 height 22
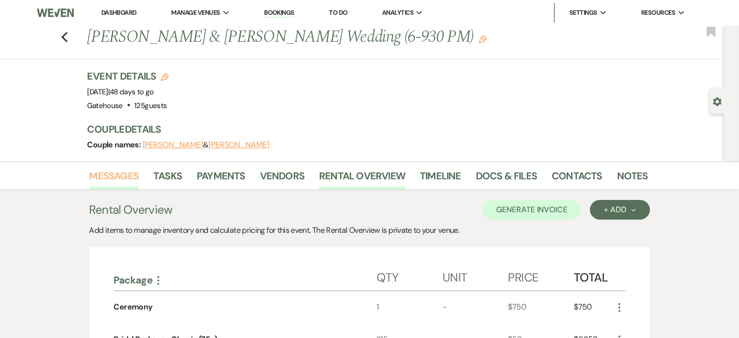
click at [117, 174] on link "Messages" at bounding box center [114, 179] width 50 height 22
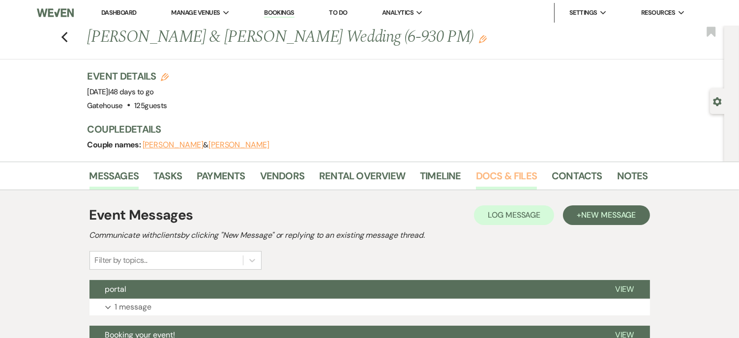
click at [495, 174] on link "Docs & Files" at bounding box center [506, 179] width 61 height 22
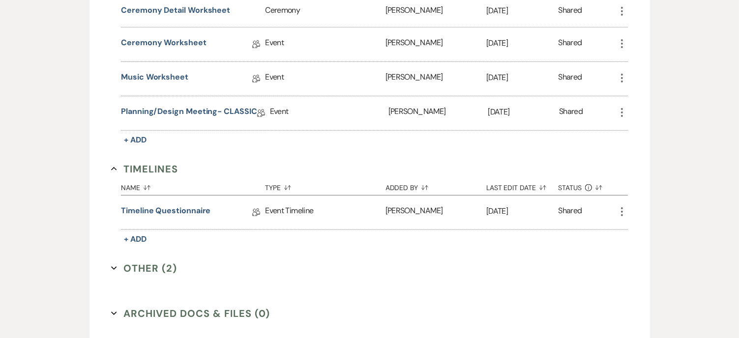
scroll to position [541, 0]
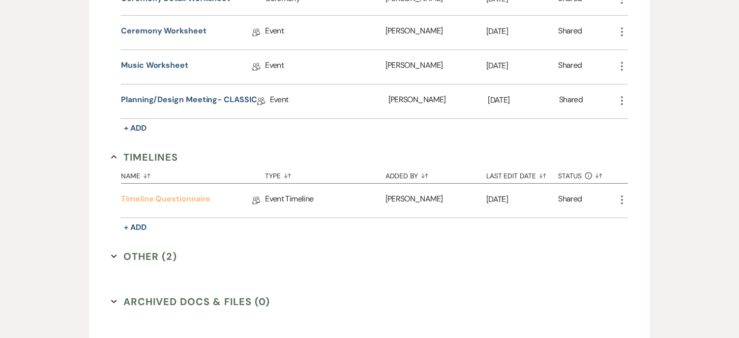
click at [192, 194] on link "Timeline Questionnaire" at bounding box center [165, 200] width 89 height 15
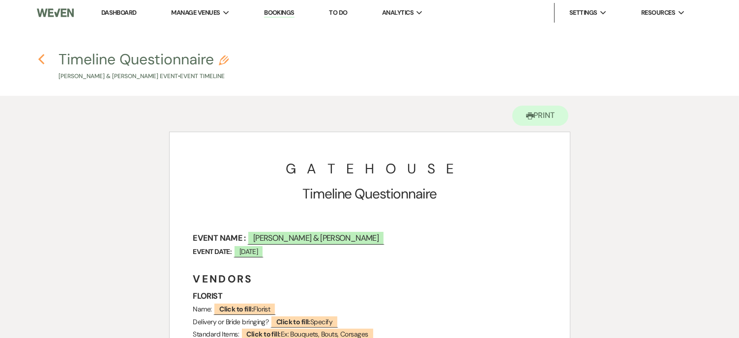
click at [40, 59] on use "button" at bounding box center [41, 59] width 6 height 11
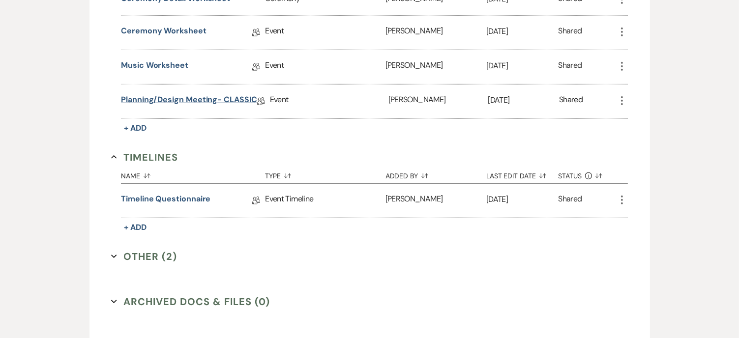
click at [234, 96] on link "Planning/Design Meeting- CLASSIC" at bounding box center [189, 101] width 136 height 15
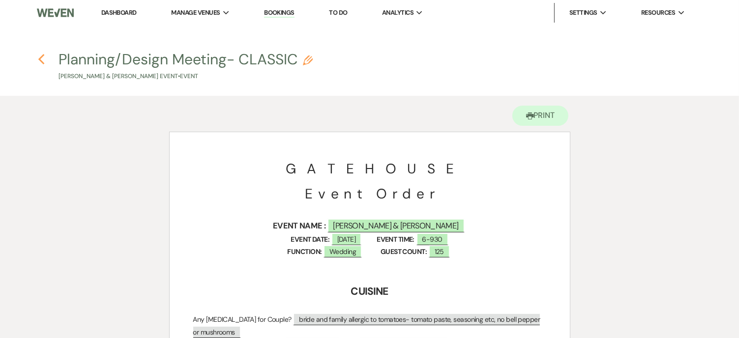
click at [42, 60] on icon "Previous" at bounding box center [41, 60] width 7 height 12
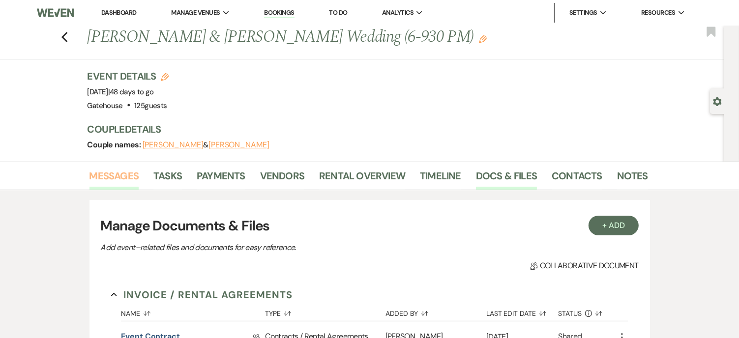
click at [111, 174] on link "Messages" at bounding box center [114, 179] width 50 height 22
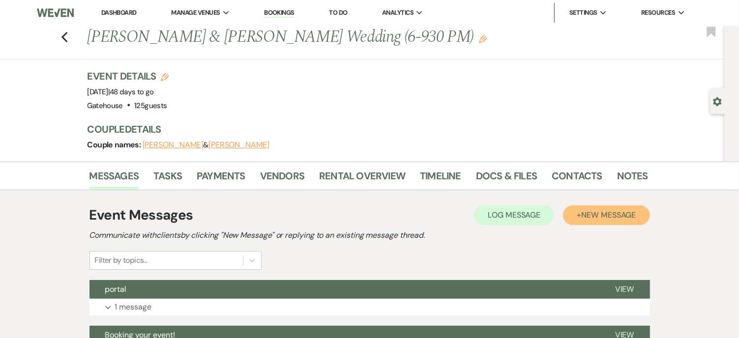
click at [601, 211] on span "New Message" at bounding box center [608, 215] width 55 height 10
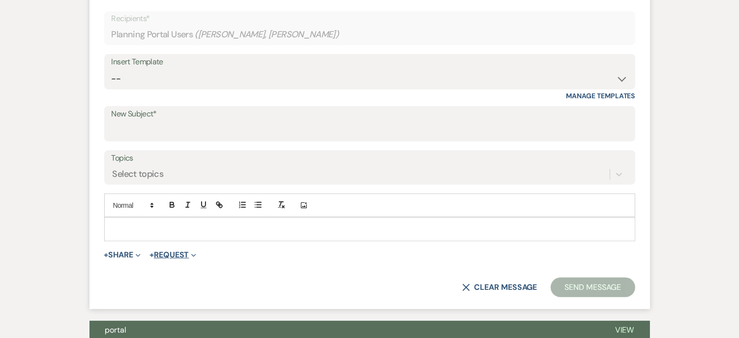
scroll to position [344, 0]
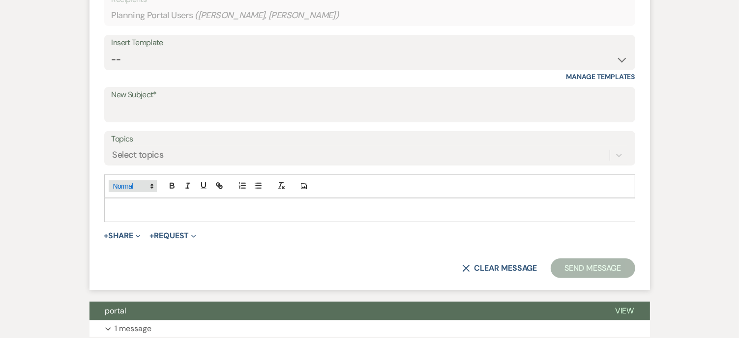
drag, startPoint x: 122, startPoint y: 202, endPoint x: 148, endPoint y: 191, distance: 28.7
click at [123, 200] on div at bounding box center [370, 210] width 530 height 23
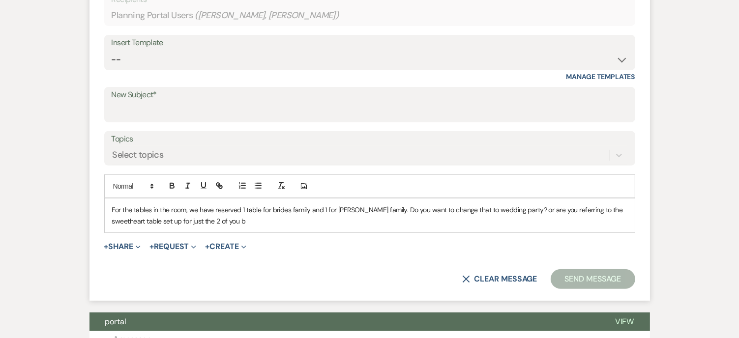
drag, startPoint x: 148, startPoint y: 220, endPoint x: 200, endPoint y: 225, distance: 52.9
click at [149, 220] on p "For the tables in the room, we have reserved 1 table for brides family and 1 fo…" at bounding box center [369, 215] width 515 height 22
drag, startPoint x: 200, startPoint y: 225, endPoint x: 227, endPoint y: 227, distance: 26.6
click at [227, 227] on div "For the tables in the room, we have reserved 1 table for brides family and 1 fo…" at bounding box center [370, 216] width 530 height 34
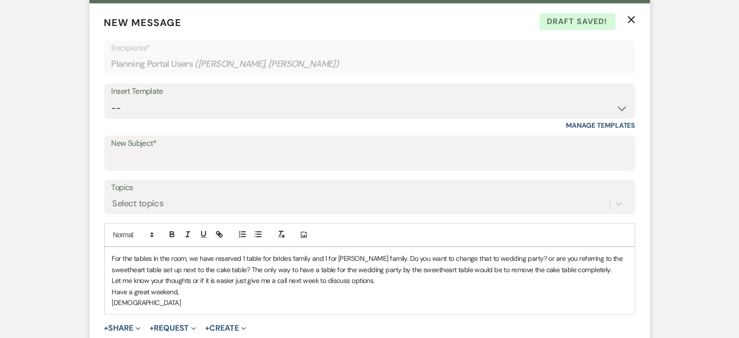
scroll to position [295, 0]
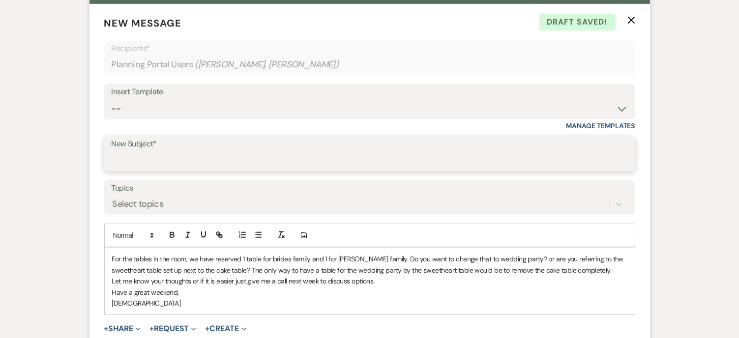
click at [168, 157] on input "New Subject*" at bounding box center [370, 160] width 516 height 19
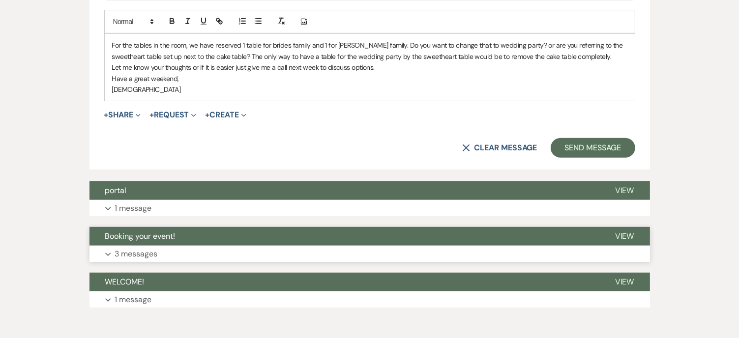
scroll to position [555, 0]
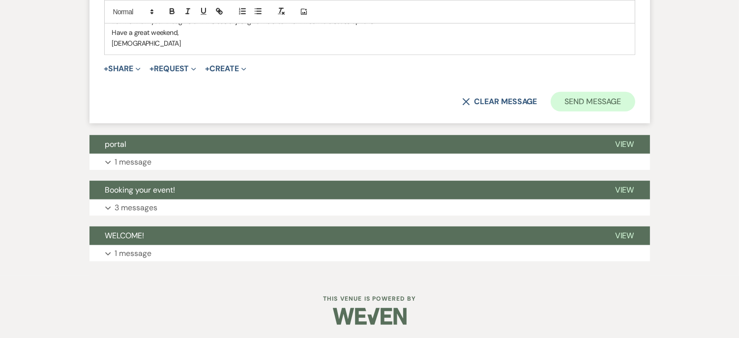
type input "reserved tables"
click at [557, 101] on button "Send Message" at bounding box center [592, 102] width 84 height 20
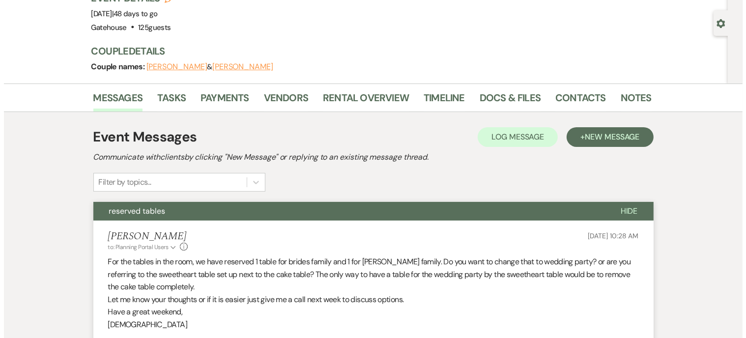
scroll to position [0, 0]
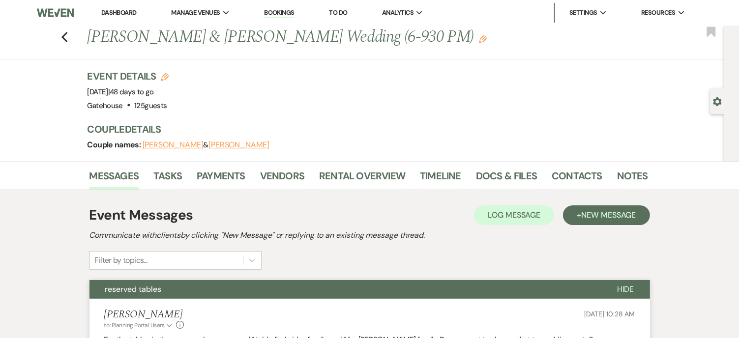
click at [125, 12] on link "Dashboard" at bounding box center [118, 12] width 35 height 8
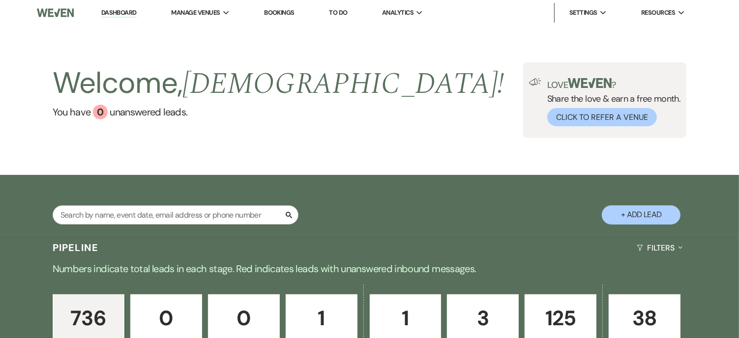
click at [629, 213] on button "+ Add Lead" at bounding box center [640, 214] width 79 height 19
select select "669"
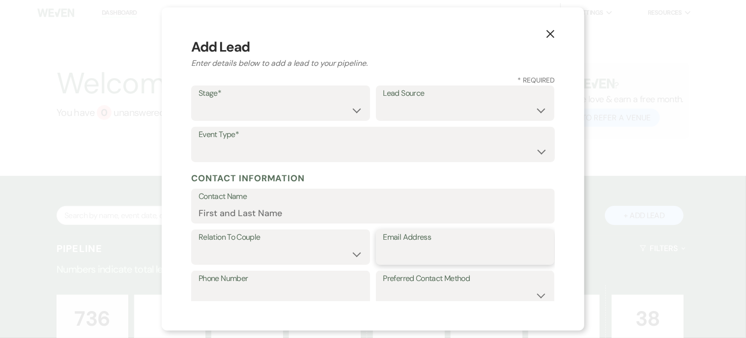
click at [408, 251] on input "Email Address" at bounding box center [465, 254] width 164 height 19
paste input "oliviacerovec@gmail.com"
type input "oliviacerovec@gmail.com"
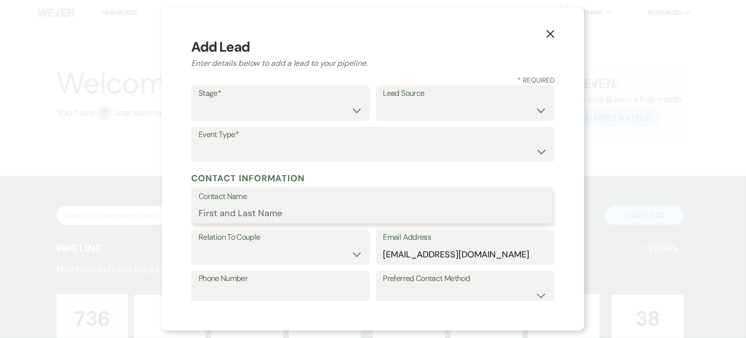
click at [285, 217] on input "Contact Name" at bounding box center [373, 212] width 349 height 19
type input "Olivia Cerovec"
click at [354, 110] on select "Inquiry Follow Up Tour Requested Tour Confirmed Toured Proposal Sent Booked Lost" at bounding box center [281, 110] width 164 height 19
select select "1"
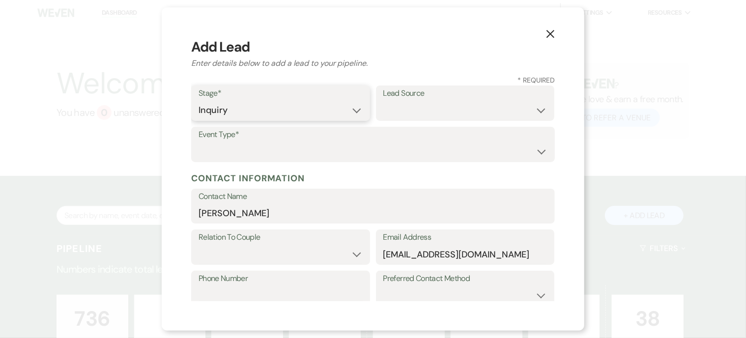
click at [199, 101] on select "Inquiry Follow Up Tour Requested Tour Confirmed Toured Proposal Sent Booked Lost" at bounding box center [281, 110] width 164 height 19
click at [447, 109] on select "Weven Venue Website Instagram Facebook Pinterest Google The Knot Wedding Wire H…" at bounding box center [465, 110] width 164 height 19
select select "3"
click at [383, 101] on select "Weven Venue Website Instagram Facebook Pinterest Google The Knot Wedding Wire H…" at bounding box center [465, 110] width 164 height 19
click at [277, 214] on input "Olivia Cerovec" at bounding box center [373, 212] width 349 height 19
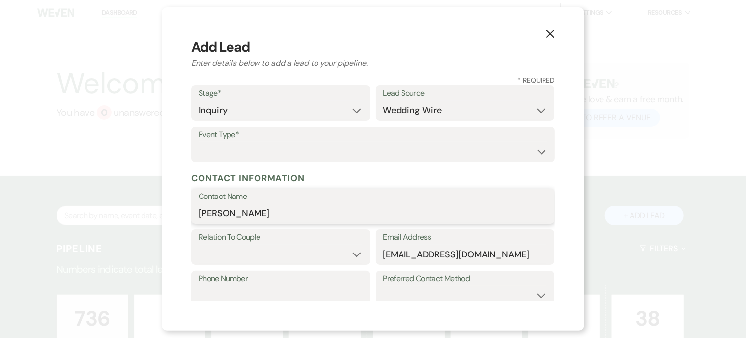
drag, startPoint x: 268, startPoint y: 214, endPoint x: 232, endPoint y: 215, distance: 36.4
click at [232, 215] on input "Olivia Cerovec" at bounding box center [373, 212] width 349 height 19
type input "Olivia Cadiere"
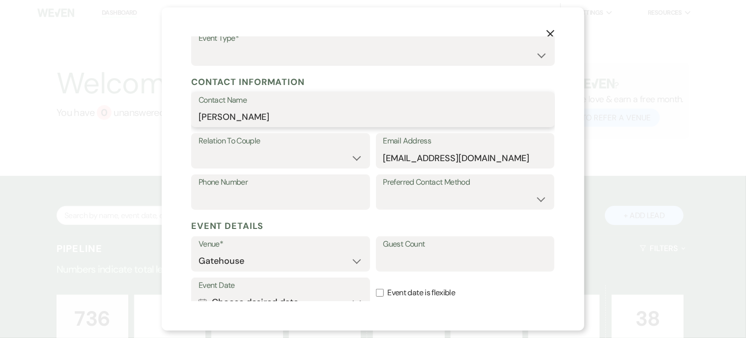
scroll to position [98, 0]
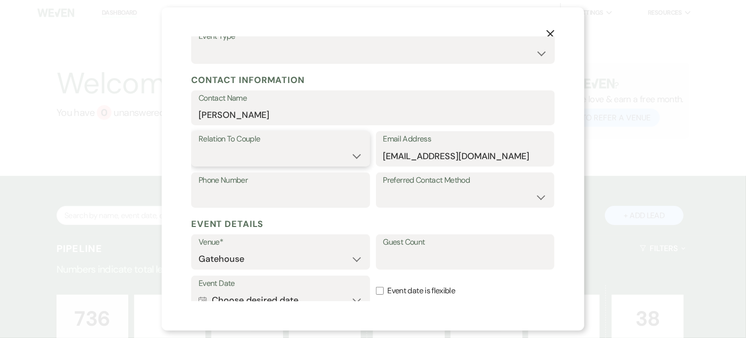
click at [357, 158] on select "Couple Planner Parent of Couple Family Member Friend Other" at bounding box center [281, 155] width 164 height 19
select select "1"
click at [199, 146] on select "Couple Planner Parent of Couple Family Member Friend Other" at bounding box center [281, 155] width 164 height 19
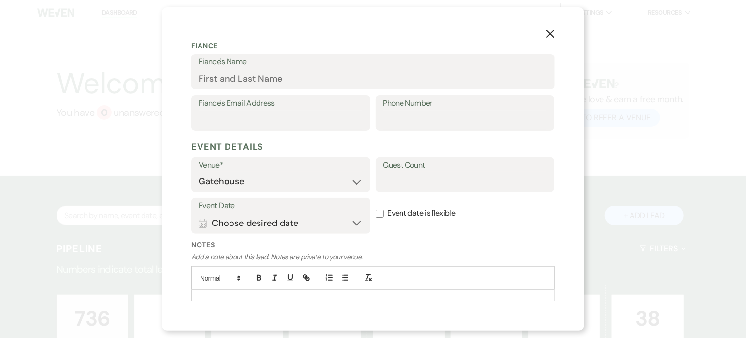
scroll to position [295, 0]
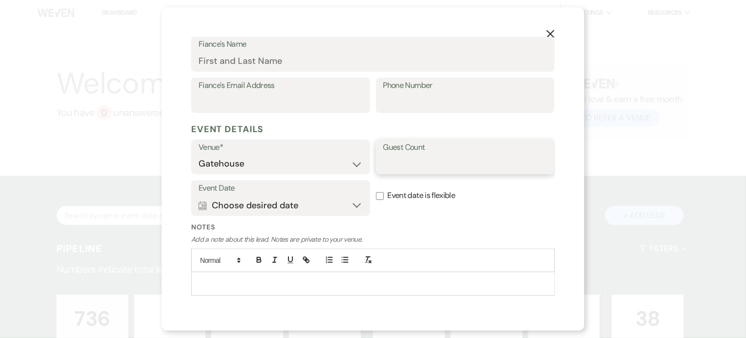
click at [395, 168] on input "Guest Count" at bounding box center [465, 163] width 164 height 19
type input "100"
click at [203, 202] on icon "Calendar" at bounding box center [203, 205] width 8 height 9
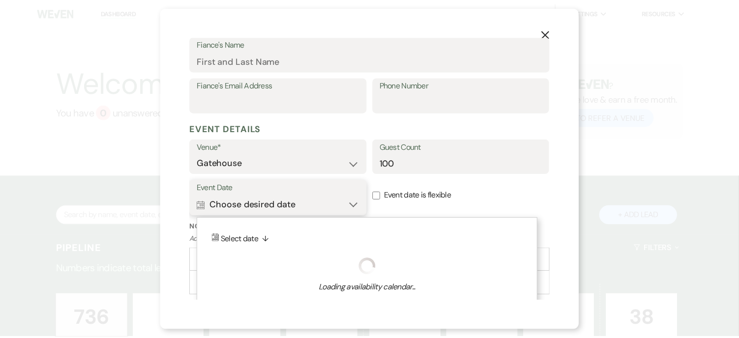
scroll to position [318, 0]
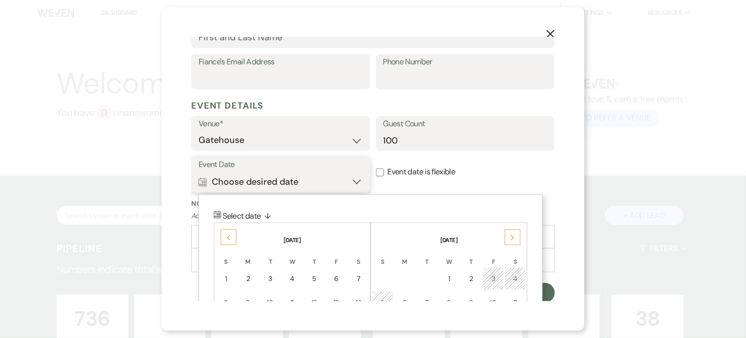
click at [254, 179] on button "Calendar Choose desired date Collapse" at bounding box center [281, 182] width 164 height 20
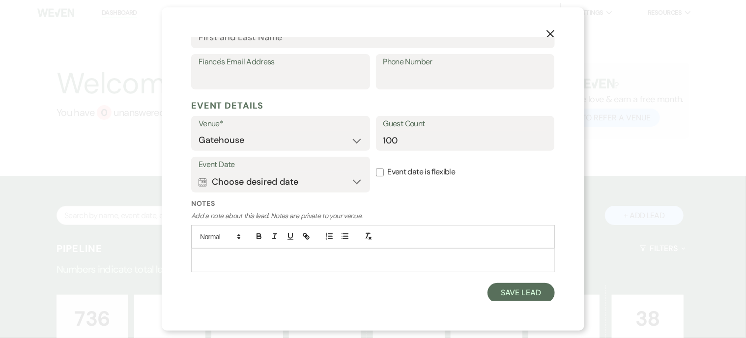
click at [226, 250] on div at bounding box center [373, 260] width 363 height 23
click at [520, 292] on button "Save Lead" at bounding box center [520, 293] width 67 height 20
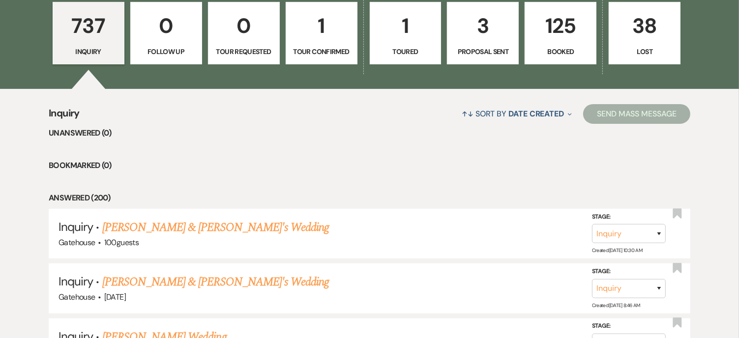
scroll to position [295, 0]
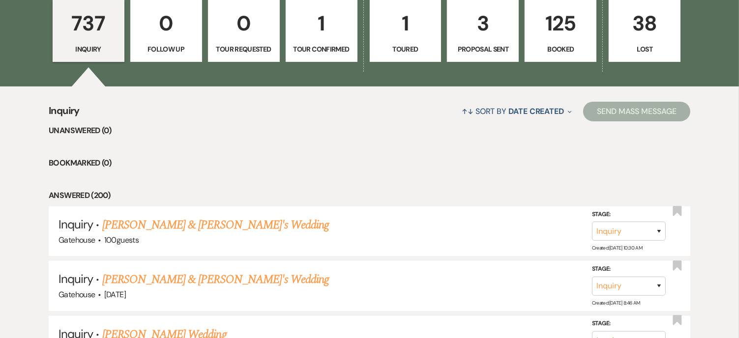
drag, startPoint x: 167, startPoint y: 224, endPoint x: 240, endPoint y: 214, distance: 73.4
click at [167, 224] on link "Olivia Cadiere & Fiance's Wedding" at bounding box center [215, 225] width 227 height 18
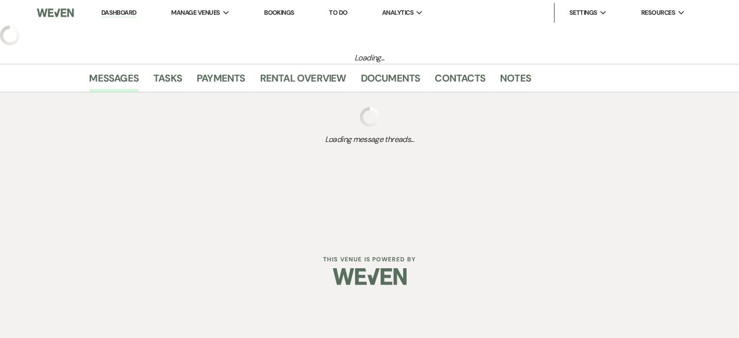
select select "3"
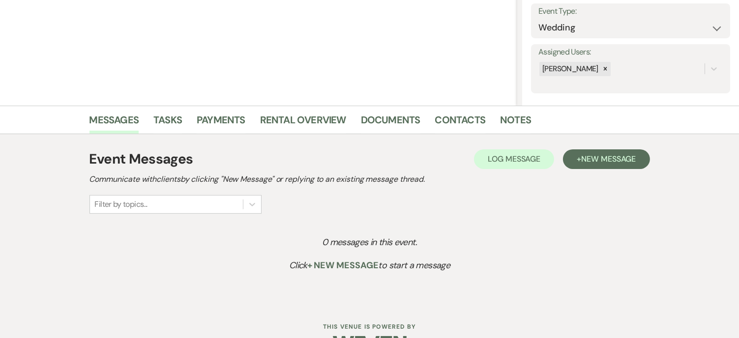
scroll to position [147, 0]
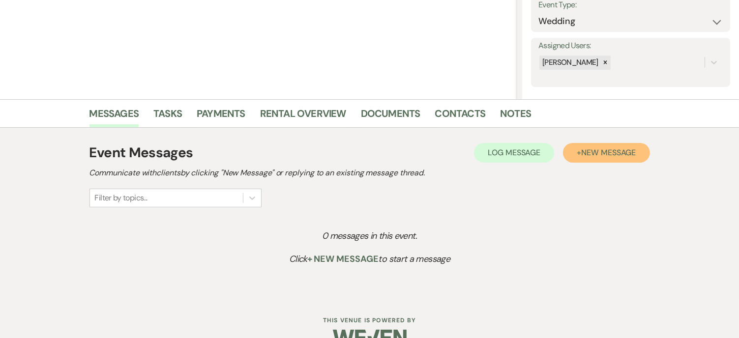
click at [609, 146] on button "+ New Message" at bounding box center [606, 153] width 86 height 20
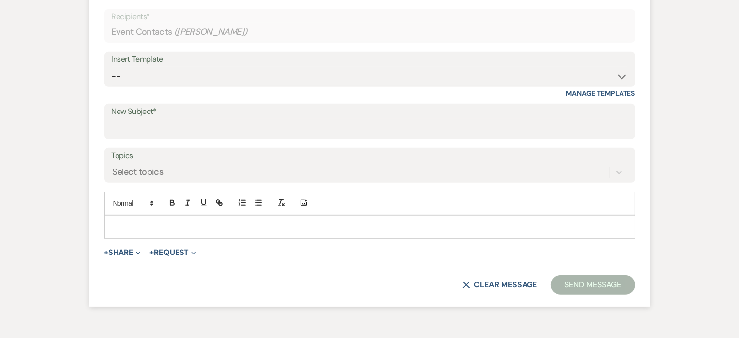
scroll to position [442, 0]
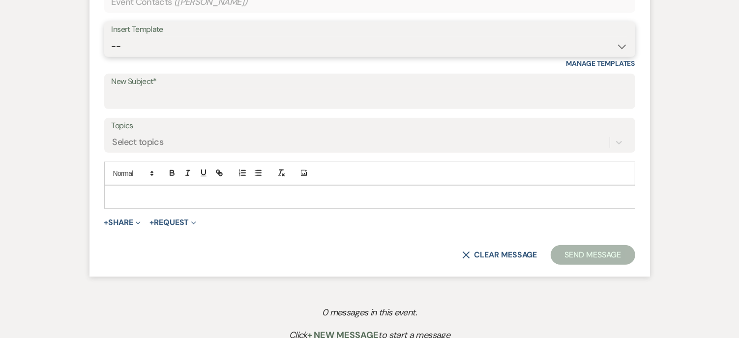
click at [155, 41] on select "-- Tour Request Response Proposal 6-9 Month Check-in Happy 1 Month Anniversary!…" at bounding box center [370, 46] width 516 height 19
select select "2237"
click at [112, 37] on select "-- Tour Request Response Proposal 6-9 Month Check-in Happy 1 Month Anniversary!…" at bounding box center [370, 46] width 516 height 19
type input "Let's Plan Something Wonderful at The Gatehouse!"
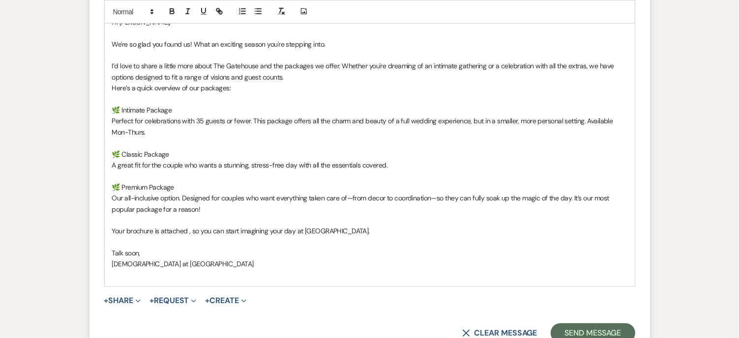
scroll to position [639, 0]
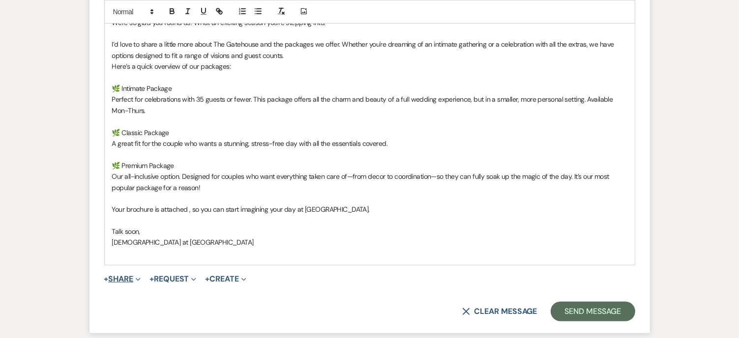
click at [129, 277] on button "+ Share Expand" at bounding box center [122, 279] width 37 height 8
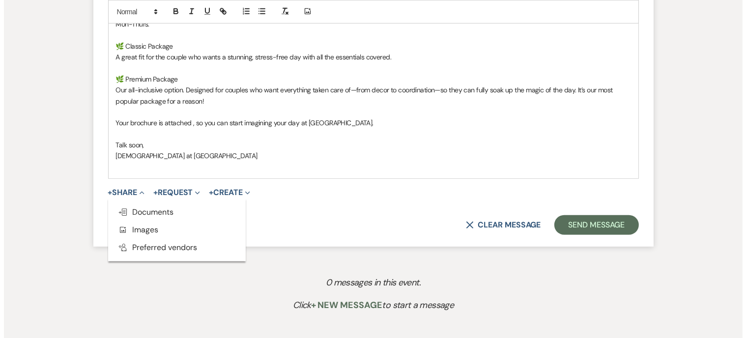
scroll to position [737, 0]
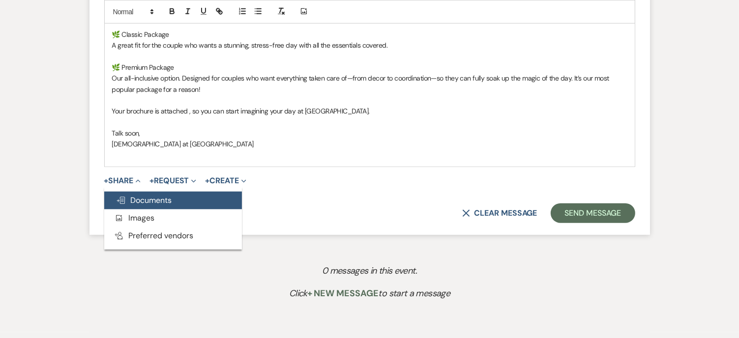
click at [161, 198] on span "Doc Upload Documents" at bounding box center [144, 200] width 56 height 10
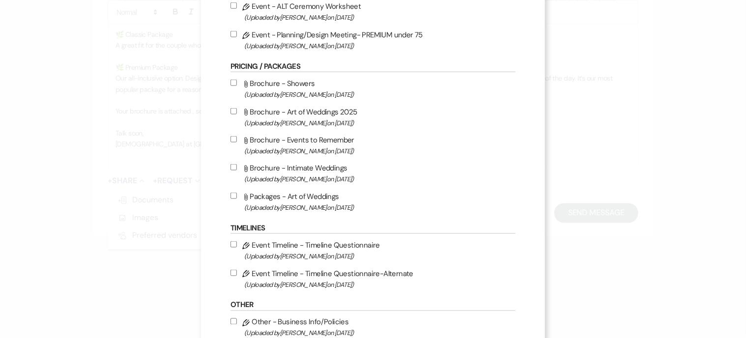
scroll to position [639, 0]
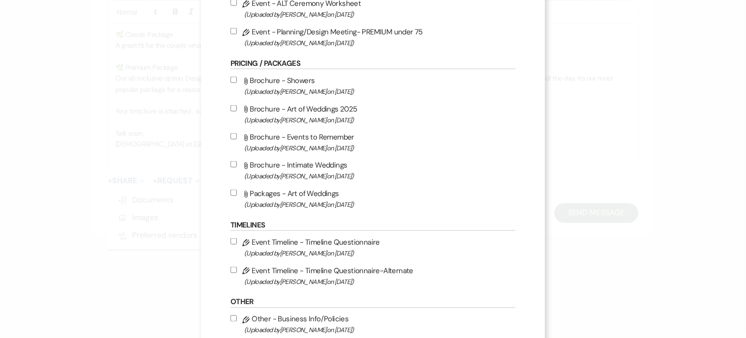
click at [322, 111] on label "Attach File Brochure - Art of Weddings 2025 (Uploaded by Christi Edwards on Jul…" at bounding box center [372, 114] width 285 height 23
click at [237, 111] on input "Attach File Brochure - Art of Weddings 2025 (Uploaded by Christi Edwards on Jul…" at bounding box center [233, 108] width 6 height 6
checkbox input "true"
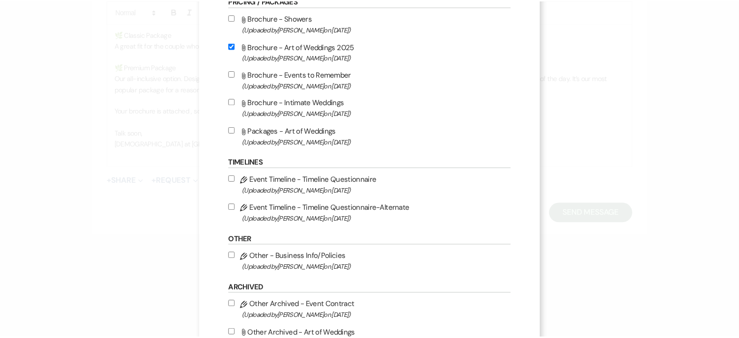
scroll to position [806, 0]
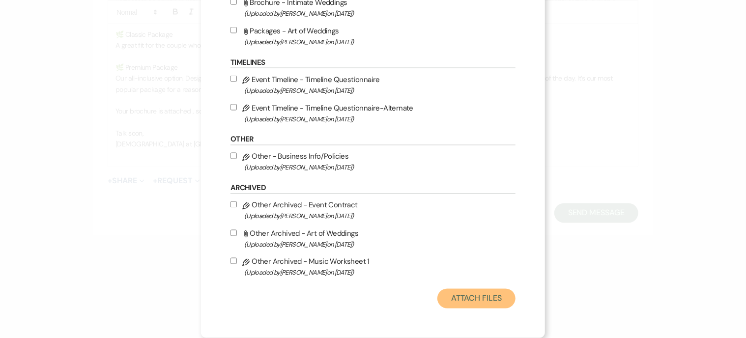
click at [467, 298] on button "Attach Files" at bounding box center [476, 299] width 78 height 20
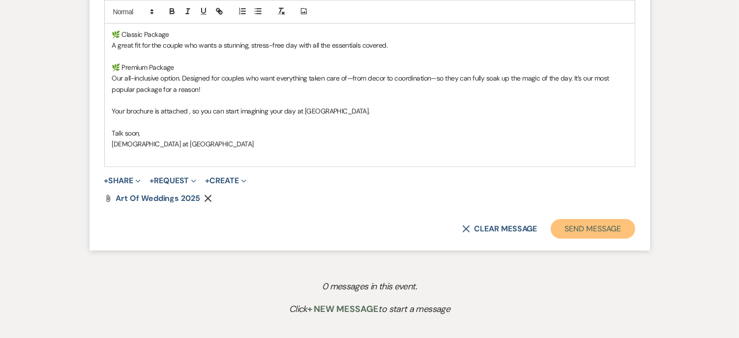
click at [590, 230] on button "Send Message" at bounding box center [592, 229] width 84 height 20
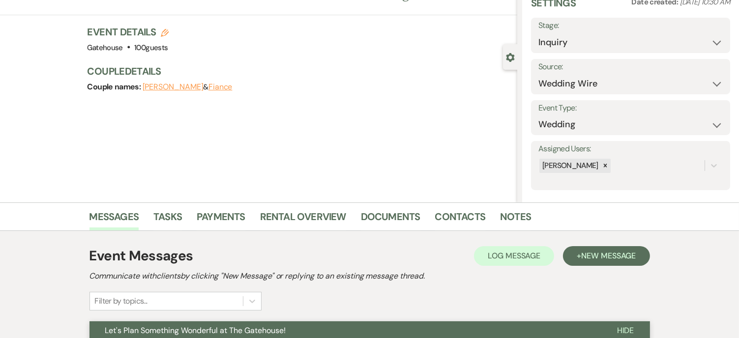
scroll to position [0, 0]
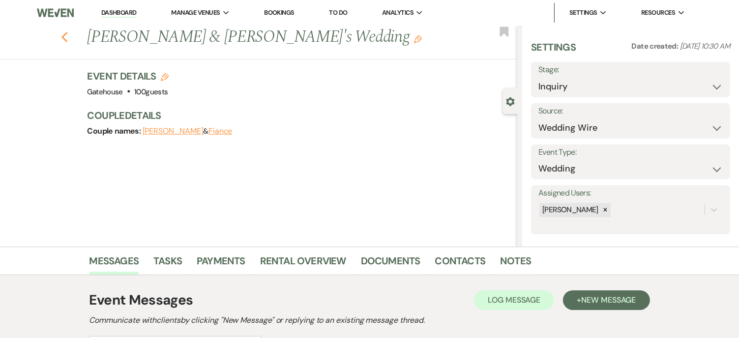
click at [66, 34] on icon "Previous" at bounding box center [64, 37] width 7 height 12
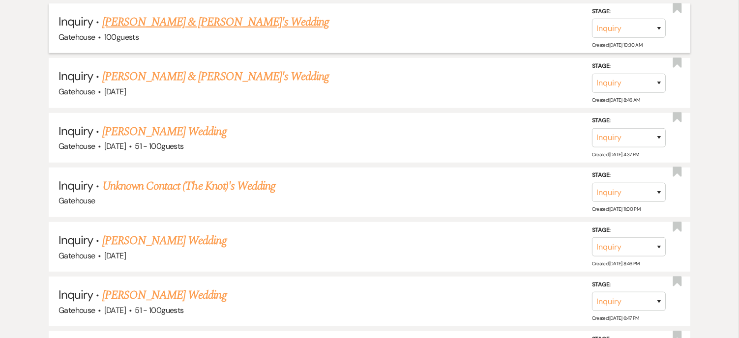
scroll to position [541, 0]
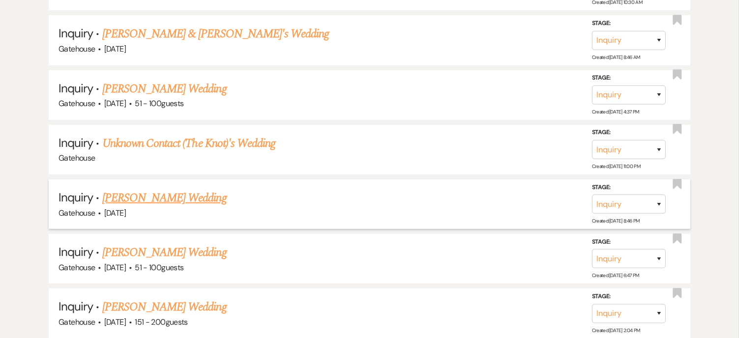
click at [194, 194] on link "Chandra Gautier's Wedding" at bounding box center [164, 198] width 124 height 18
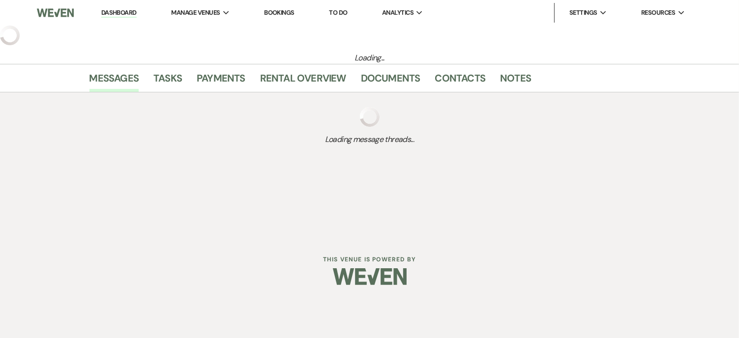
select select "2"
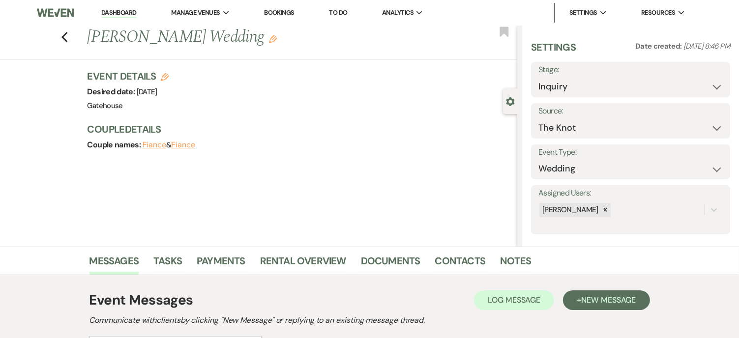
scroll to position [140, 0]
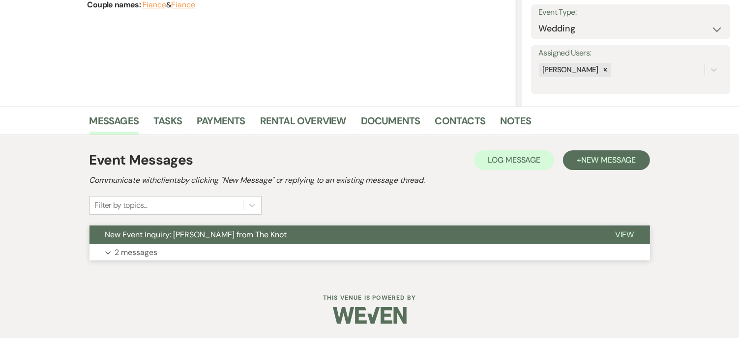
click at [131, 251] on p "2 messages" at bounding box center [136, 252] width 43 height 13
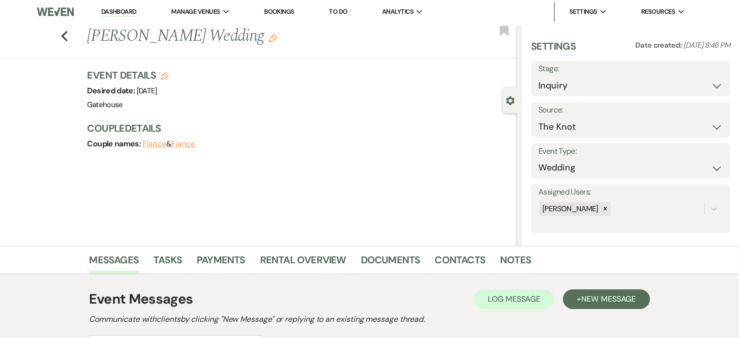
scroll to position [0, 0]
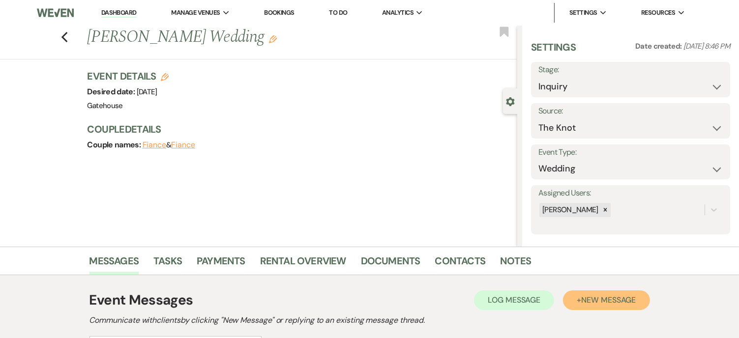
click at [602, 298] on span "New Message" at bounding box center [608, 300] width 55 height 10
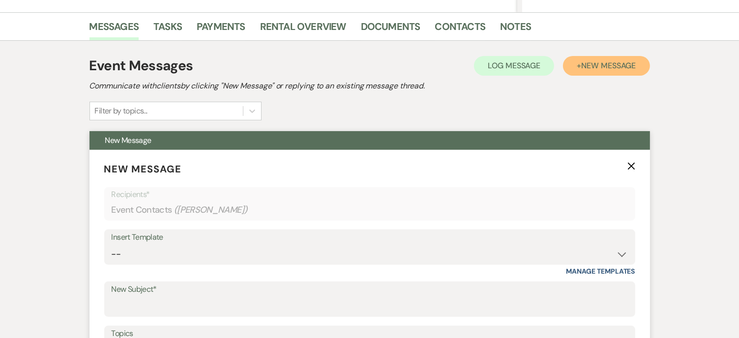
scroll to position [344, 0]
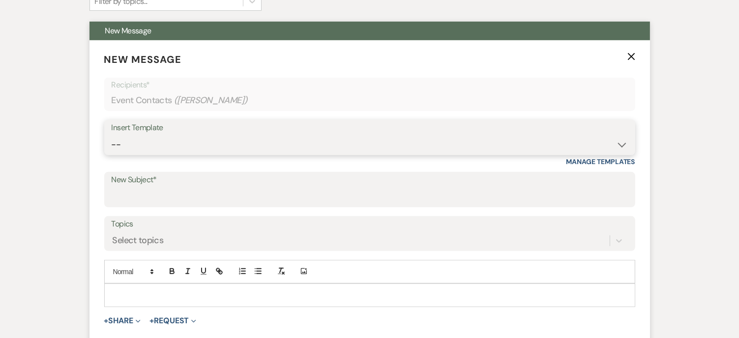
click at [159, 145] on select "-- Tour Request Response Proposal 6-9 Month Check-in Happy 1 Month Anniversary!…" at bounding box center [370, 144] width 516 height 19
select select "5916"
click at [112, 135] on select "-- Tour Request Response Proposal 6-9 Month Check-in Happy 1 Month Anniversary!…" at bounding box center [370, 144] width 516 height 19
type input "Just Checking In-Did you have any questions?"
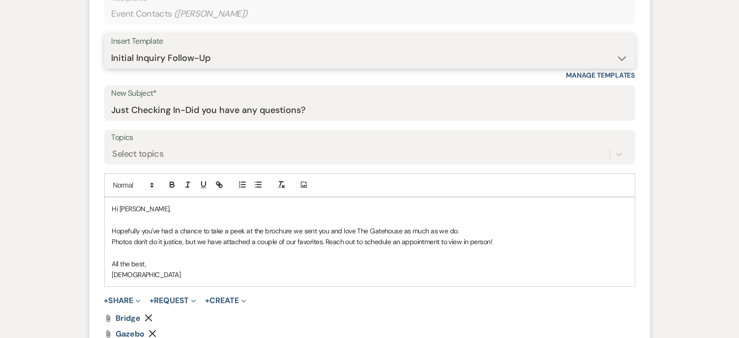
scroll to position [442, 0]
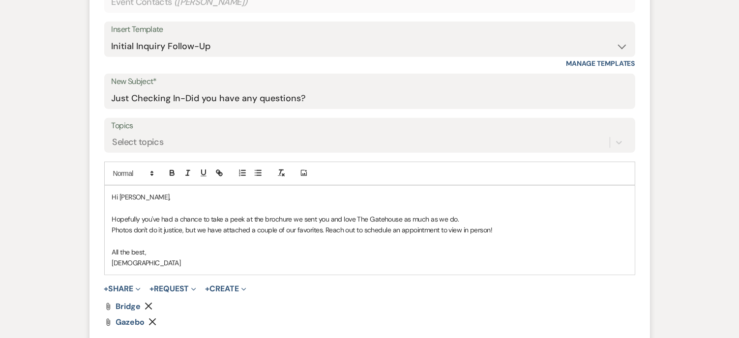
click at [324, 228] on p "Photos don't do it justice, but we have attached a couple of our favorites. Rea…" at bounding box center [369, 230] width 515 height 11
drag, startPoint x: 324, startPoint y: 228, endPoint x: 521, endPoint y: 234, distance: 196.7
click at [521, 234] on div "Hi Chandra, Hopefully you've had a chance to take a peek at the brochure we sen…" at bounding box center [370, 230] width 530 height 89
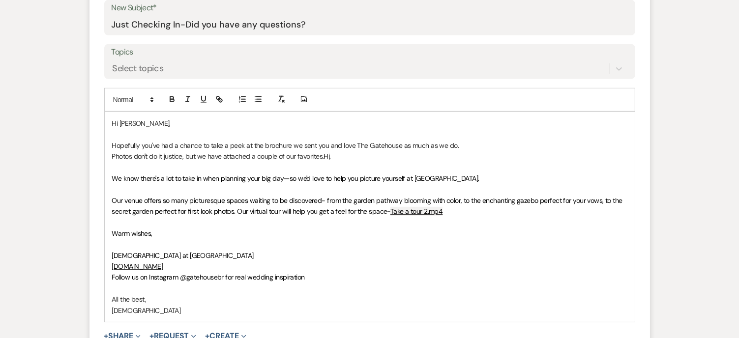
scroll to position [541, 0]
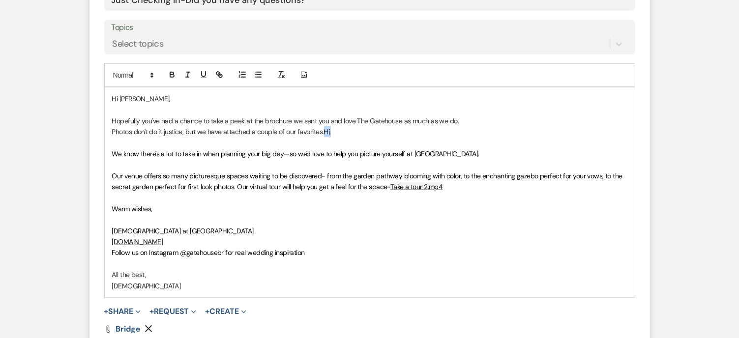
drag, startPoint x: 326, startPoint y: 131, endPoint x: 342, endPoint y: 133, distance: 15.8
click at [342, 133] on p "Photos don't do it justice, but we have attached a couple of our favorites. Hi," at bounding box center [369, 131] width 515 height 11
drag, startPoint x: 325, startPoint y: 131, endPoint x: 108, endPoint y: 115, distance: 217.8
click at [108, 115] on div "Hi Chandra, Hopefully you've had a chance to take a peek at the brochure we sen…" at bounding box center [370, 192] width 530 height 210
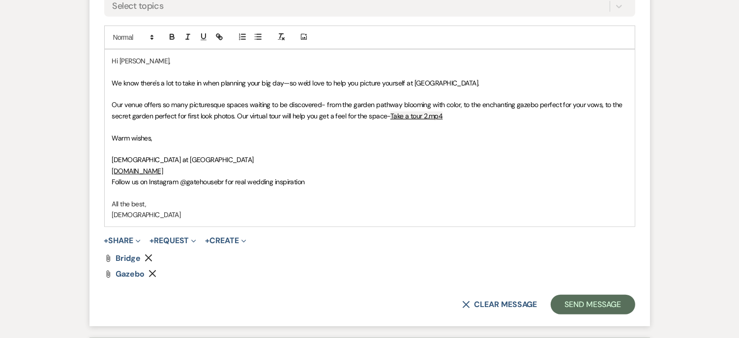
scroll to position [639, 0]
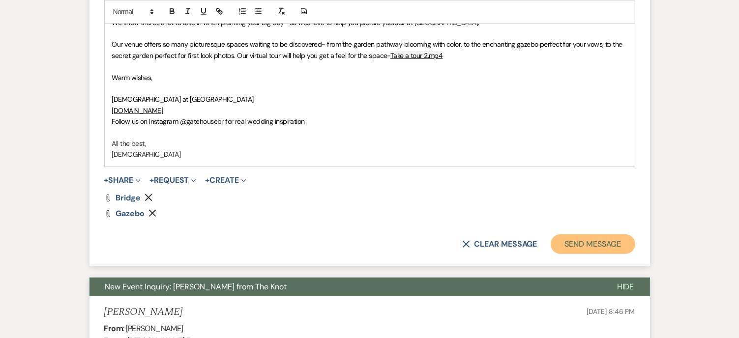
click at [578, 237] on button "Send Message" at bounding box center [592, 244] width 84 height 20
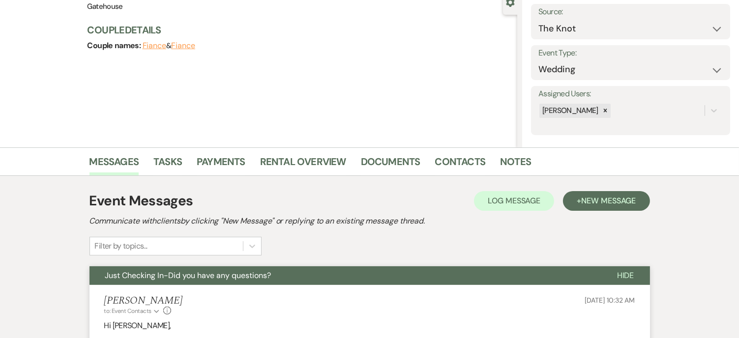
scroll to position [0, 0]
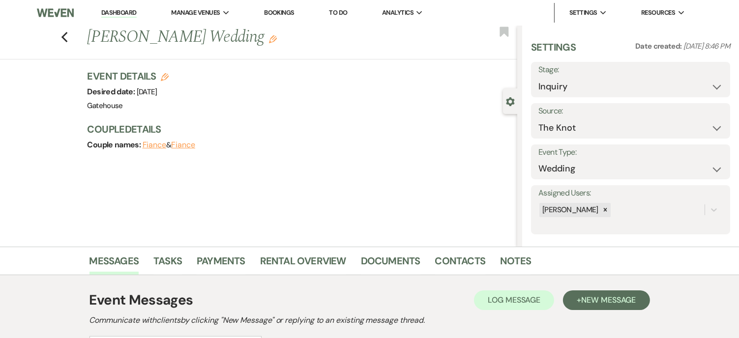
click at [278, 11] on link "Bookings" at bounding box center [279, 12] width 30 height 8
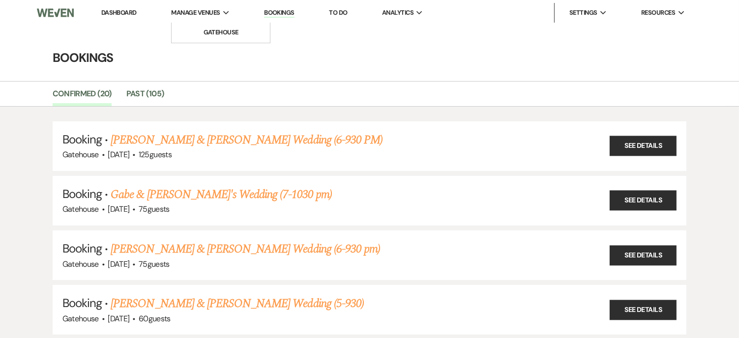
click at [200, 8] on span "Manage Venues" at bounding box center [195, 13] width 49 height 10
click at [208, 31] on li "Gatehouse" at bounding box center [220, 33] width 88 height 10
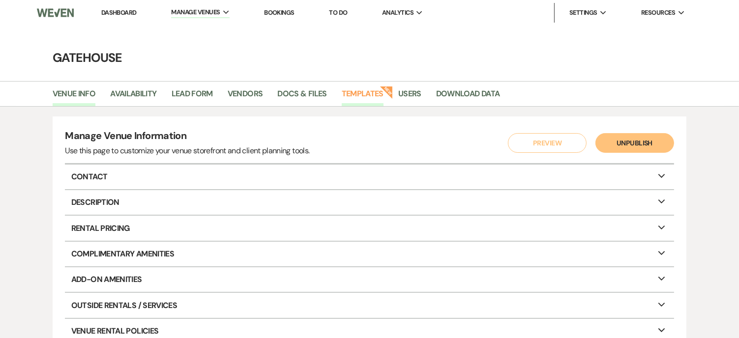
click at [362, 91] on link "Templates" at bounding box center [363, 96] width 42 height 19
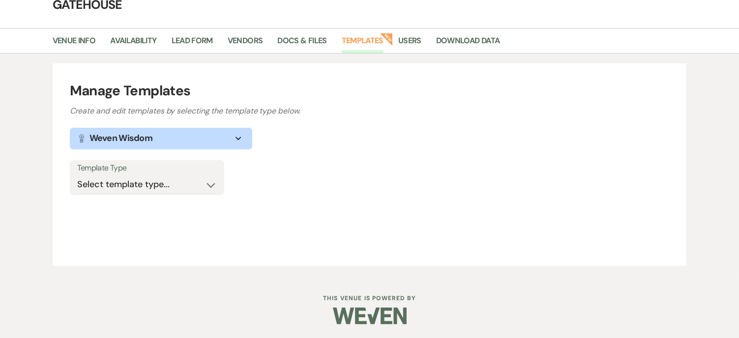
scroll to position [54, 0]
click at [209, 181] on select "Select template type... Task List Message Templates Payment Plan Inventory Item…" at bounding box center [147, 183] width 140 height 19
select select "Message Templates"
click at [77, 174] on select "Select template type... Task List Message Templates Payment Plan Inventory Item…" at bounding box center [147, 183] width 140 height 19
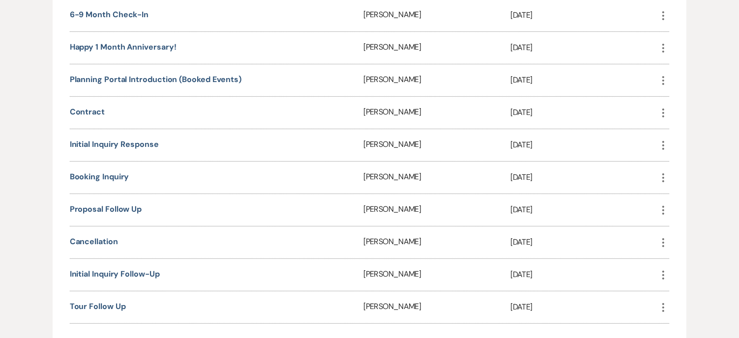
scroll to position [398, 0]
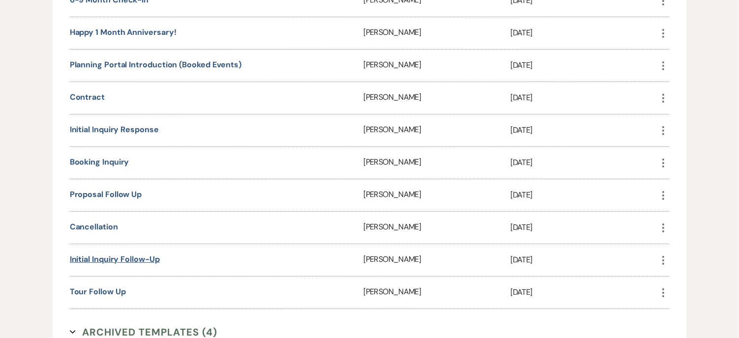
click at [125, 254] on link "Initial Inquiry Follow-Up" at bounding box center [115, 259] width 90 height 10
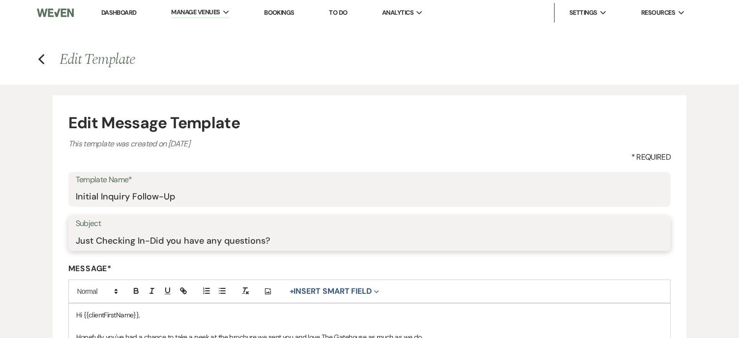
drag, startPoint x: 270, startPoint y: 239, endPoint x: 52, endPoint y: 242, distance: 218.2
click at [53, 242] on form "Edit Message Template This template was created on [DATE] * Required Template N…" at bounding box center [370, 335] width 634 height 481
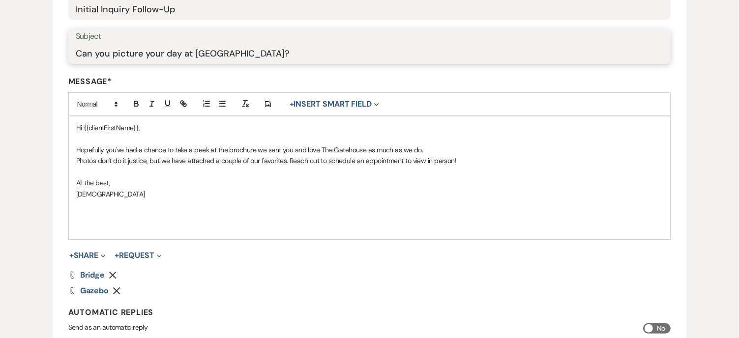
scroll to position [197, 0]
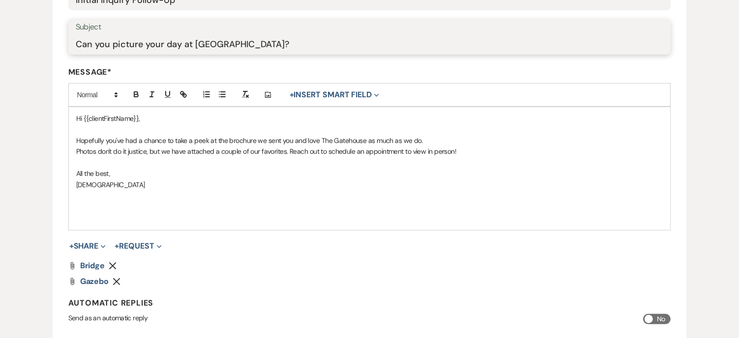
type input "Can you picture your day at [GEOGRAPHIC_DATA]?"
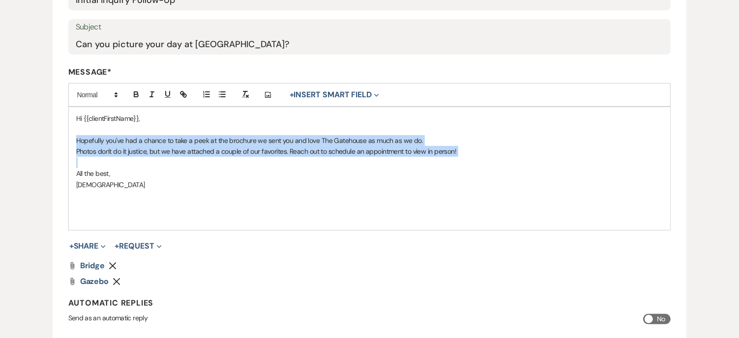
drag, startPoint x: 76, startPoint y: 138, endPoint x: 197, endPoint y: 160, distance: 122.9
click at [197, 160] on div "Hi {{clientFirstName}}, Hopefully you've had a chance to take a peek at the bro…" at bounding box center [369, 168] width 601 height 123
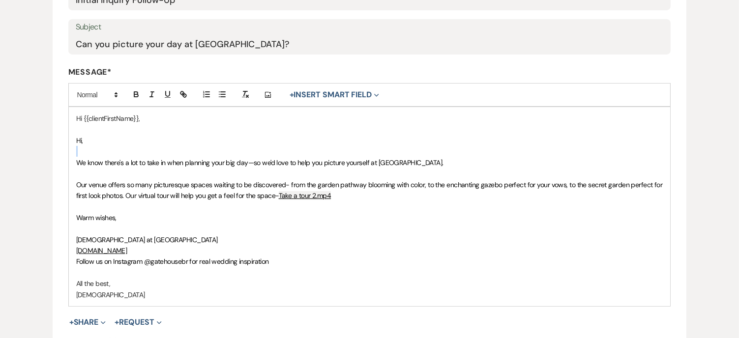
drag, startPoint x: 90, startPoint y: 144, endPoint x: 63, endPoint y: 147, distance: 27.6
click at [63, 147] on form "Edit Message Template This template was created on Jun 14, 2025 * Required Temp…" at bounding box center [370, 177] width 634 height 557
click at [97, 137] on p "Hi," at bounding box center [369, 140] width 587 height 11
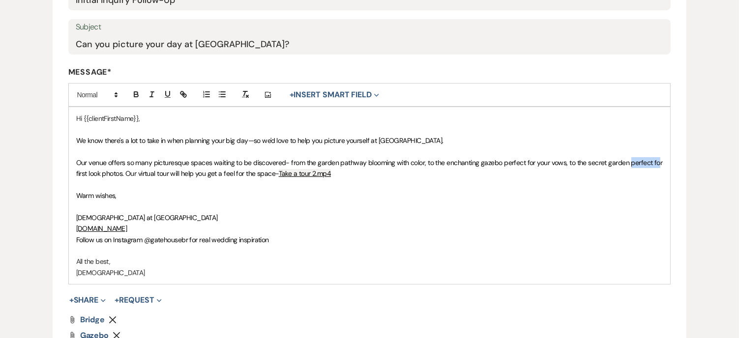
drag, startPoint x: 627, startPoint y: 163, endPoint x: 654, endPoint y: 166, distance: 26.8
click at [654, 166] on span "Our venue offers so many picturesque spaces waiting to be discovered- from the …" at bounding box center [370, 168] width 588 height 20
click at [319, 171] on span "Our venue offers so many picturesque spaces waiting to be discovered- from the …" at bounding box center [364, 168] width 576 height 20
drag, startPoint x: 76, startPoint y: 194, endPoint x: 145, endPoint y: 197, distance: 69.4
click at [145, 197] on p "Warm wishes," at bounding box center [369, 195] width 587 height 11
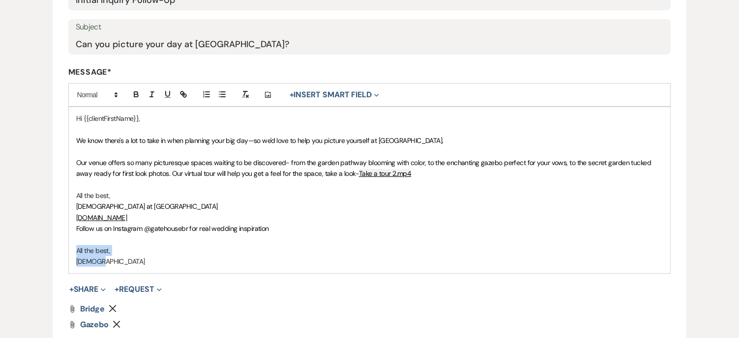
drag, startPoint x: 77, startPoint y: 247, endPoint x: 118, endPoint y: 259, distance: 43.1
click at [118, 259] on div "Hi {{clientFirstName}}, We know there's a lot to take in when planning your big…" at bounding box center [369, 190] width 601 height 166
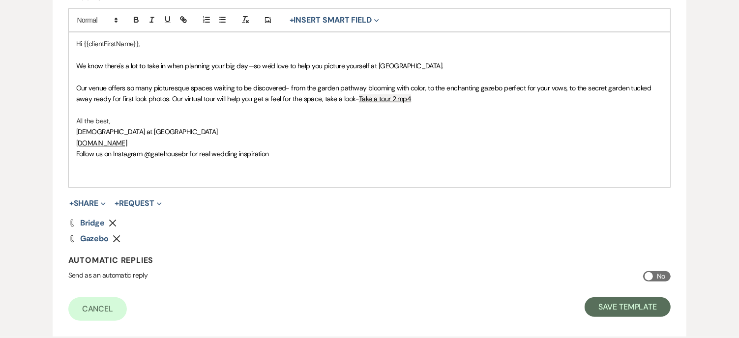
scroll to position [295, 0]
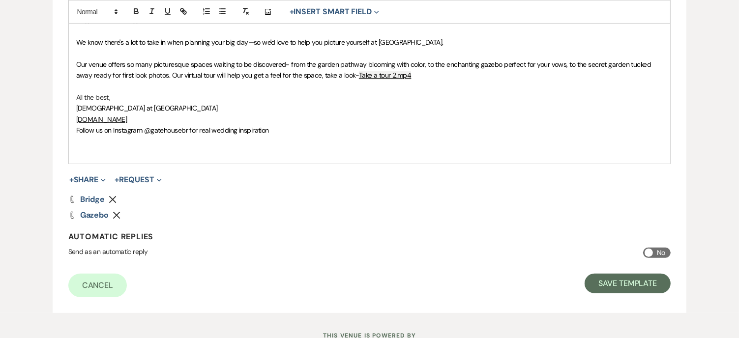
click at [353, 75] on span "Our venue offers so many picturesque spaces waiting to be discovered- from the …" at bounding box center [364, 70] width 576 height 20
click at [624, 281] on button "Save Template" at bounding box center [627, 284] width 86 height 20
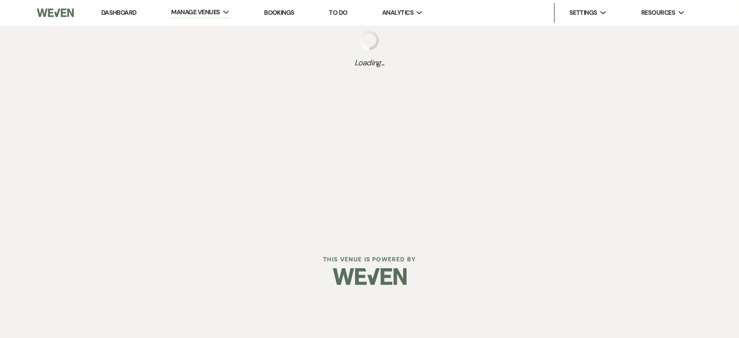
select select "Message Templates"
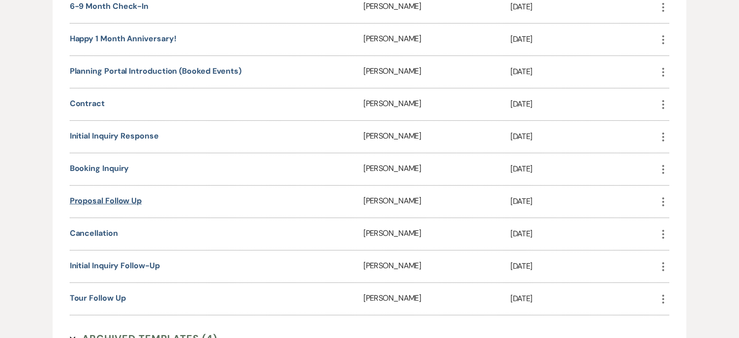
scroll to position [393, 0]
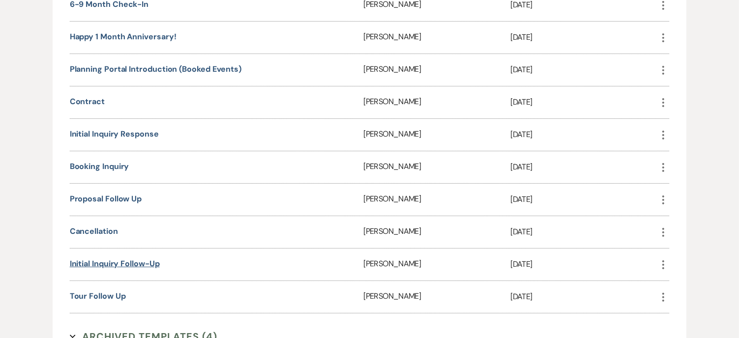
click at [125, 261] on link "Initial Inquiry Follow-Up" at bounding box center [115, 263] width 90 height 10
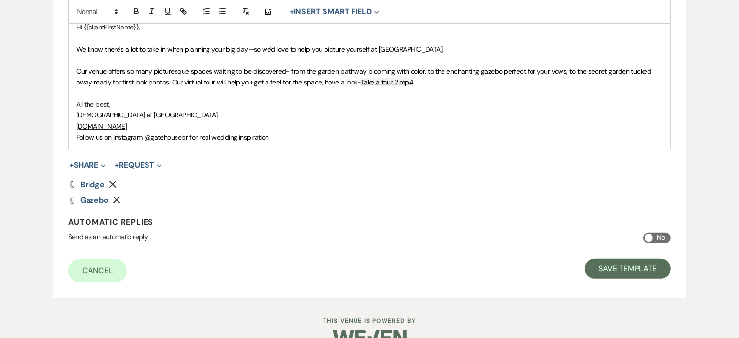
scroll to position [295, 0]
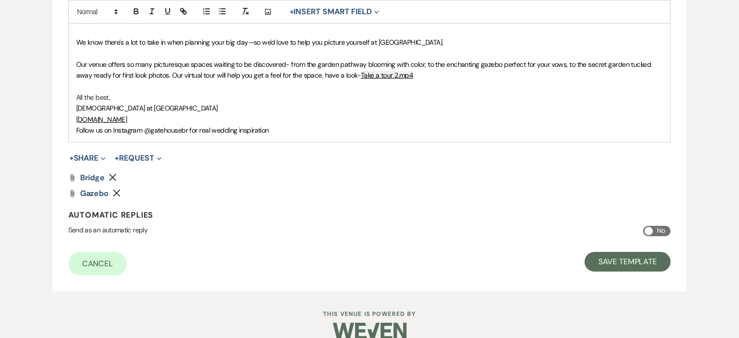
click at [650, 229] on span at bounding box center [648, 231] width 8 height 8
click at [650, 229] on input "No" at bounding box center [657, 231] width 28 height 10
checkbox input "true"
select select "allMessages"
select select "from"
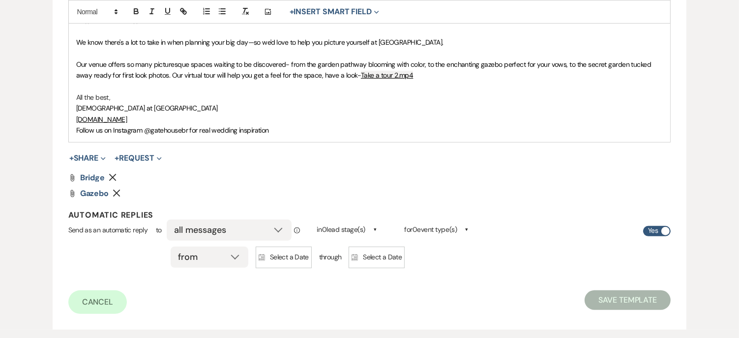
click at [278, 226] on div "all messages first message in a thread initial inquiry" at bounding box center [229, 230] width 125 height 21
click at [279, 230] on div "all messages first message in a thread initial inquiry" at bounding box center [229, 230] width 125 height 21
click at [377, 228] on span "▲" at bounding box center [375, 230] width 4 height 8
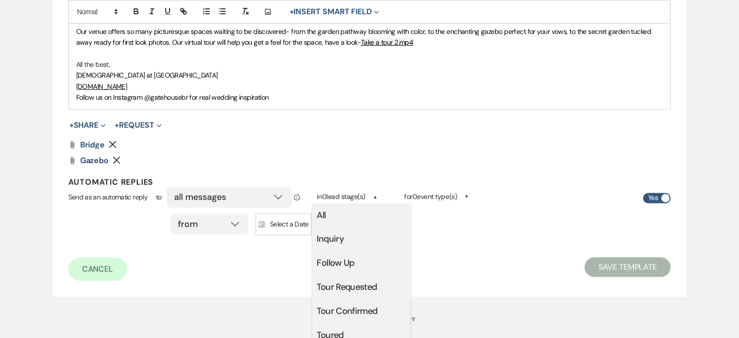
scroll to position [393, 0]
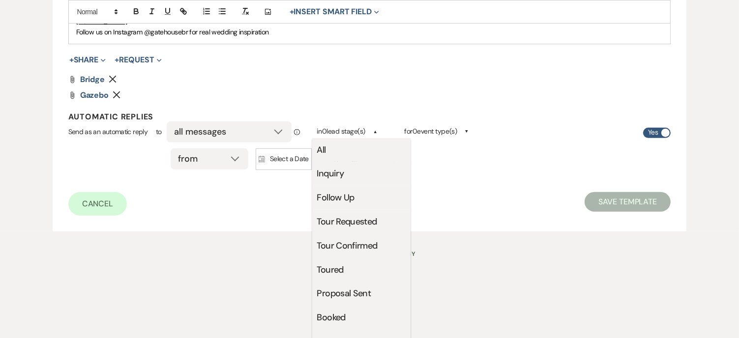
click at [330, 170] on li "Inquiry" at bounding box center [361, 174] width 98 height 24
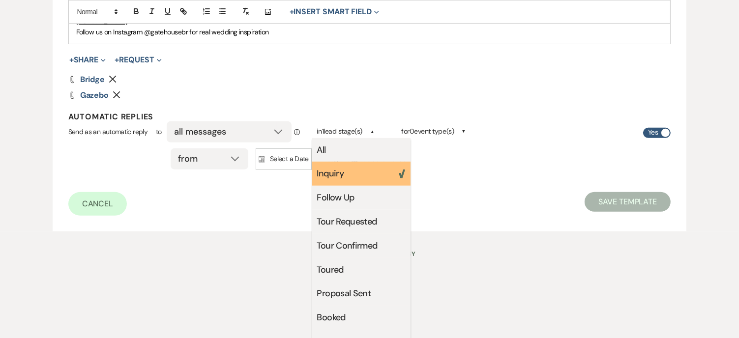
click at [383, 171] on li "Inquiry Weven Check" at bounding box center [361, 174] width 98 height 24
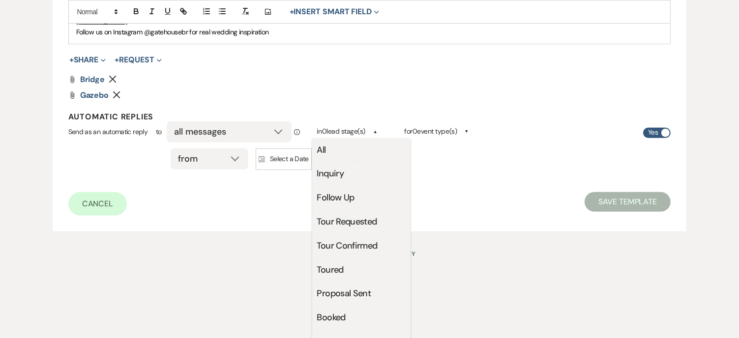
click at [489, 179] on div "Send as an automatic reply to all messages first message in a thread initial in…" at bounding box center [369, 155] width 602 height 55
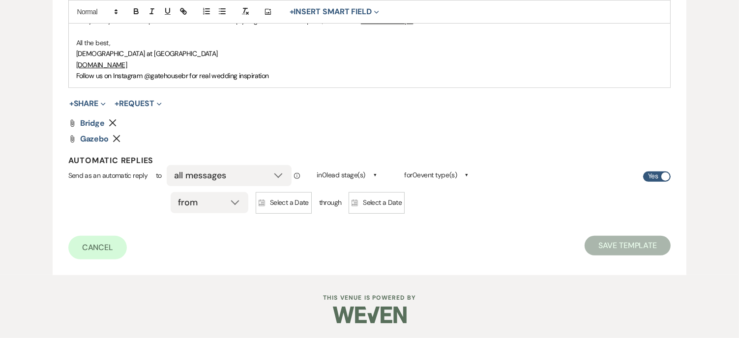
scroll to position [348, 0]
click at [659, 174] on label "Yes" at bounding box center [657, 177] width 28 height 10
click at [659, 174] on input "Yes" at bounding box center [657, 177] width 28 height 10
checkbox input "false"
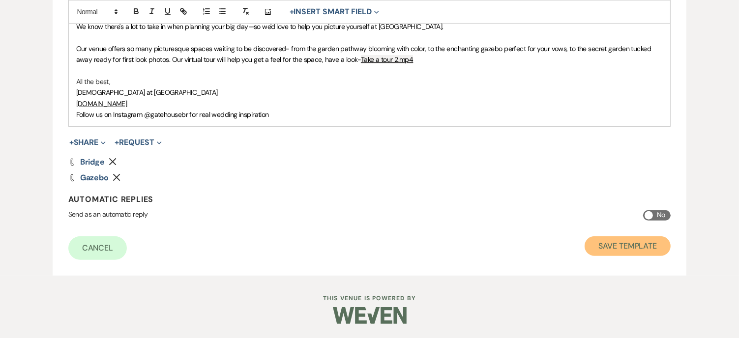
click at [633, 246] on button "Save Template" at bounding box center [627, 246] width 86 height 20
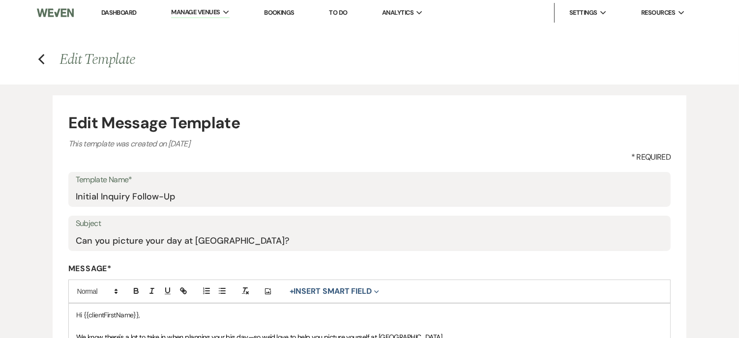
select select "Message Templates"
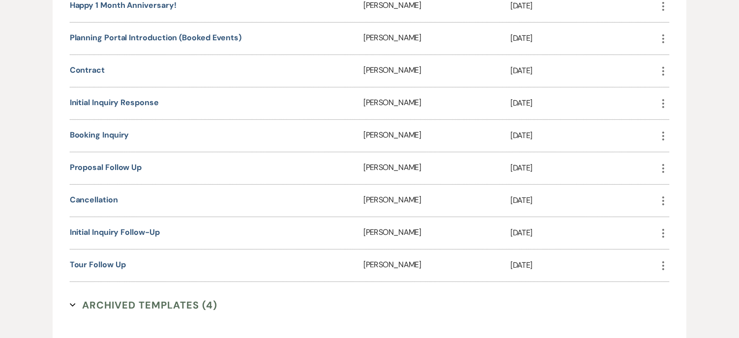
scroll to position [442, 0]
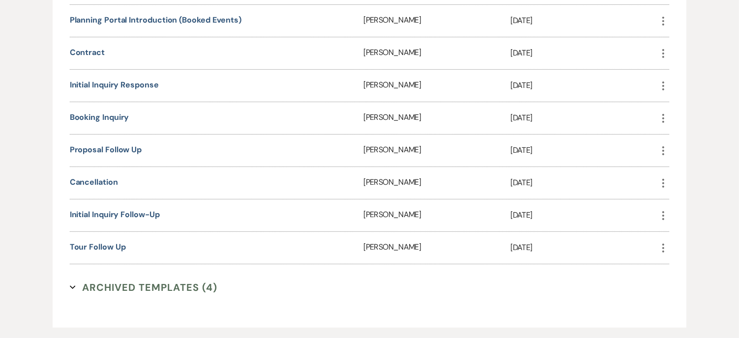
click at [664, 210] on icon "More" at bounding box center [663, 216] width 12 height 12
click at [314, 274] on div "Message Templates Settings + Create Template Template Name Created By Last Edit…" at bounding box center [370, 66] width 600 height 457
click at [664, 211] on use "button" at bounding box center [663, 215] width 2 height 9
click at [694, 245] on link "Duplicate Clone" at bounding box center [686, 251] width 58 height 17
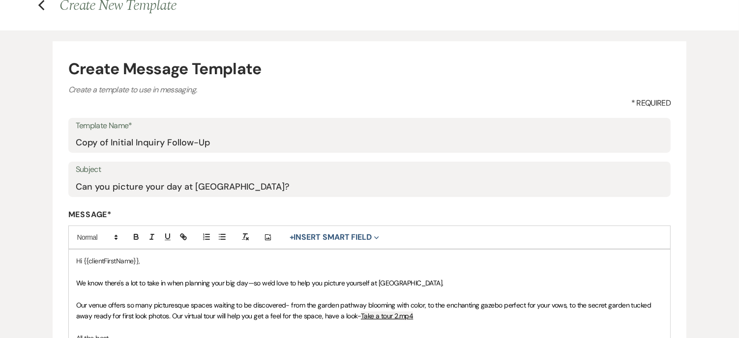
scroll to position [114, 0]
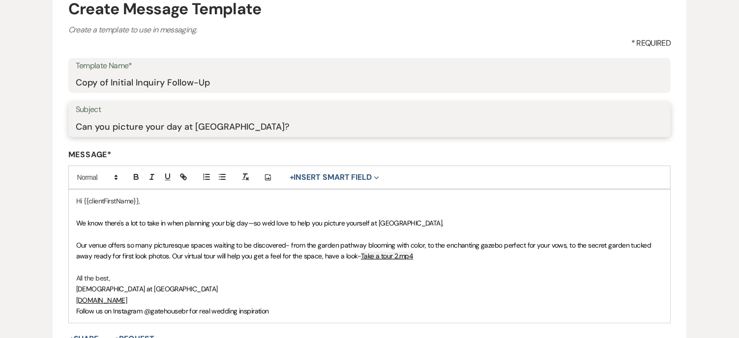
drag, startPoint x: 270, startPoint y: 127, endPoint x: 62, endPoint y: 124, distance: 207.9
click at [62, 124] on form "Create Message Template Create a template to use in messaging. * Required Templ…" at bounding box center [370, 226] width 634 height 491
type input "Discover why couples love The Gatehouse"
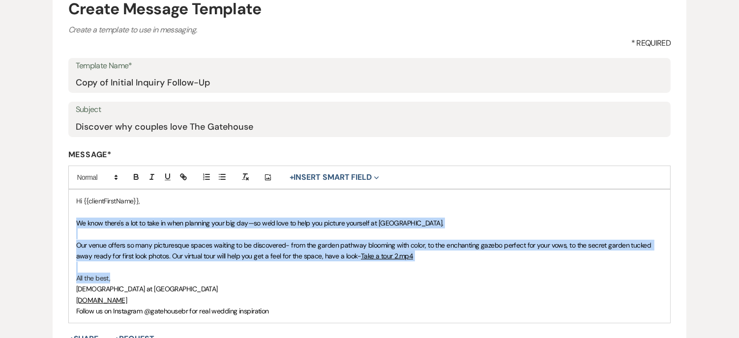
drag, startPoint x: 74, startPoint y: 220, endPoint x: 450, endPoint y: 282, distance: 381.4
click at [450, 282] on div "Hi {{clientFirstName}}, We know there's a lot to take in when planning your big…" at bounding box center [369, 256] width 601 height 133
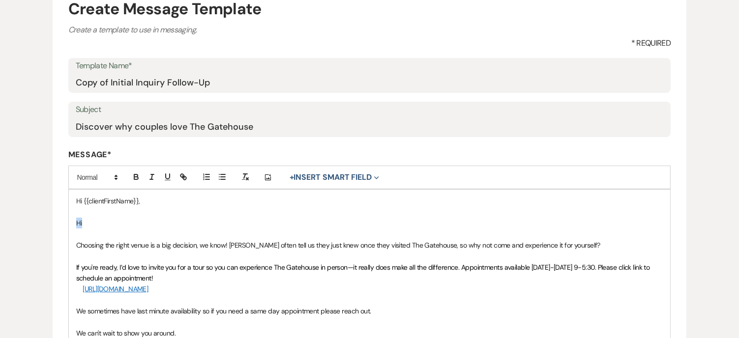
drag, startPoint x: 98, startPoint y: 228, endPoint x: 67, endPoint y: 226, distance: 31.5
click at [67, 226] on form "Create Message Template Create a template to use in messaging. * Required Templ…" at bounding box center [370, 276] width 634 height 590
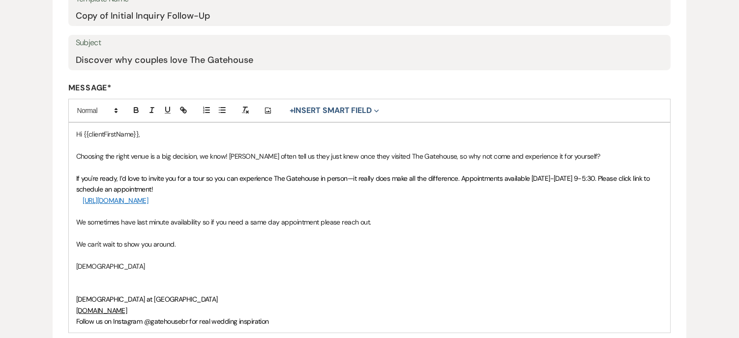
scroll to position [212, 0]
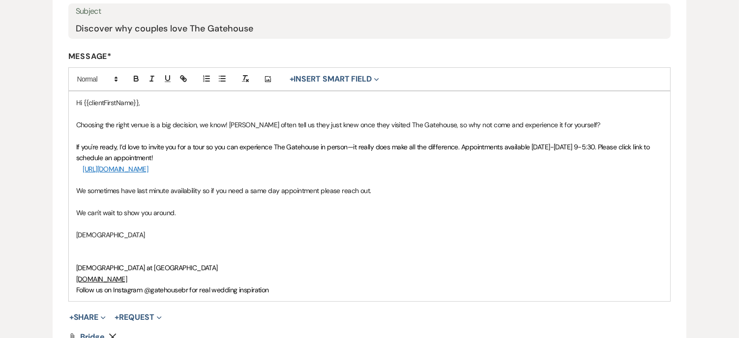
click at [74, 189] on div "Hi {{clientFirstName}}, Choosing the right venue is a big decision, we know! Co…" at bounding box center [369, 196] width 601 height 210
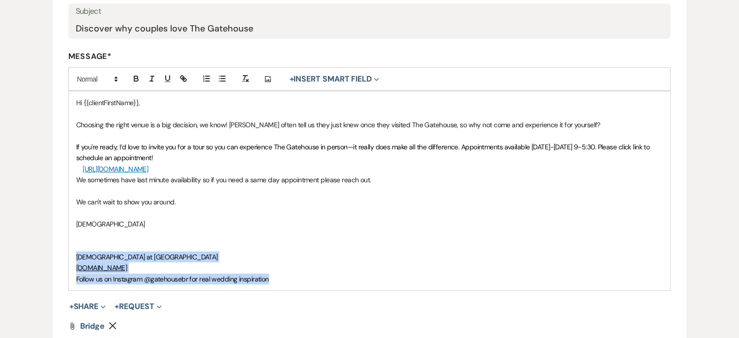
drag, startPoint x: 72, startPoint y: 257, endPoint x: 292, endPoint y: 282, distance: 221.1
click at [292, 282] on div "Hi {{clientFirstName}}, Choosing the right venue is a big decision, we know! Co…" at bounding box center [369, 190] width 601 height 199
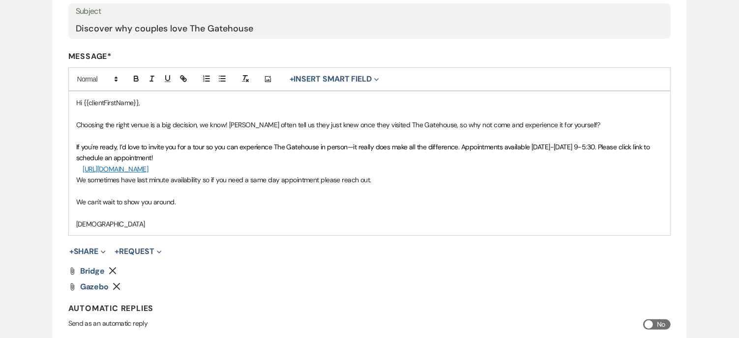
click at [74, 219] on div "Hi {{clientFirstName}}, Choosing the right venue is a big decision, we know! Co…" at bounding box center [369, 163] width 601 height 144
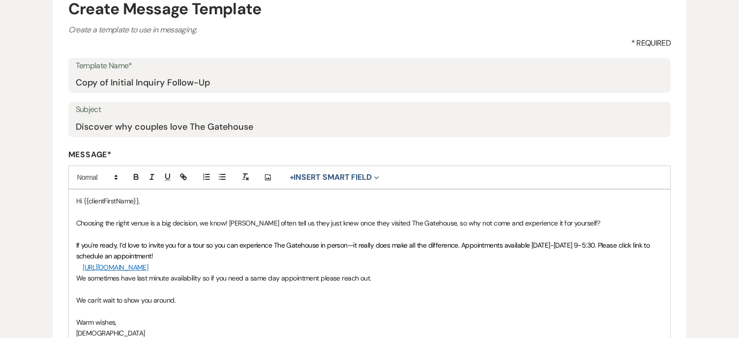
scroll to position [65, 0]
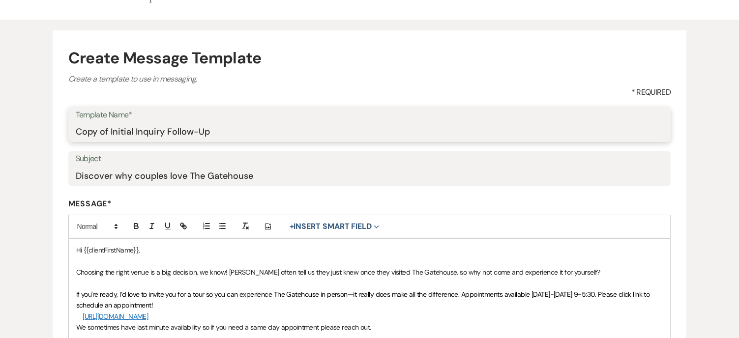
drag, startPoint x: 111, startPoint y: 129, endPoint x: 47, endPoint y: 130, distance: 63.4
click at [47, 130] on div "Create Message Template Create a template to use in messaging. * Required Templ…" at bounding box center [370, 281] width 708 height 523
click at [132, 130] on input "Initial Inquiry Follow-Up" at bounding box center [370, 131] width 588 height 19
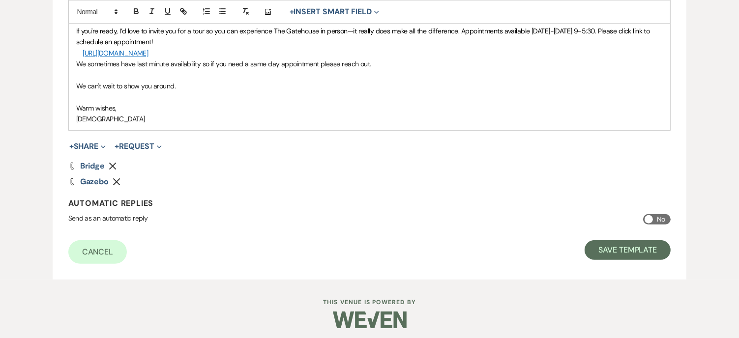
scroll to position [332, 0]
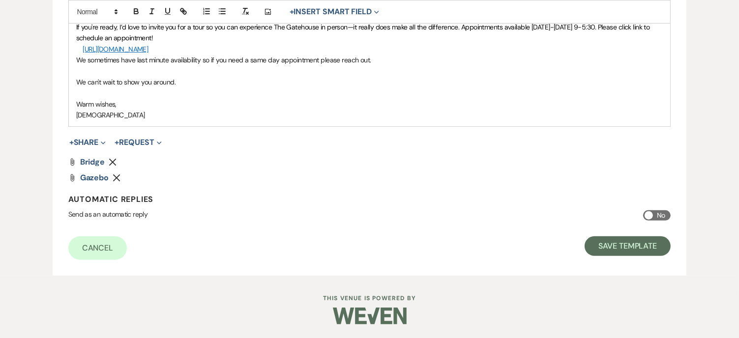
type input "Initial Inquiry 2nd Follow-Up"
click at [114, 159] on icon "Remove" at bounding box center [113, 162] width 8 height 8
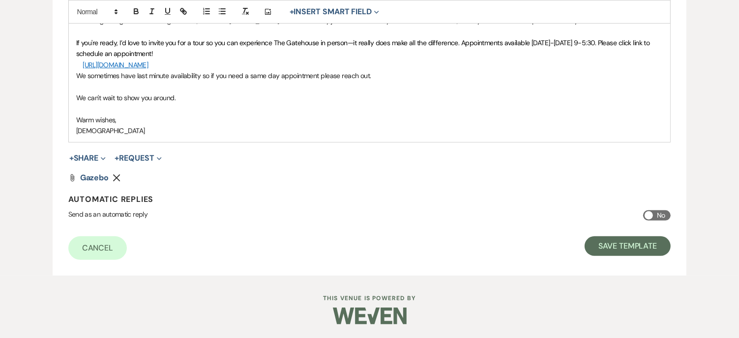
click at [118, 175] on use "button" at bounding box center [116, 177] width 7 height 7
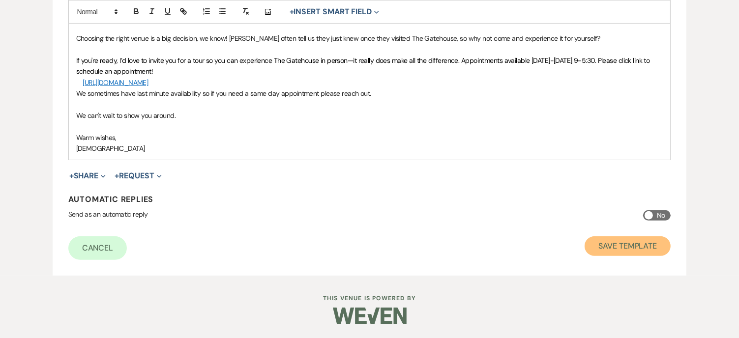
click at [625, 242] on button "Save Template" at bounding box center [627, 246] width 86 height 20
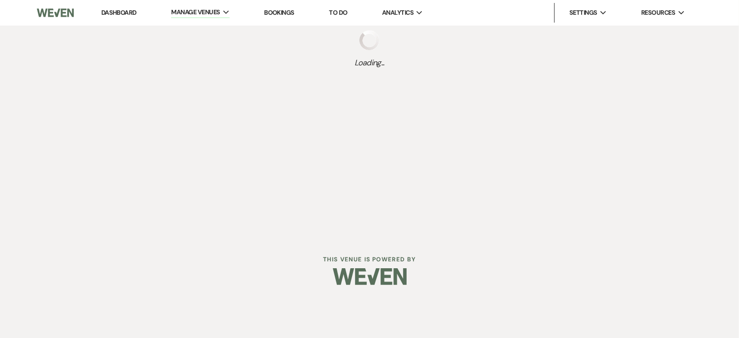
select select "Message Templates"
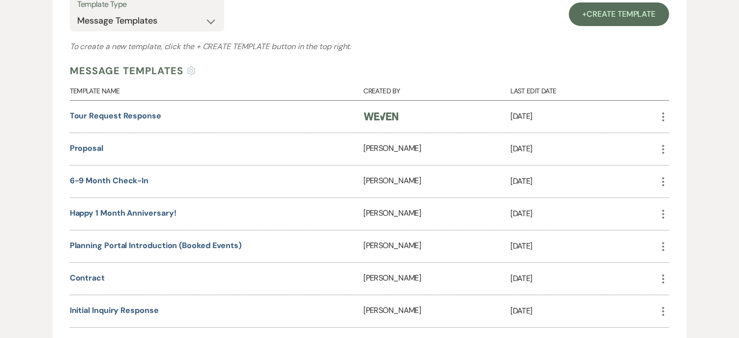
scroll to position [246, 0]
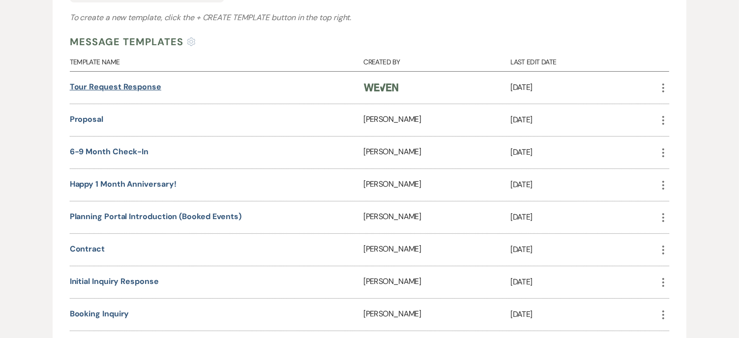
click at [133, 86] on link "Tour Request Response" at bounding box center [115, 87] width 91 height 10
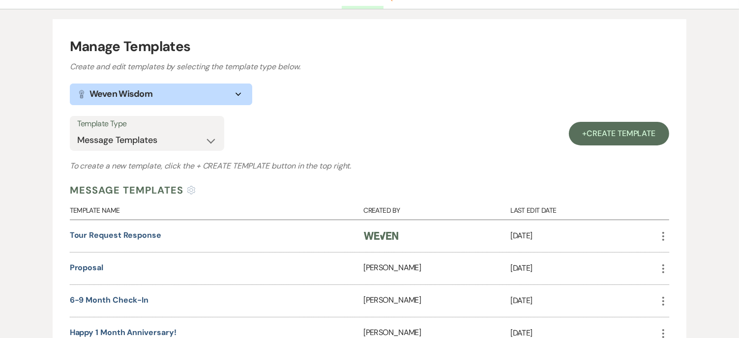
scroll to position [197, 0]
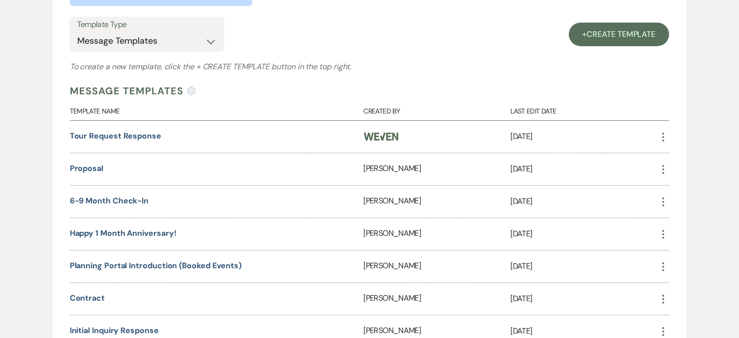
click at [660, 132] on icon "More" at bounding box center [663, 137] width 12 height 12
click at [670, 107] on div "Manage Templates Create and edit templates by selecting the template type below…" at bounding box center [370, 263] width 634 height 686
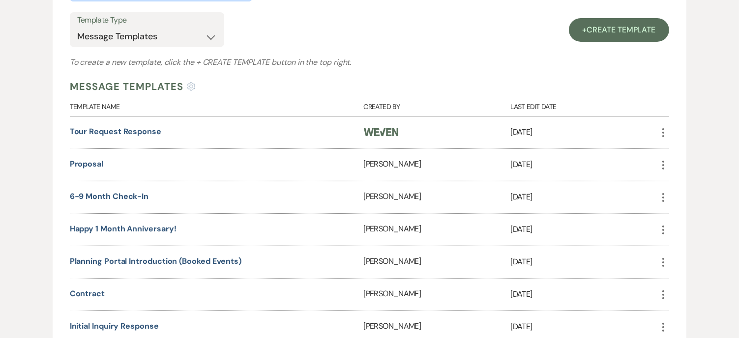
scroll to position [147, 0]
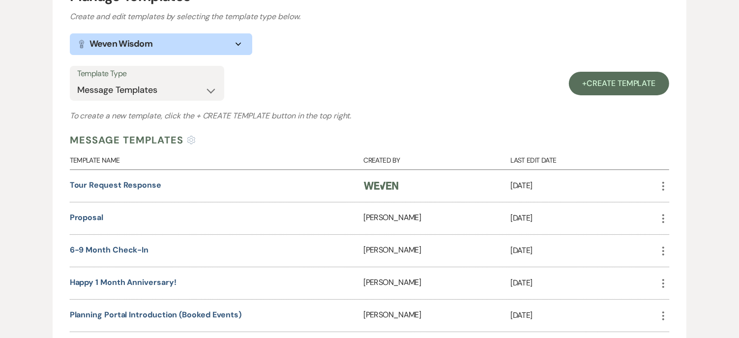
click at [544, 158] on div "Last Edit Date" at bounding box center [583, 158] width 147 height 22
click at [527, 159] on div "Last Edit Date" at bounding box center [583, 158] width 147 height 22
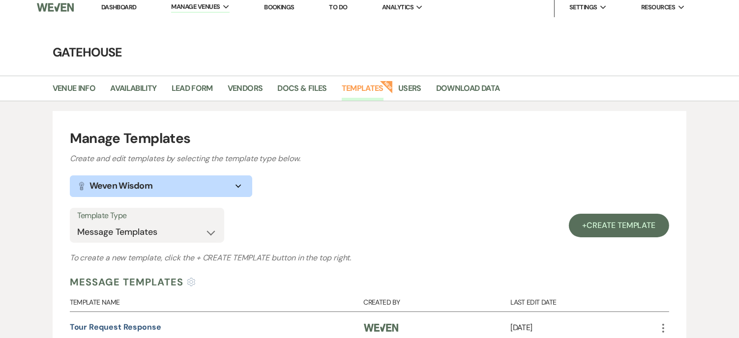
scroll to position [0, 0]
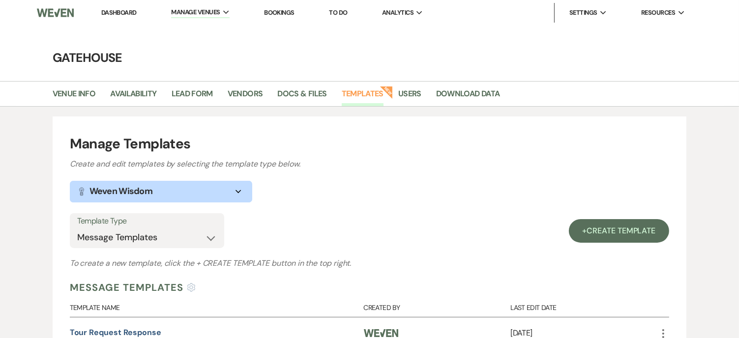
click at [120, 10] on link "Dashboard" at bounding box center [118, 12] width 35 height 8
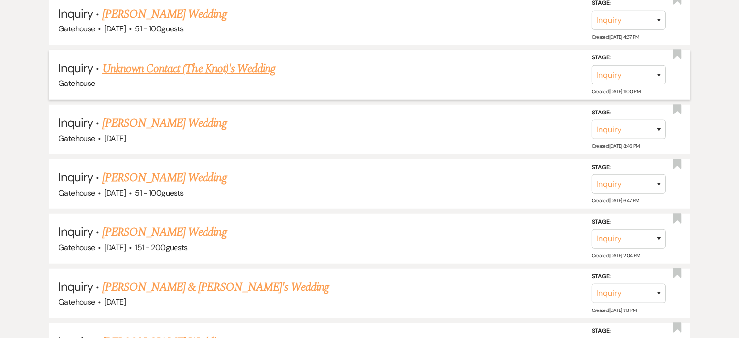
scroll to position [639, 0]
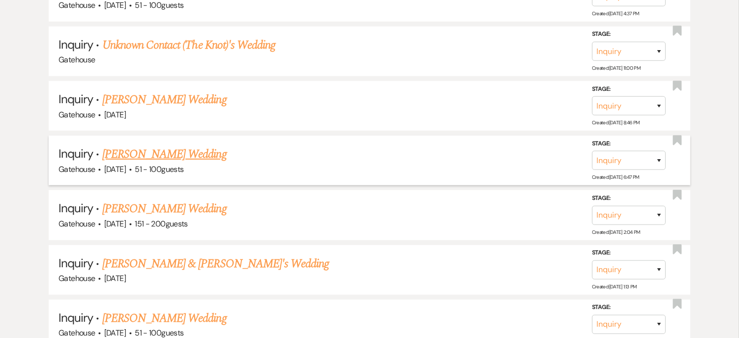
click at [158, 147] on link "Olivia Lopez's Wedding" at bounding box center [164, 154] width 124 height 18
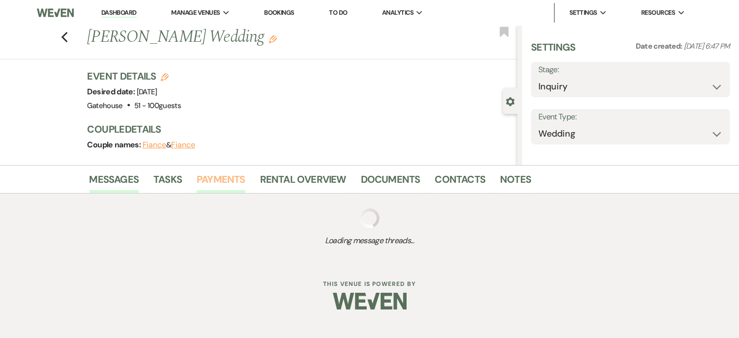
select select "2"
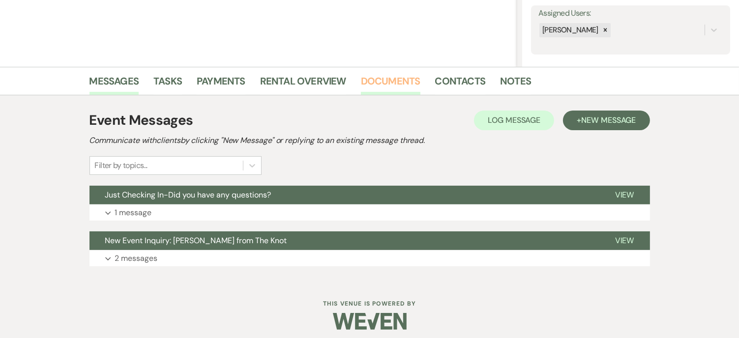
scroll to position [186, 0]
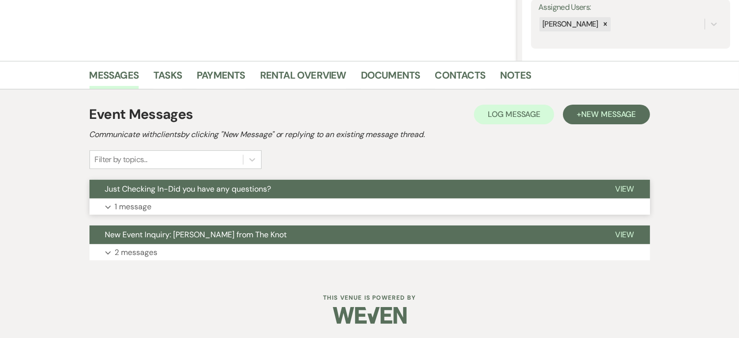
click at [136, 205] on p "1 message" at bounding box center [133, 206] width 37 height 13
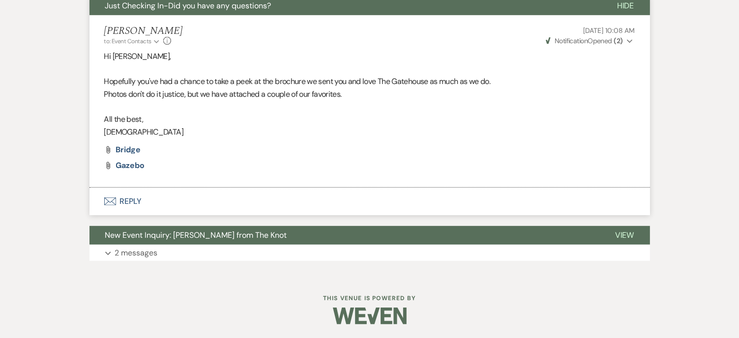
scroll to position [370, 0]
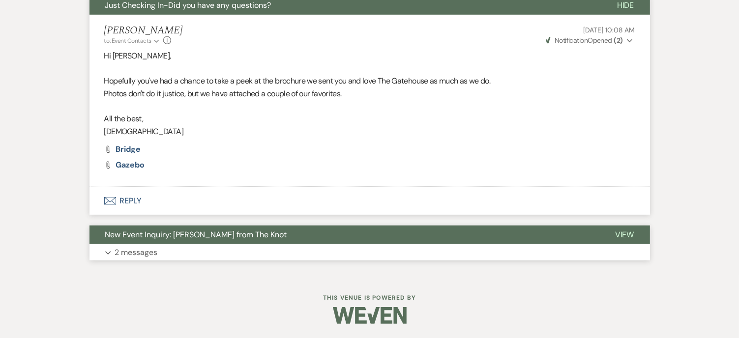
click at [136, 252] on p "2 messages" at bounding box center [136, 252] width 43 height 13
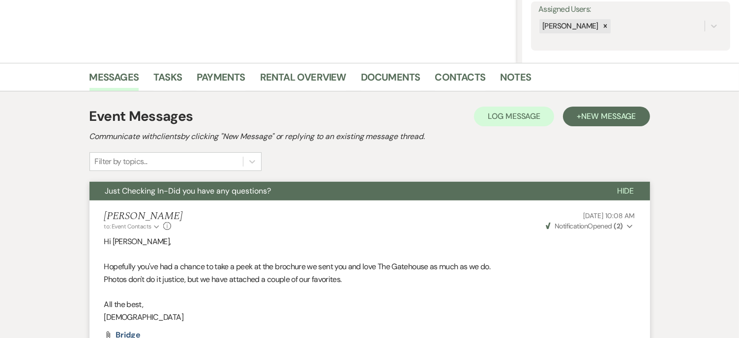
scroll to position [173, 0]
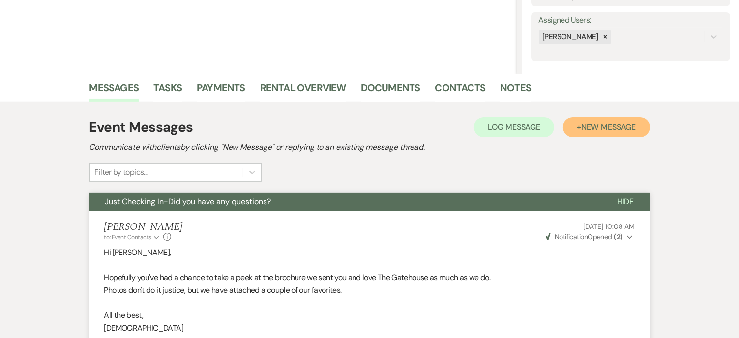
click at [586, 124] on span "New Message" at bounding box center [608, 127] width 55 height 10
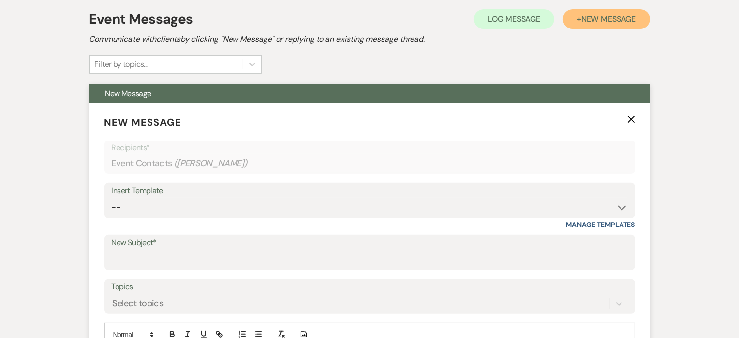
scroll to position [320, 0]
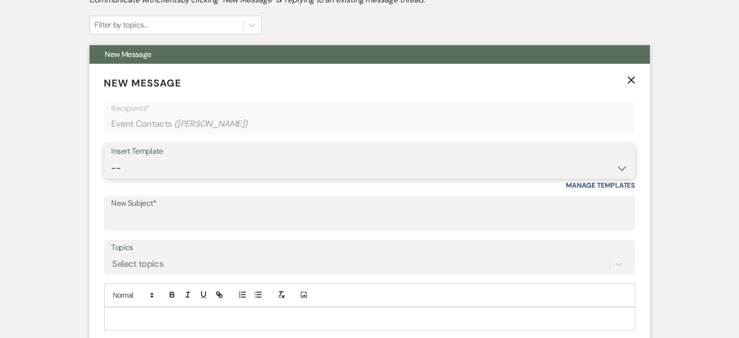
click at [143, 171] on select "-- Tour Request Response Proposal 6-9 Month Check-in Happy 1 Month Anniversary!…" at bounding box center [370, 168] width 516 height 19
select select "6119"
click at [112, 159] on select "-- Tour Request Response Proposal 6-9 Month Check-in Happy 1 Month Anniversary!…" at bounding box center [370, 168] width 516 height 19
type input "Discover why couples love The Gatehouse"
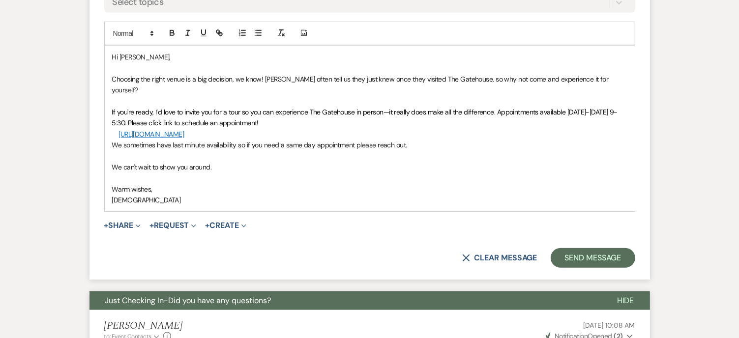
scroll to position [615, 0]
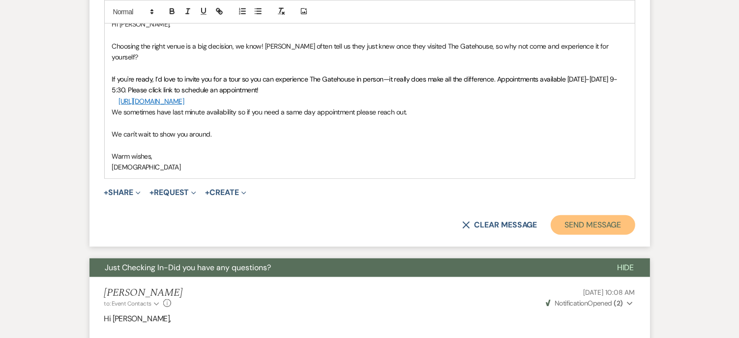
click at [584, 215] on button "Send Message" at bounding box center [592, 225] width 84 height 20
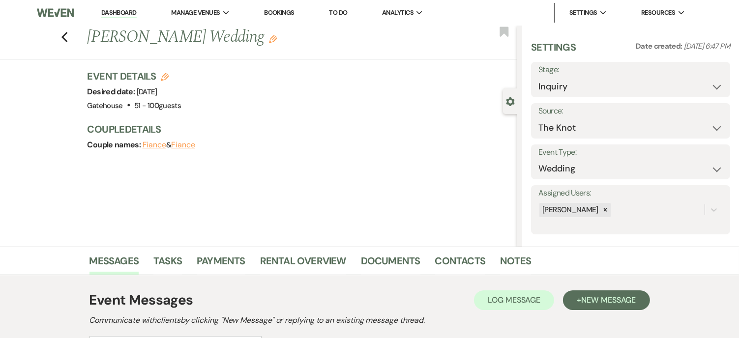
scroll to position [0, 0]
click at [67, 37] on use "button" at bounding box center [64, 37] width 6 height 11
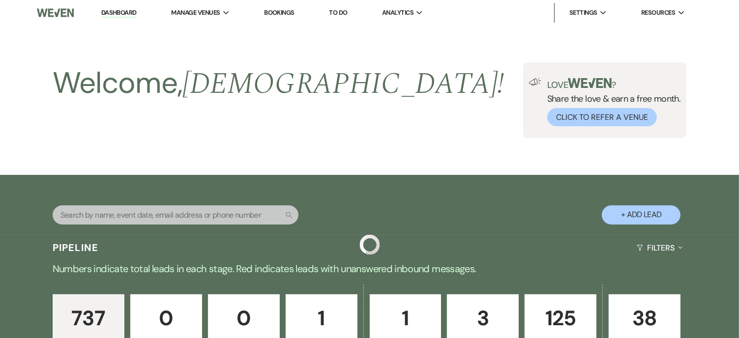
scroll to position [639, 0]
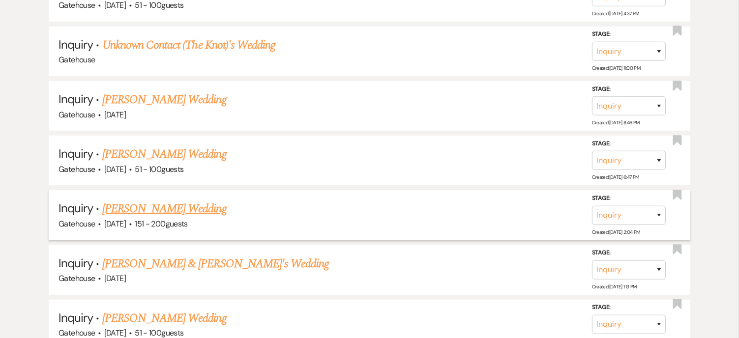
click at [183, 202] on link "Grace Turner's Wedding" at bounding box center [164, 209] width 124 height 18
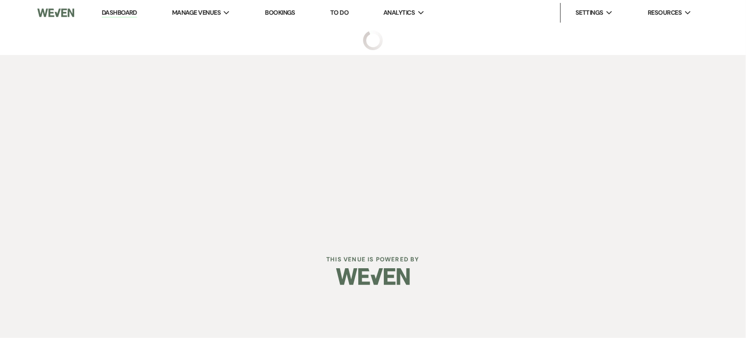
select select "2"
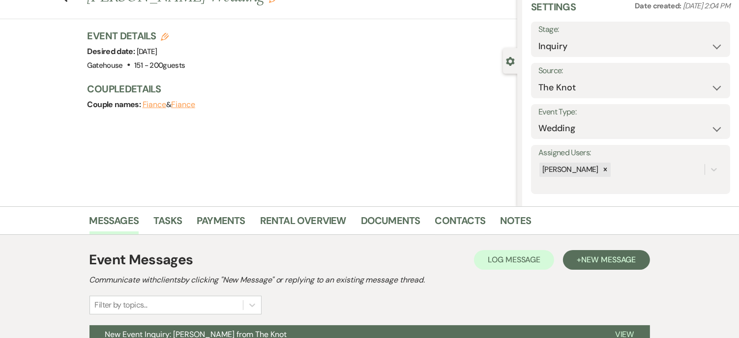
scroll to position [140, 0]
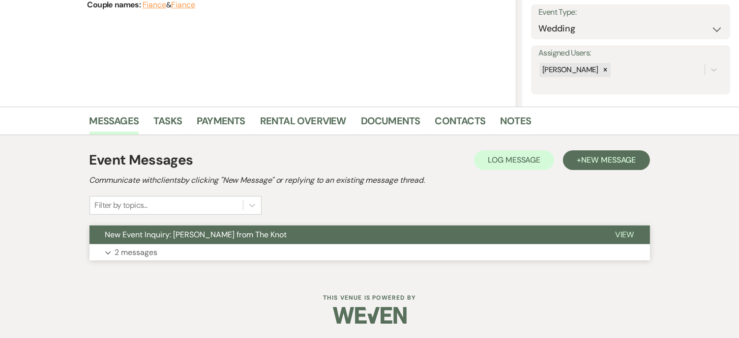
click at [141, 249] on p "2 messages" at bounding box center [136, 252] width 43 height 13
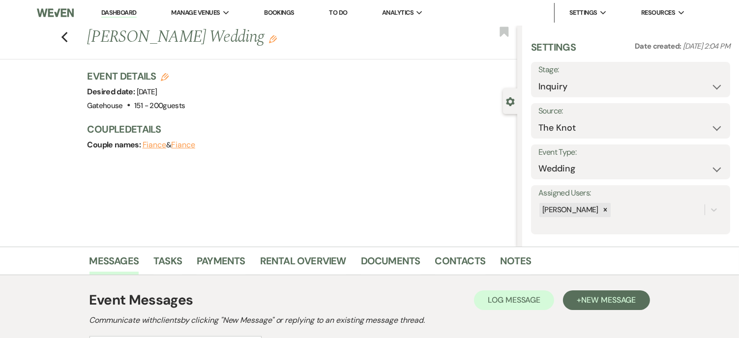
scroll to position [0, 0]
click at [606, 300] on span "New Message" at bounding box center [608, 300] width 55 height 10
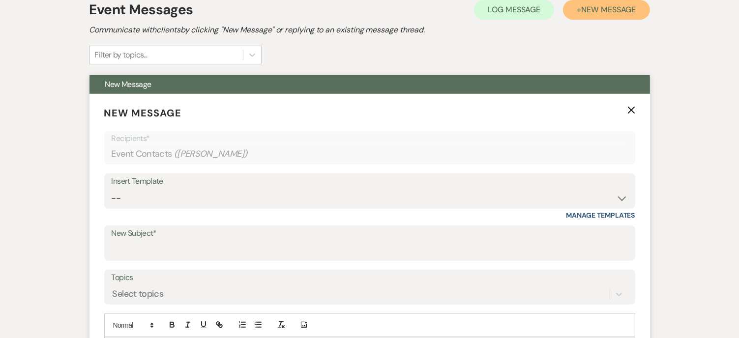
scroll to position [344, 0]
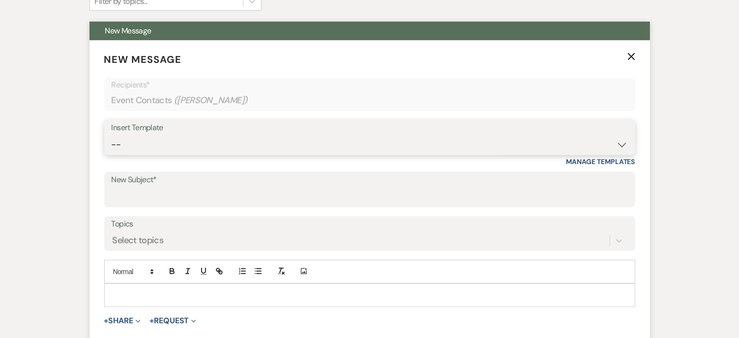
click at [133, 144] on select "-- Tour Request Response Proposal 6-9 Month Check-in Happy 1 Month Anniversary!…" at bounding box center [370, 144] width 516 height 19
select select "5916"
click at [112, 135] on select "-- Tour Request Response Proposal 6-9 Month Check-in Happy 1 Month Anniversary!…" at bounding box center [370, 144] width 516 height 19
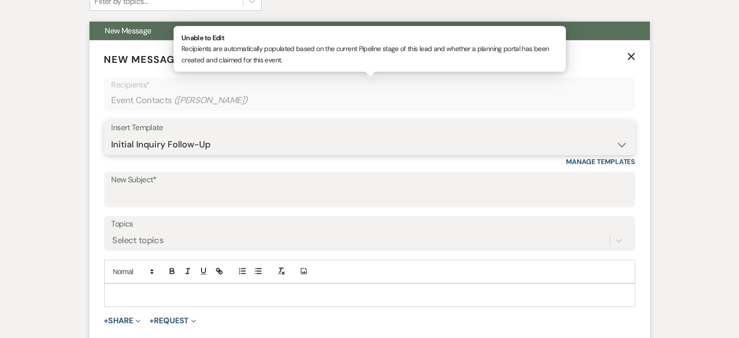
type input "Can you picture your day at The Gatehouse?"
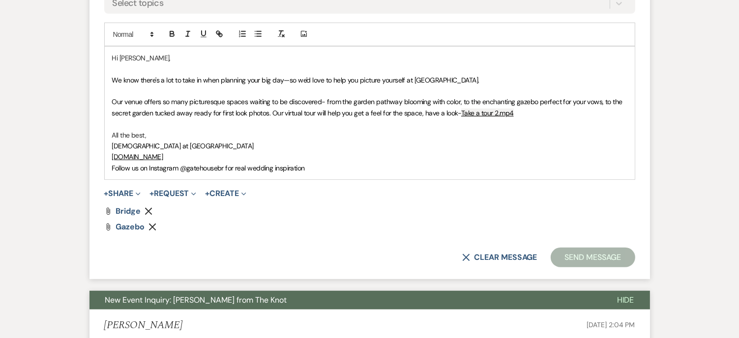
scroll to position [590, 0]
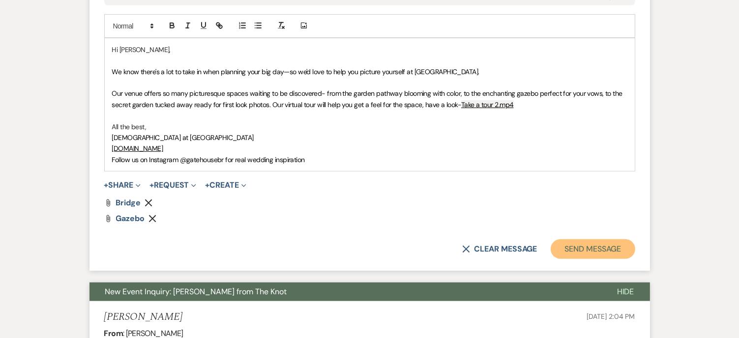
click at [590, 248] on button "Send Message" at bounding box center [592, 249] width 84 height 20
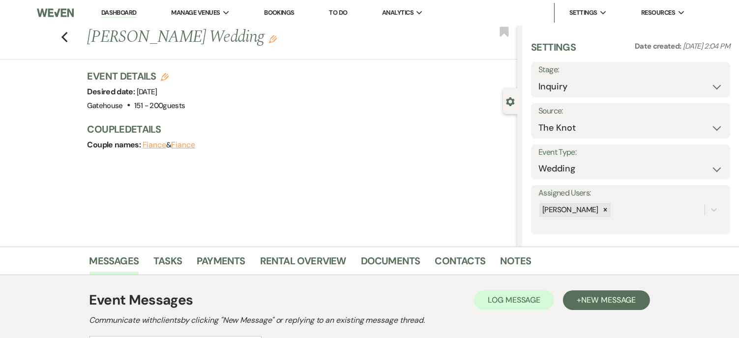
scroll to position [0, 0]
click at [68, 32] on icon "Previous" at bounding box center [64, 37] width 7 height 12
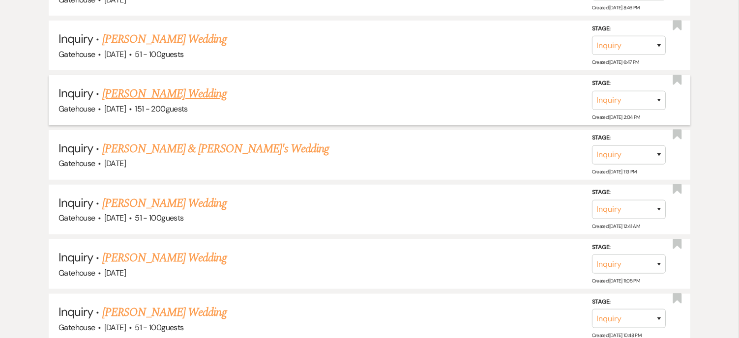
scroll to position [786, 0]
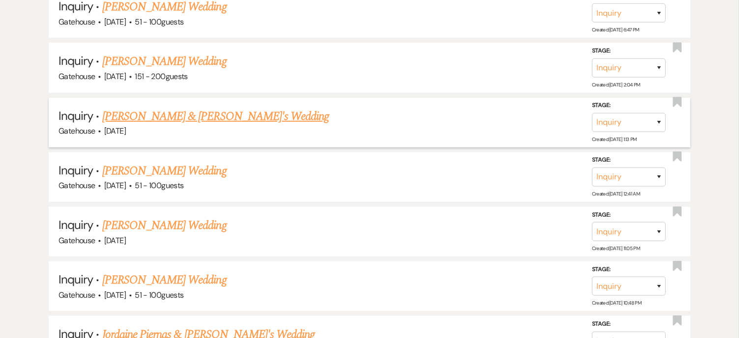
click at [184, 108] on link "Hannah Hacker & Fiance's Wedding" at bounding box center [215, 117] width 227 height 18
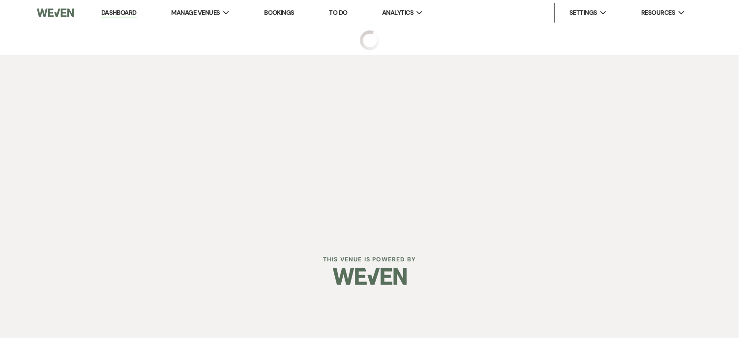
select select "3"
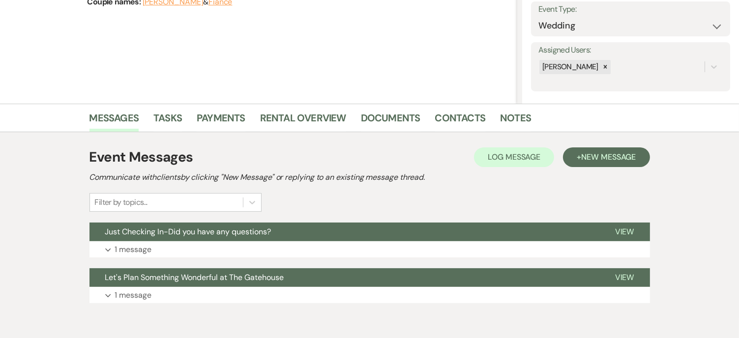
scroll to position [147, 0]
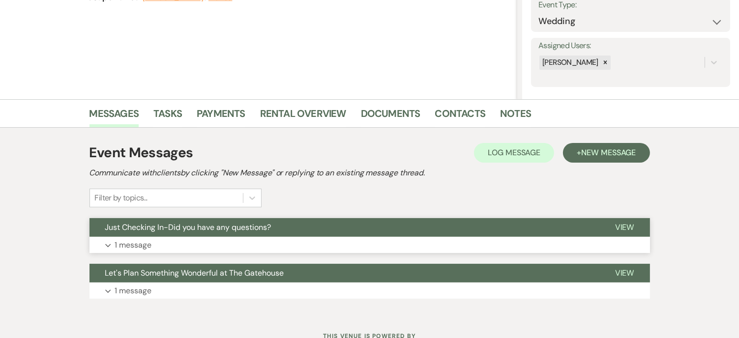
click at [127, 243] on p "1 message" at bounding box center [133, 245] width 37 height 13
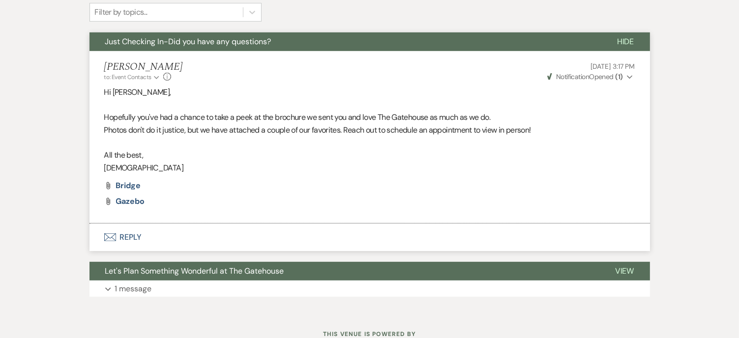
scroll to position [344, 0]
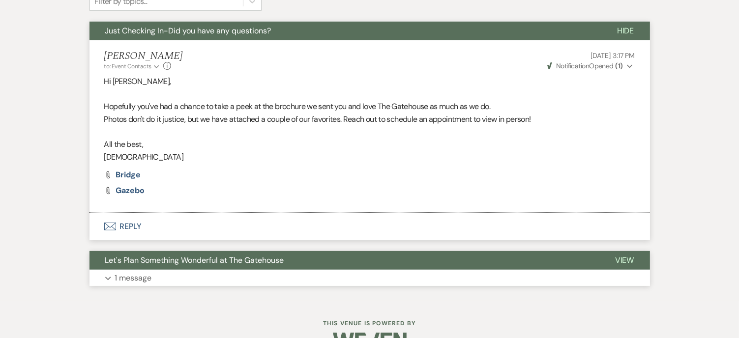
click at [134, 279] on p "1 message" at bounding box center [133, 278] width 37 height 13
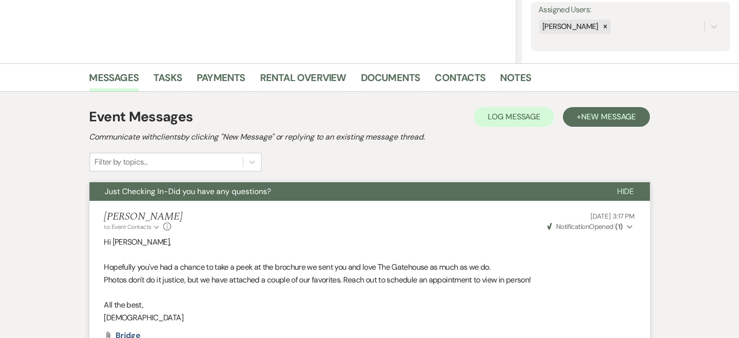
scroll to position [147, 0]
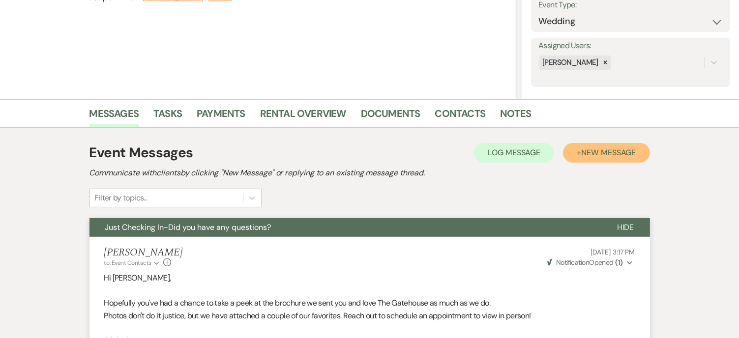
click at [603, 150] on span "New Message" at bounding box center [608, 152] width 55 height 10
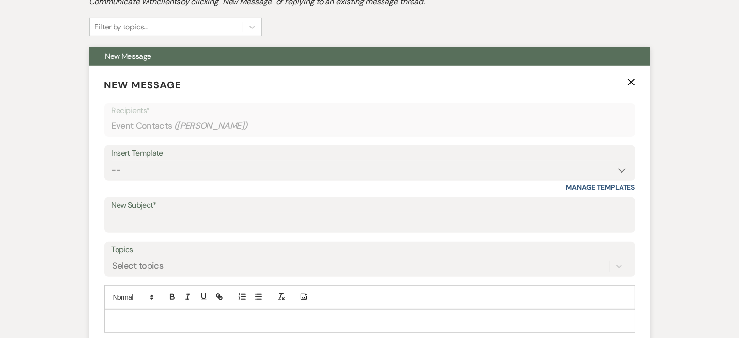
scroll to position [344, 0]
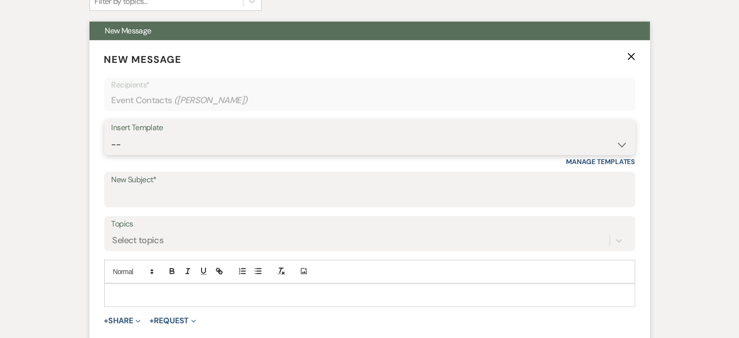
click at [167, 144] on select "-- Tour Request Response Proposal 6-9 Month Check-in Happy 1 Month Anniversary!…" at bounding box center [370, 144] width 516 height 19
select select "6119"
click at [112, 135] on select "-- Tour Request Response Proposal 6-9 Month Check-in Happy 1 Month Anniversary!…" at bounding box center [370, 144] width 516 height 19
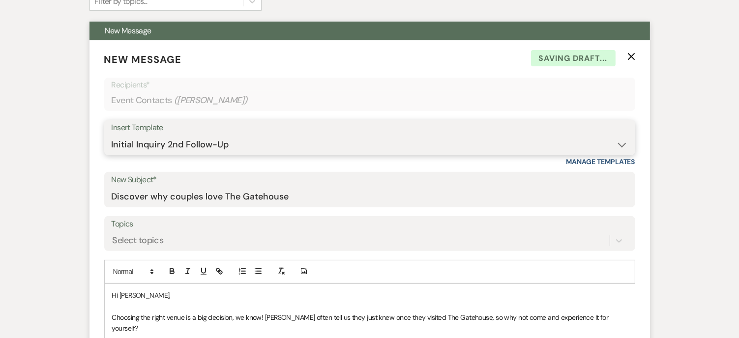
type input "Discover why couples love The Gatehouse"
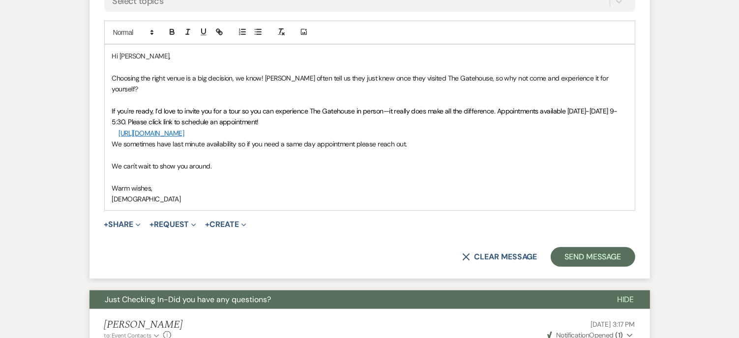
scroll to position [590, 0]
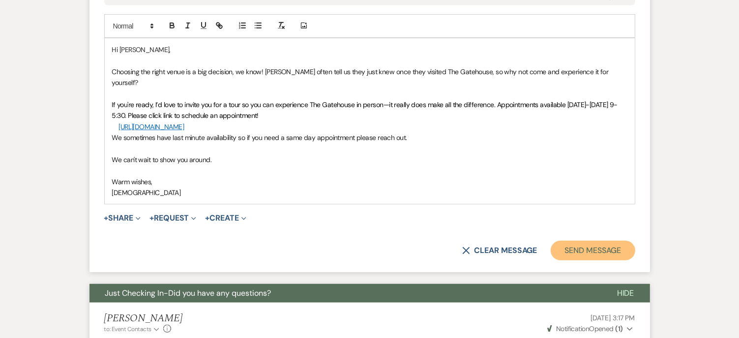
click at [589, 241] on button "Send Message" at bounding box center [592, 251] width 84 height 20
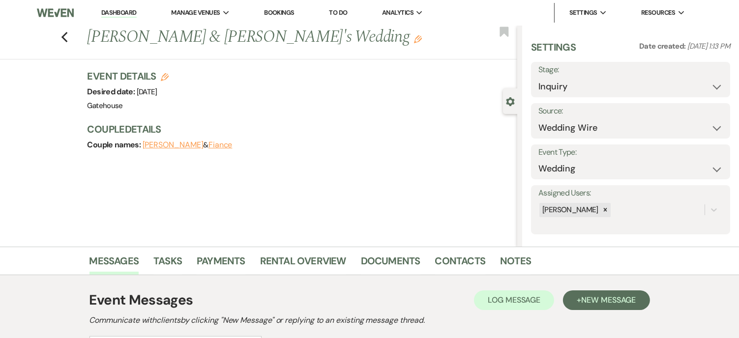
scroll to position [0, 0]
click at [68, 37] on icon "Previous" at bounding box center [64, 37] width 7 height 12
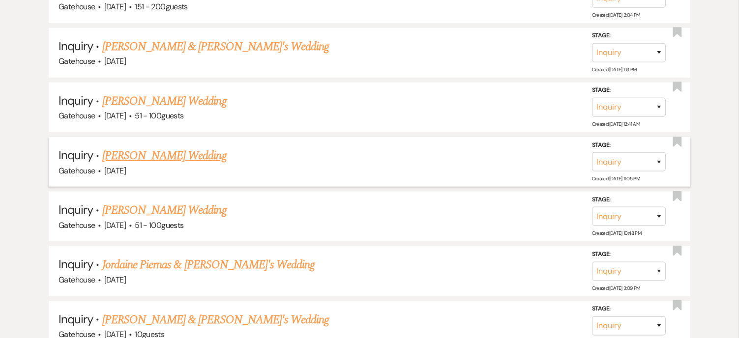
scroll to position [885, 0]
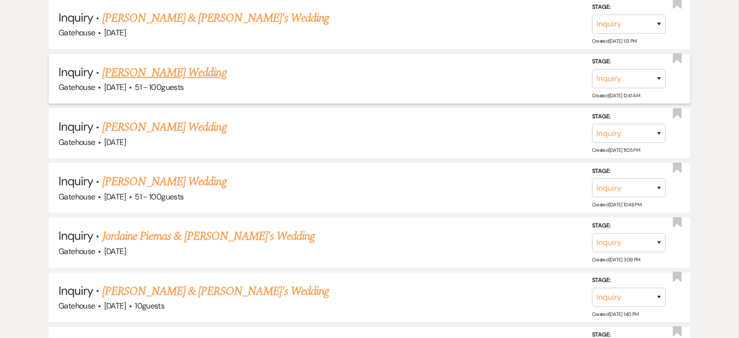
click at [183, 66] on link "Asrael Bourgeois's Wedding" at bounding box center [164, 73] width 124 height 18
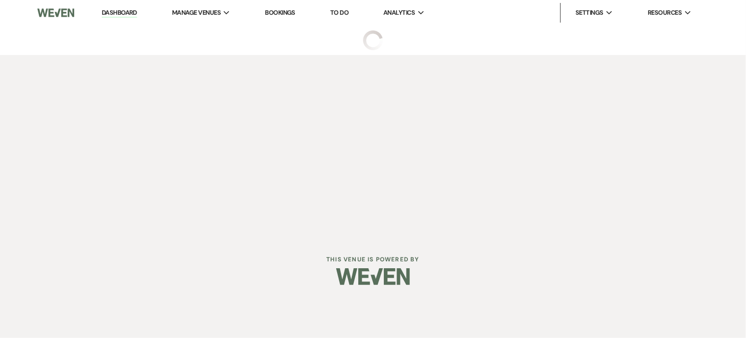
select select "2"
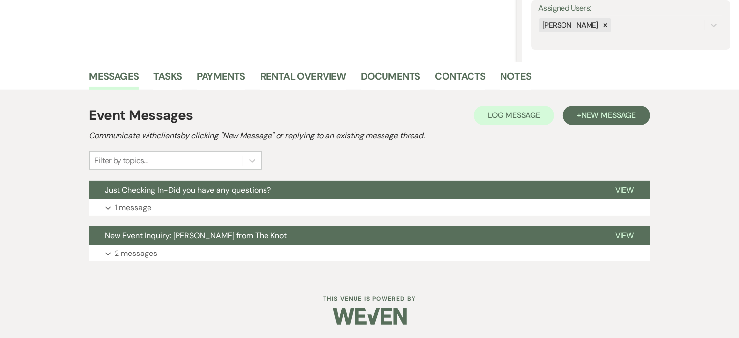
scroll to position [186, 0]
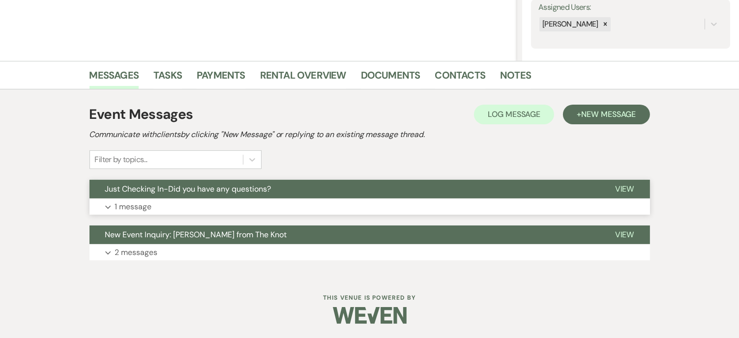
click at [132, 204] on p "1 message" at bounding box center [133, 206] width 37 height 13
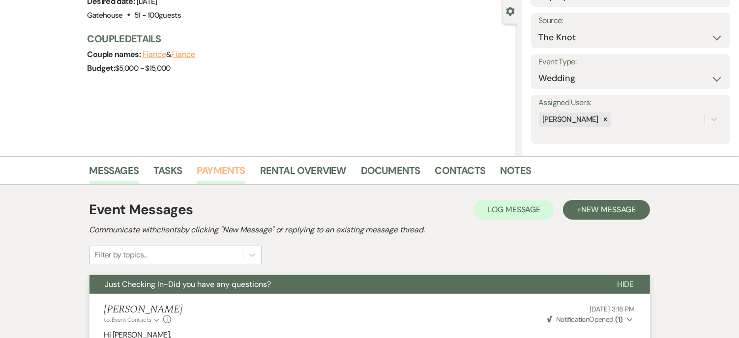
scroll to position [87, 0]
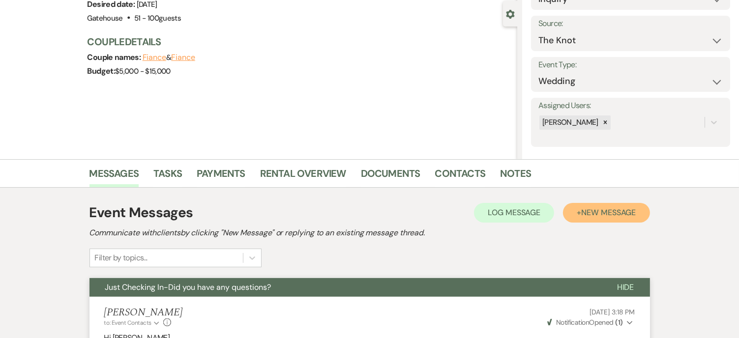
click at [587, 213] on span "New Message" at bounding box center [608, 212] width 55 height 10
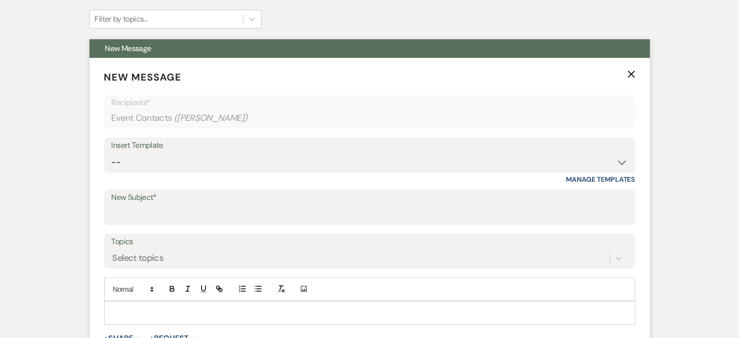
scroll to position [333, 0]
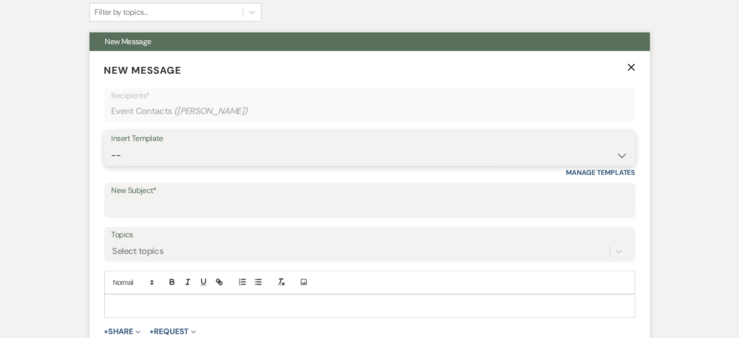
click at [134, 154] on select "-- Tour Request Response Proposal 6-9 Month Check-in Happy 1 Month Anniversary!…" at bounding box center [370, 155] width 516 height 19
select select "6119"
click at [112, 146] on select "-- Tour Request Response Proposal 6-9 Month Check-in Happy 1 Month Anniversary!…" at bounding box center [370, 155] width 516 height 19
type input "Discover why couples love The Gatehouse"
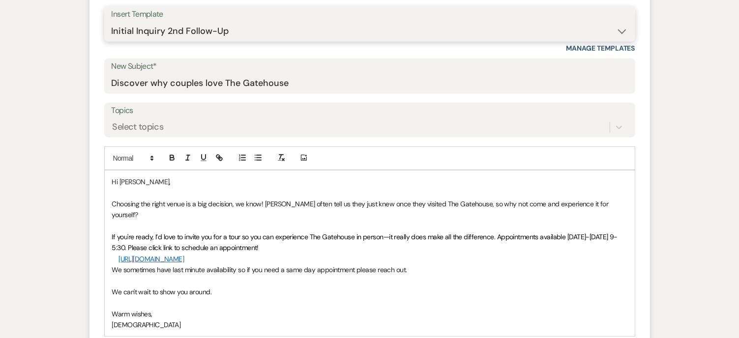
scroll to position [530, 0]
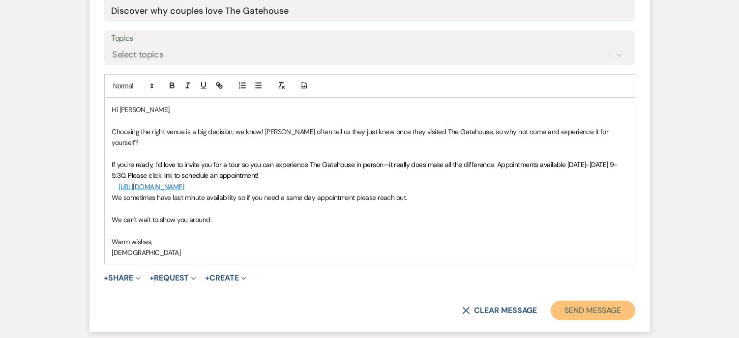
click at [586, 301] on button "Send Message" at bounding box center [592, 311] width 84 height 20
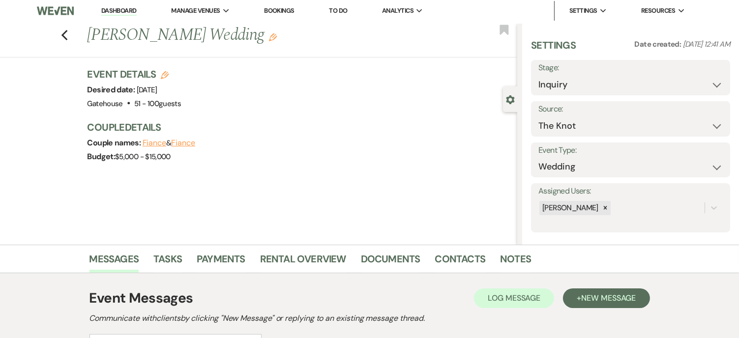
scroll to position [0, 0]
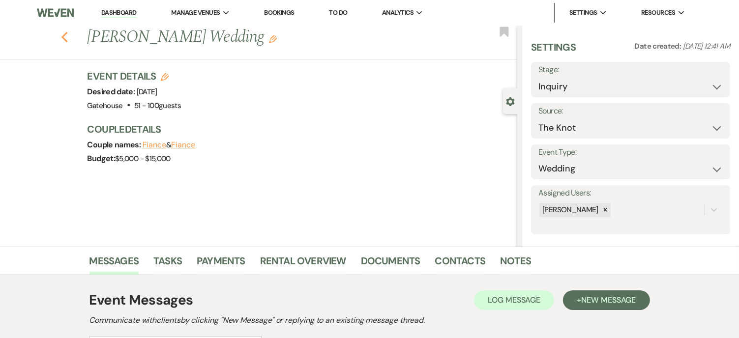
click at [67, 37] on icon "Previous" at bounding box center [64, 37] width 7 height 12
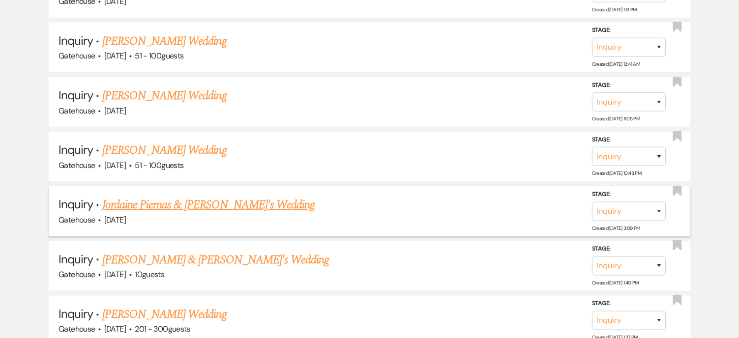
scroll to position [934, 0]
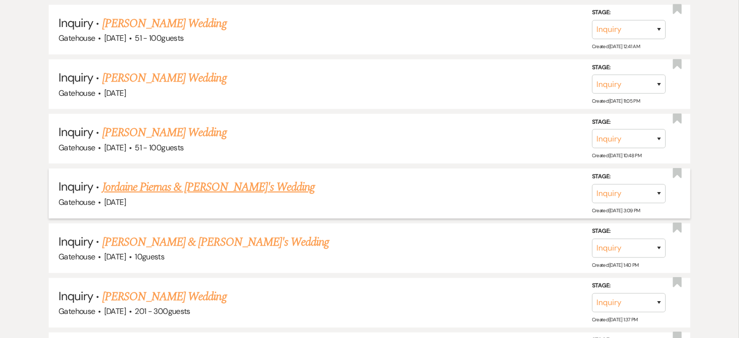
click at [168, 179] on link "Jordaine Piernas & Fiance's Wedding" at bounding box center [208, 187] width 213 height 18
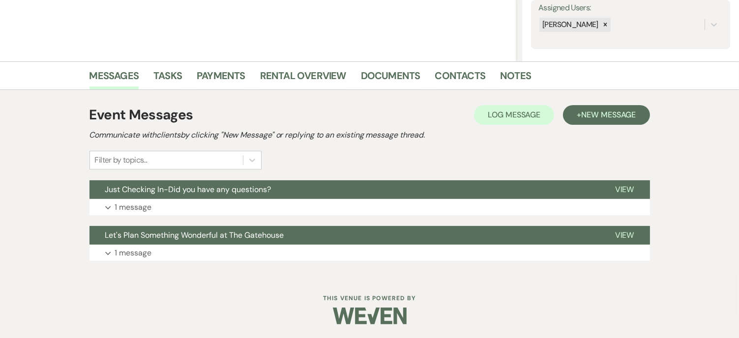
scroll to position [186, 0]
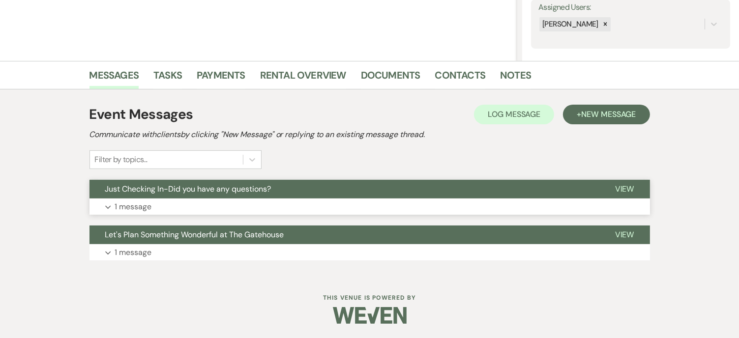
click at [128, 202] on p "1 message" at bounding box center [133, 206] width 37 height 13
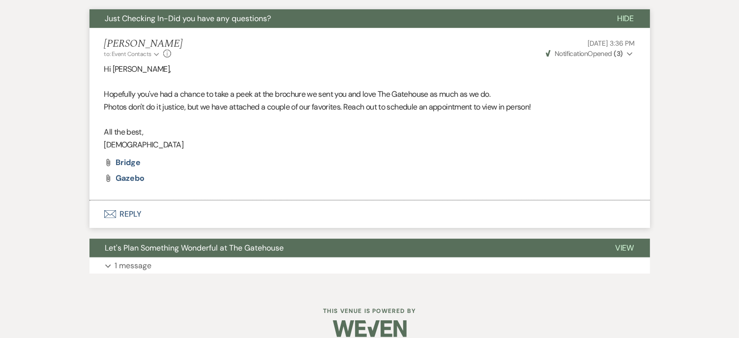
scroll to position [370, 0]
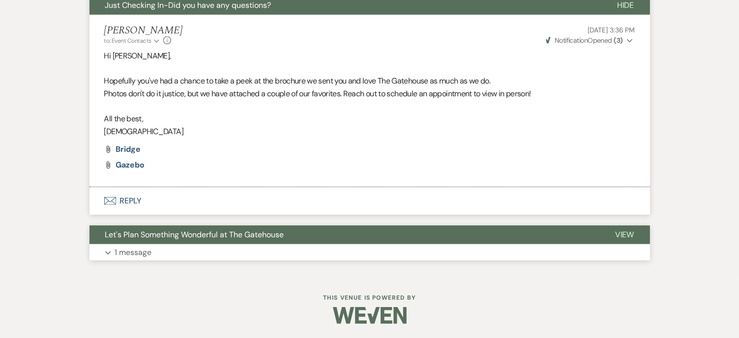
click at [145, 249] on p "1 message" at bounding box center [133, 252] width 37 height 13
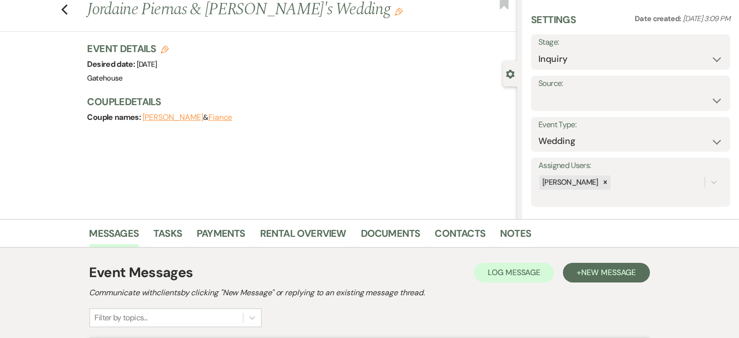
scroll to position [0, 0]
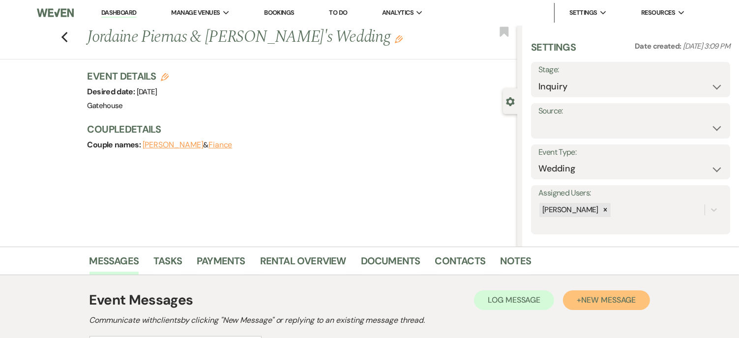
click at [576, 295] on button "+ New Message" at bounding box center [606, 300] width 86 height 20
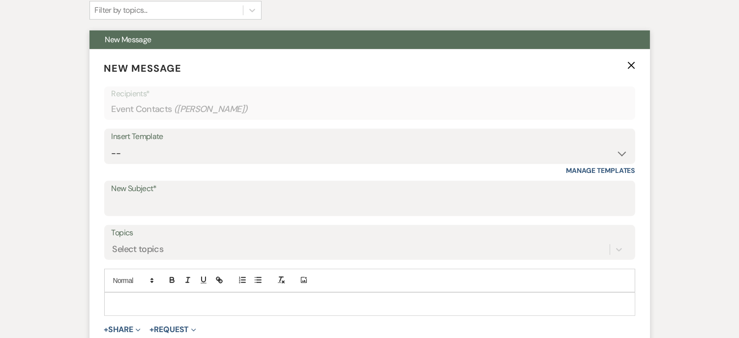
scroll to position [344, 0]
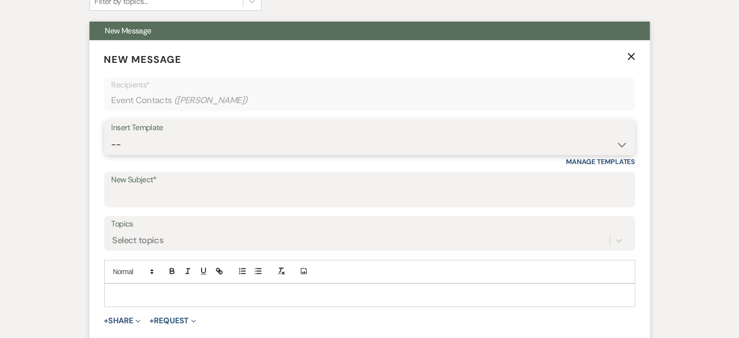
click at [178, 143] on select "-- Tour Request Response Proposal 6-9 Month Check-in Happy 1 Month Anniversary!…" at bounding box center [370, 144] width 516 height 19
select select "6119"
click at [112, 135] on select "-- Tour Request Response Proposal 6-9 Month Check-in Happy 1 Month Anniversary!…" at bounding box center [370, 144] width 516 height 19
type input "Discover why couples love The Gatehouse"
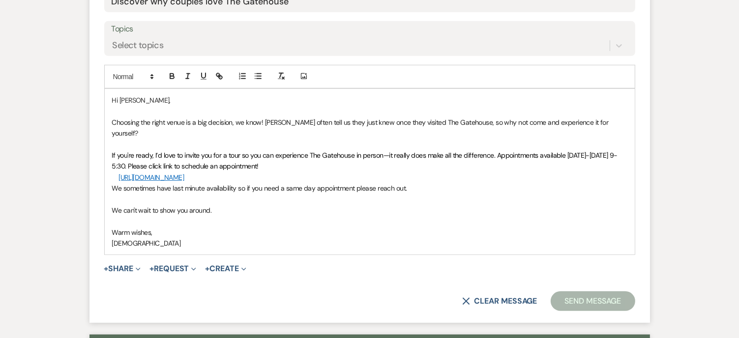
scroll to position [541, 0]
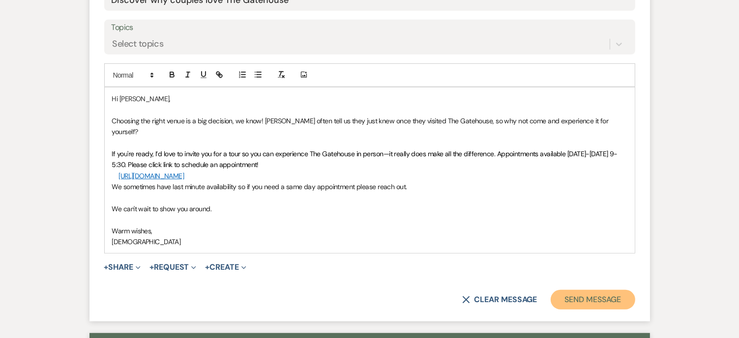
click at [578, 290] on button "Send Message" at bounding box center [592, 300] width 84 height 20
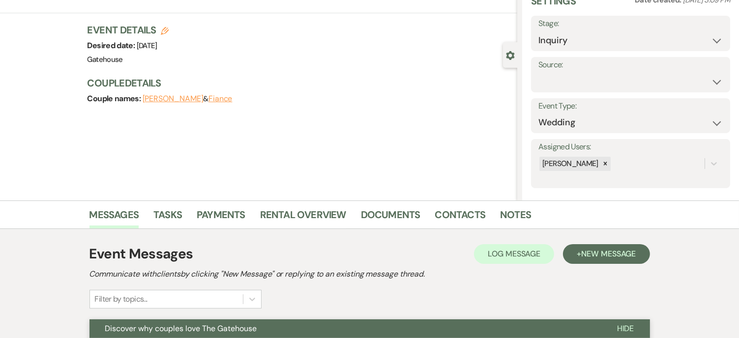
scroll to position [0, 0]
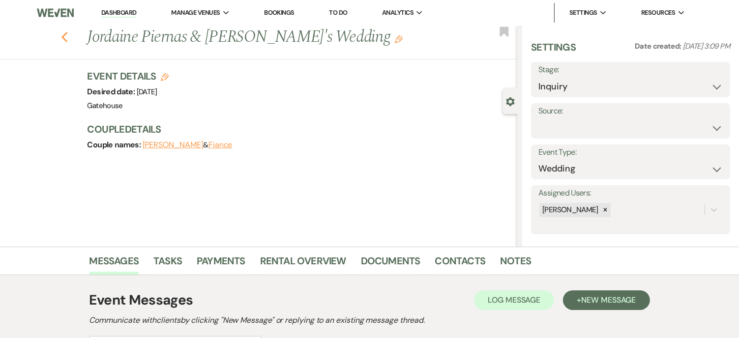
click at [67, 39] on use "button" at bounding box center [64, 37] width 6 height 11
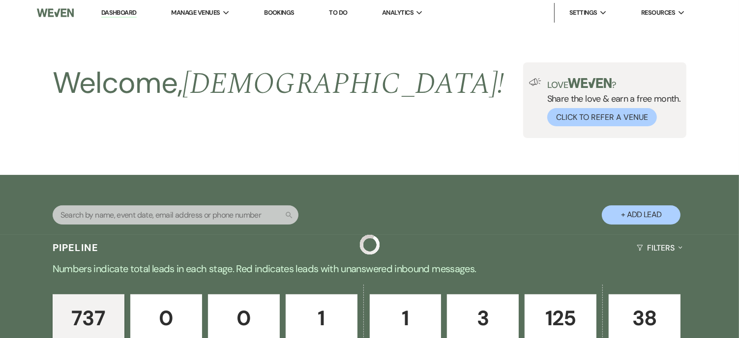
scroll to position [934, 0]
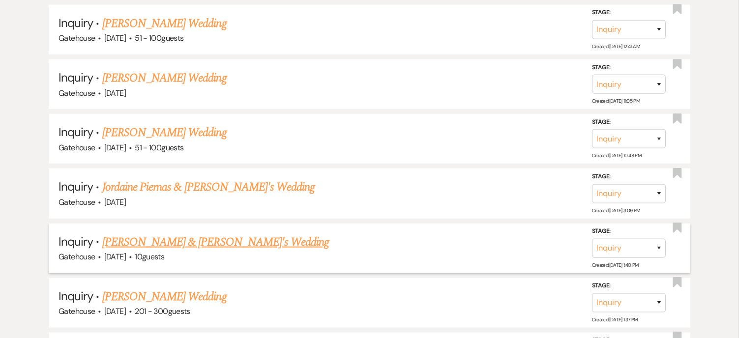
click at [182, 233] on link "Hollie Campbell & Fiance's Wedding" at bounding box center [215, 242] width 227 height 18
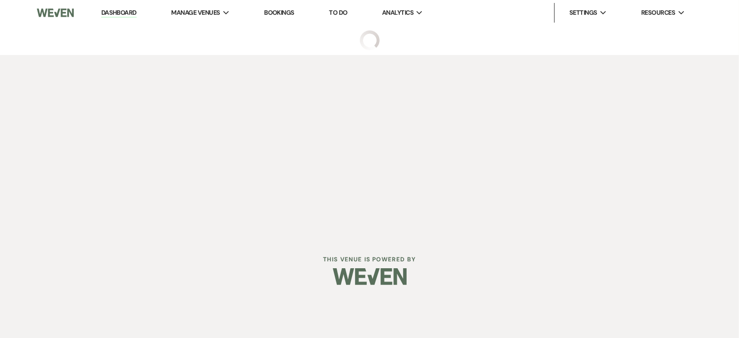
select select "1"
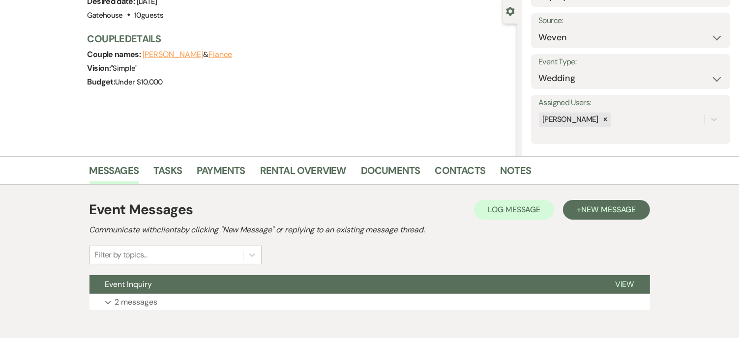
scroll to position [140, 0]
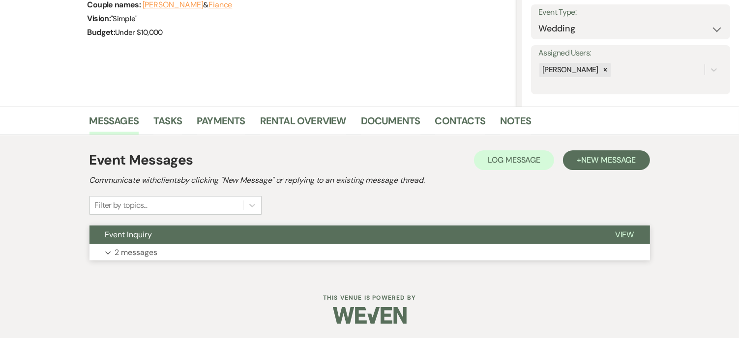
click at [126, 248] on p "2 messages" at bounding box center [136, 252] width 43 height 13
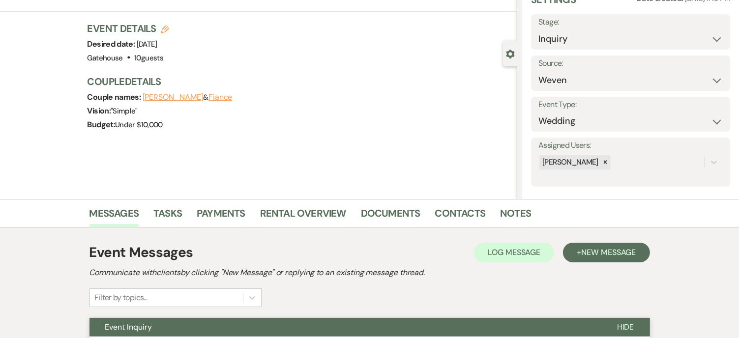
scroll to position [0, 0]
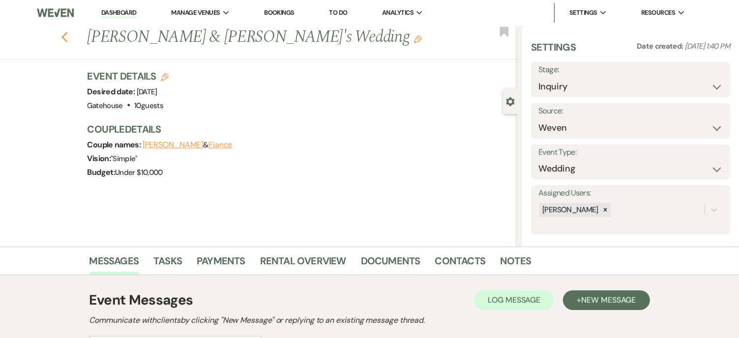
click at [67, 36] on use "button" at bounding box center [64, 37] width 6 height 11
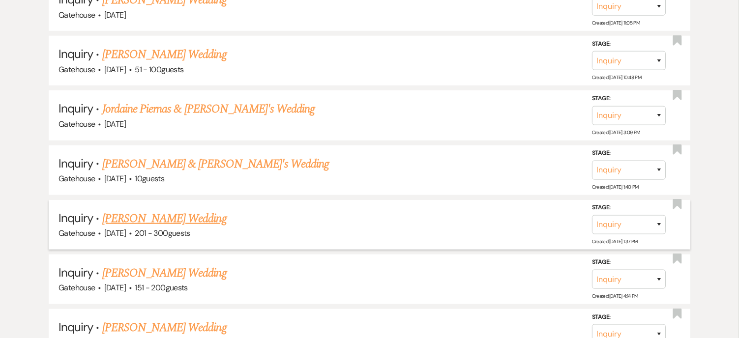
scroll to position [1032, 0]
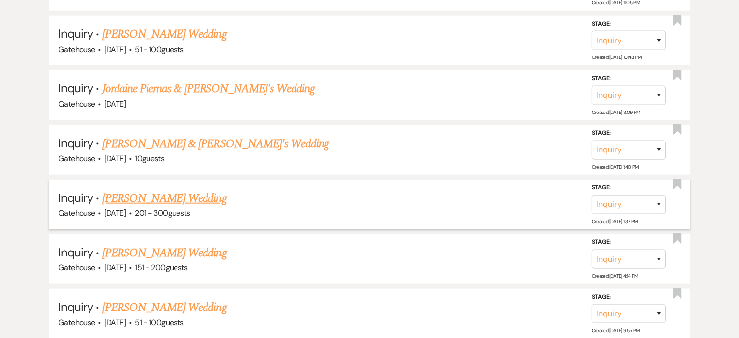
click at [165, 191] on link "Isabel Santos's Wedding" at bounding box center [164, 199] width 124 height 18
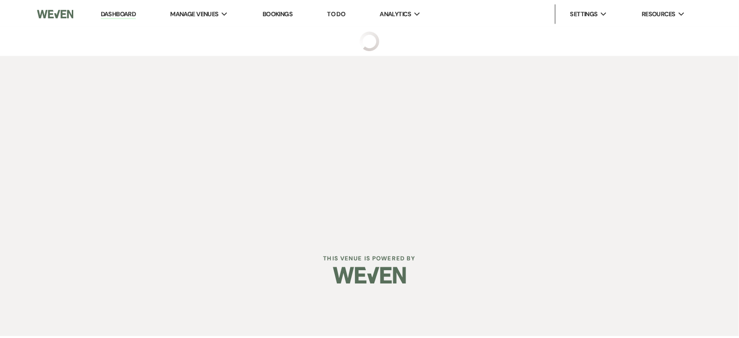
select select "2"
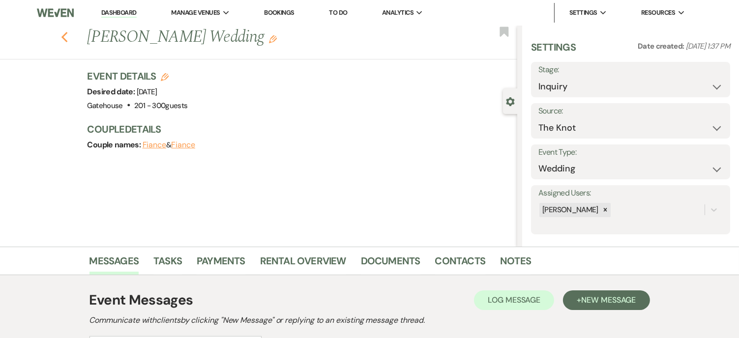
click at [67, 35] on use "button" at bounding box center [64, 37] width 6 height 11
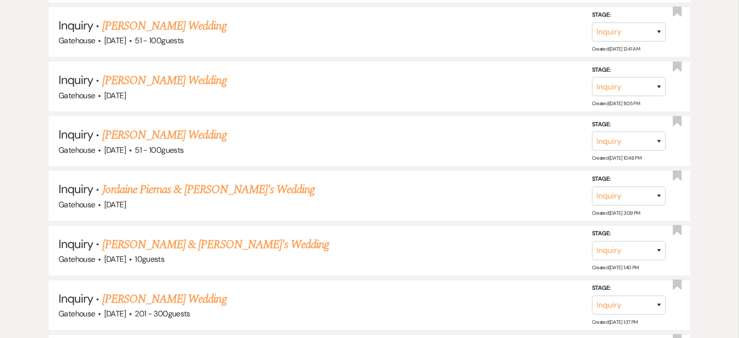
scroll to position [934, 0]
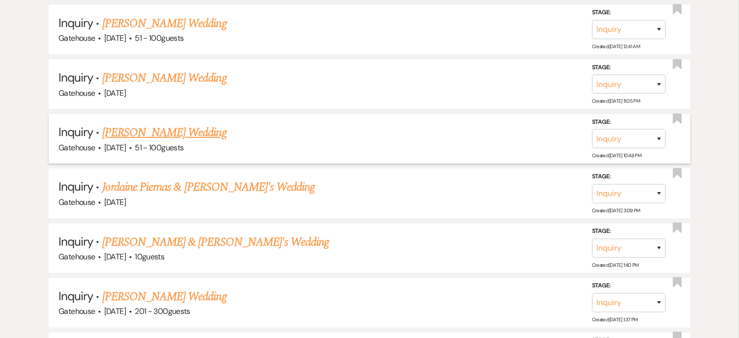
click at [171, 126] on link "Emilee Adkins's Wedding" at bounding box center [164, 133] width 124 height 18
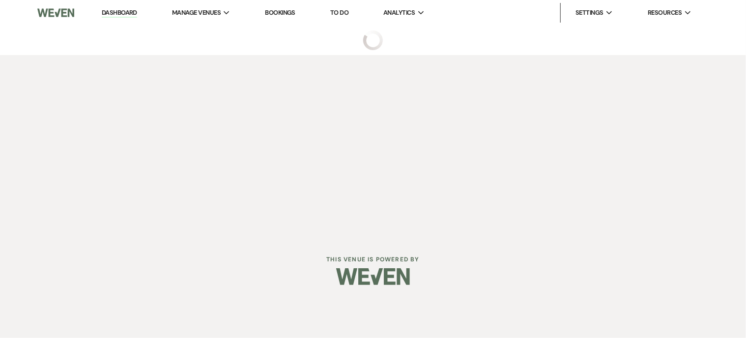
select select "2"
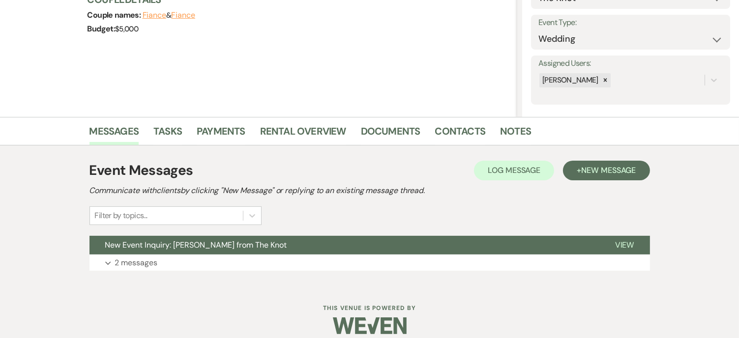
scroll to position [140, 0]
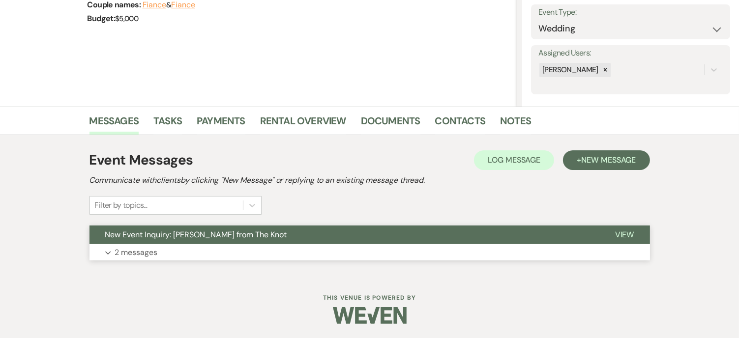
click at [138, 251] on p "2 messages" at bounding box center [136, 252] width 43 height 13
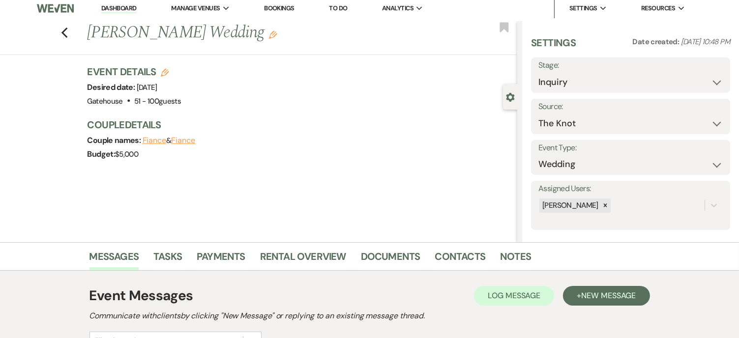
scroll to position [0, 0]
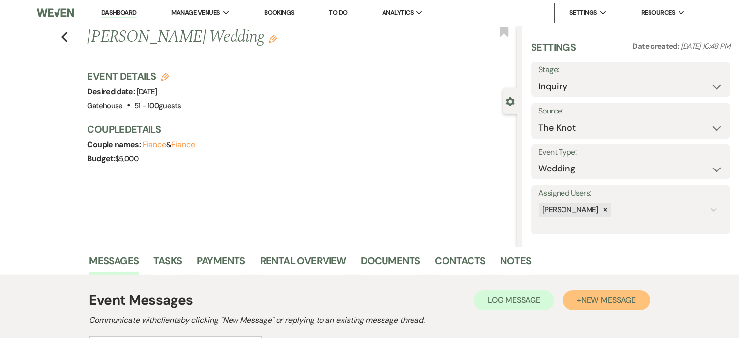
click at [612, 296] on span "New Message" at bounding box center [608, 300] width 55 height 10
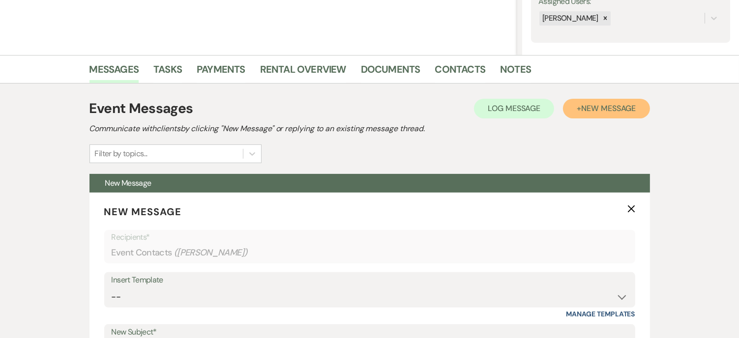
scroll to position [246, 0]
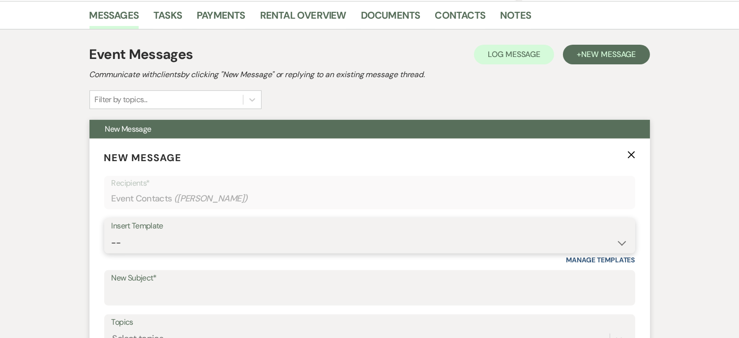
click at [132, 237] on select "-- Tour Request Response Proposal 6-9 Month Check-in Happy 1 Month Anniversary!…" at bounding box center [370, 242] width 516 height 19
select select "5916"
click at [112, 233] on select "-- Tour Request Response Proposal 6-9 Month Check-in Happy 1 Month Anniversary!…" at bounding box center [370, 242] width 516 height 19
type input "Can you picture your day at The Gatehouse?"
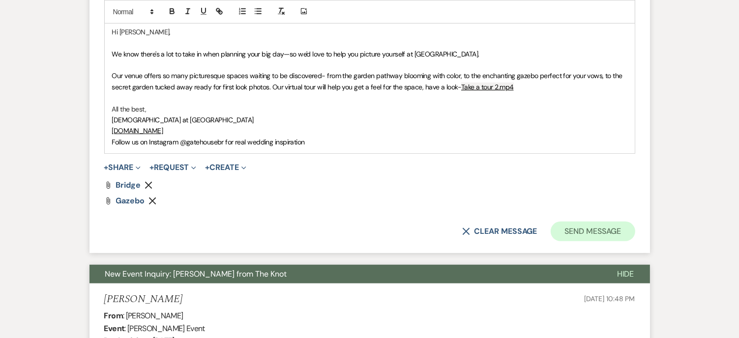
scroll to position [639, 0]
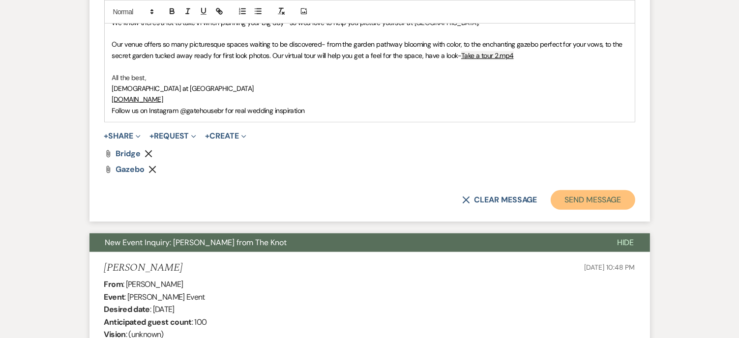
click at [590, 200] on button "Send Message" at bounding box center [592, 200] width 84 height 20
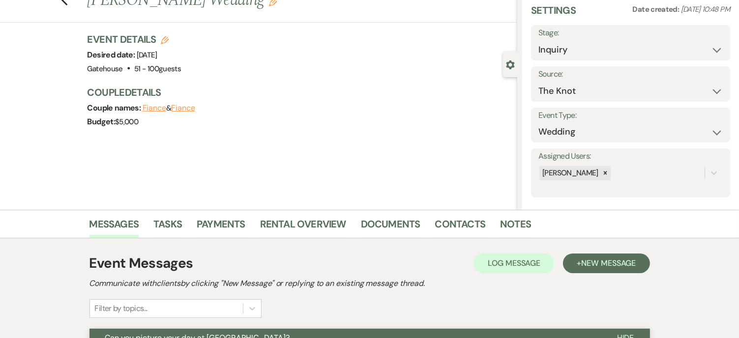
scroll to position [0, 0]
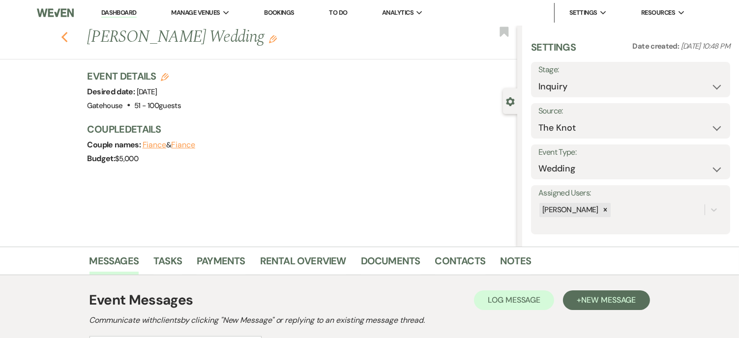
click at [67, 37] on use "button" at bounding box center [64, 37] width 6 height 11
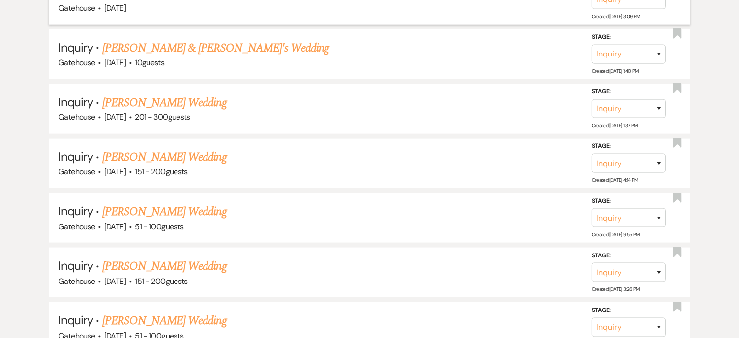
scroll to position [1130, 0]
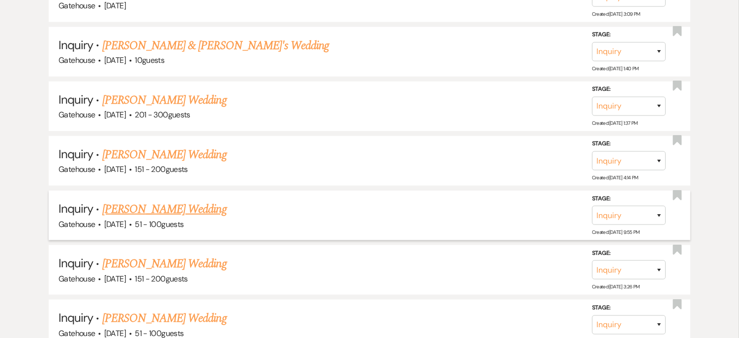
click at [191, 200] on link "DeniSse Maltez's Wedding" at bounding box center [164, 209] width 124 height 18
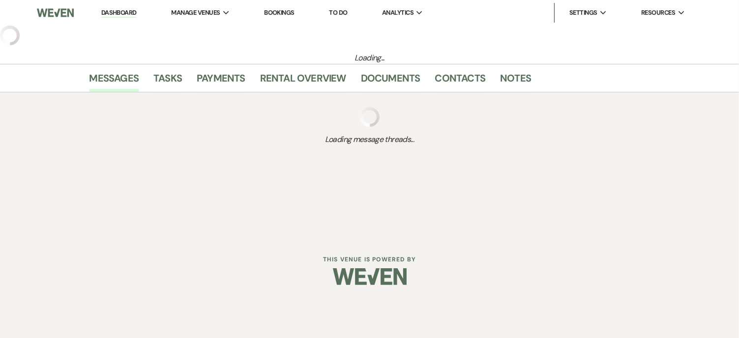
select select "2"
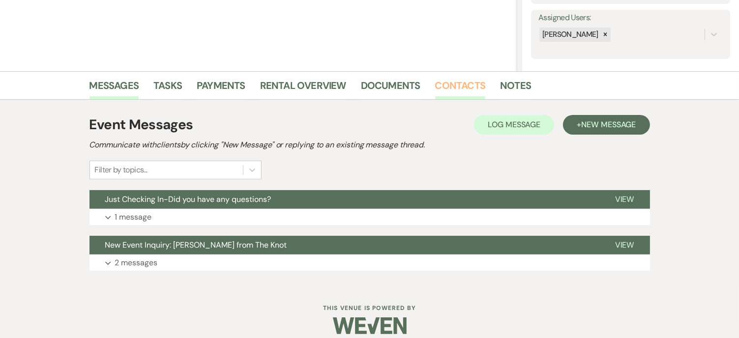
scroll to position [186, 0]
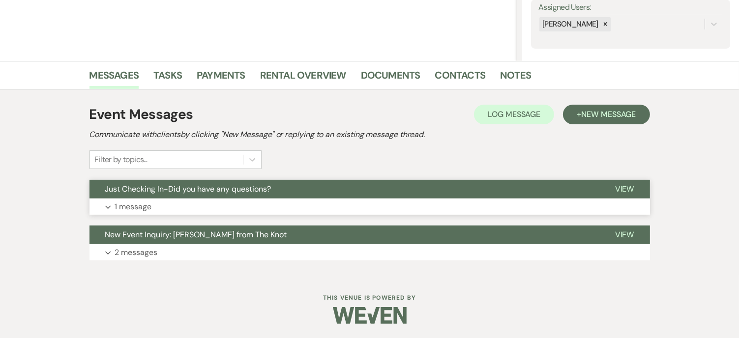
click at [128, 205] on p "1 message" at bounding box center [133, 206] width 37 height 13
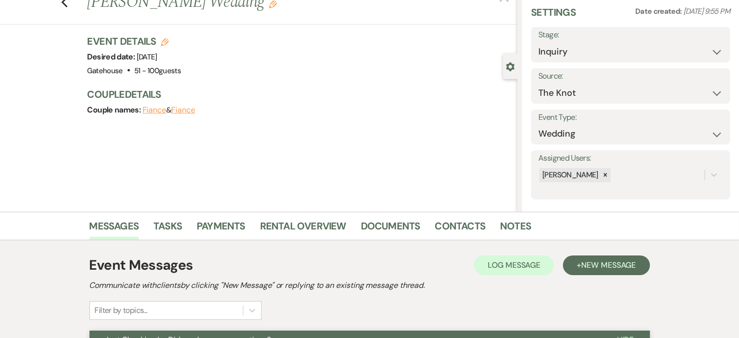
scroll to position [0, 0]
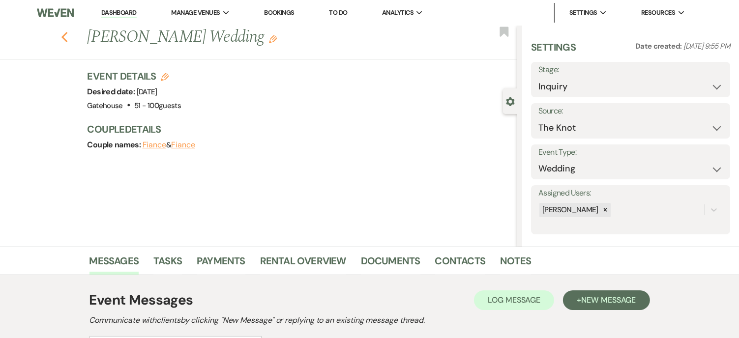
click at [66, 37] on use "button" at bounding box center [64, 37] width 6 height 11
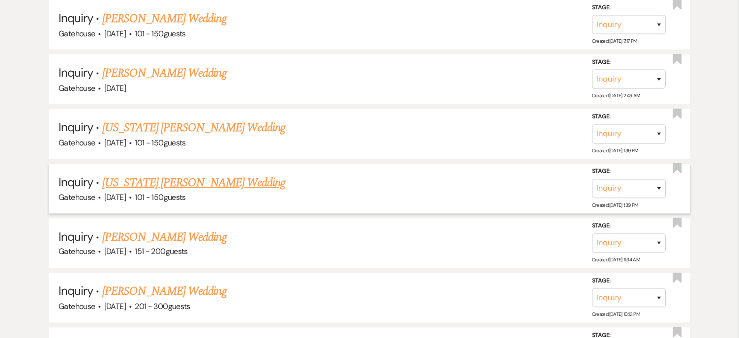
scroll to position [1622, 0]
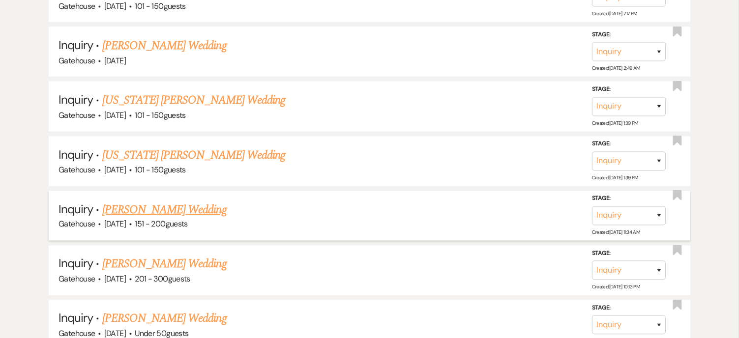
click at [160, 201] on link "Claire Talbot's Wedding" at bounding box center [164, 210] width 124 height 18
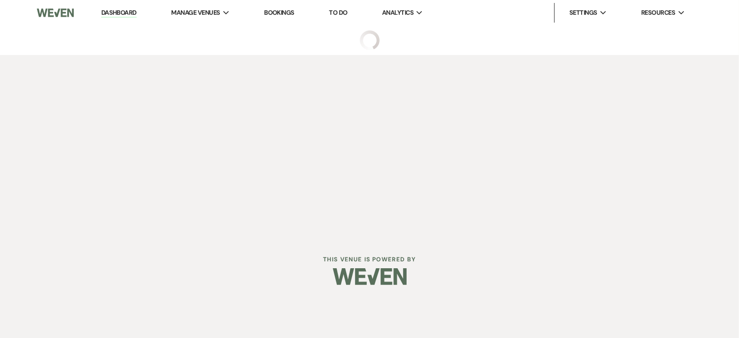
select select "2"
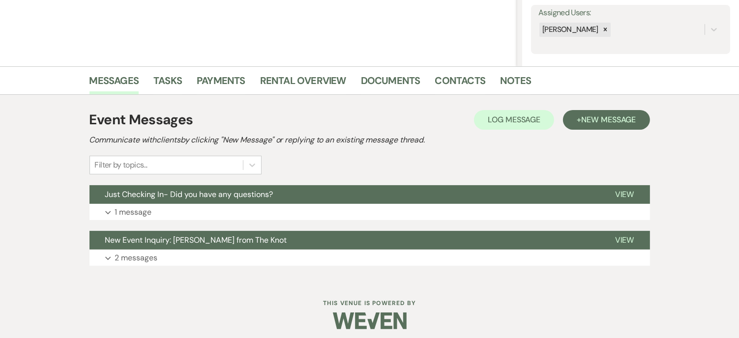
scroll to position [186, 0]
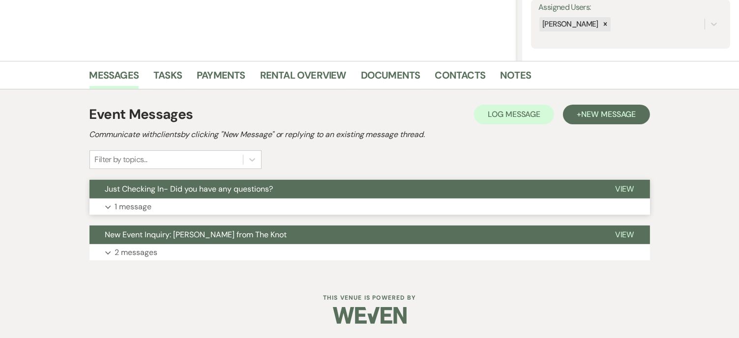
click at [145, 205] on p "1 message" at bounding box center [133, 206] width 37 height 13
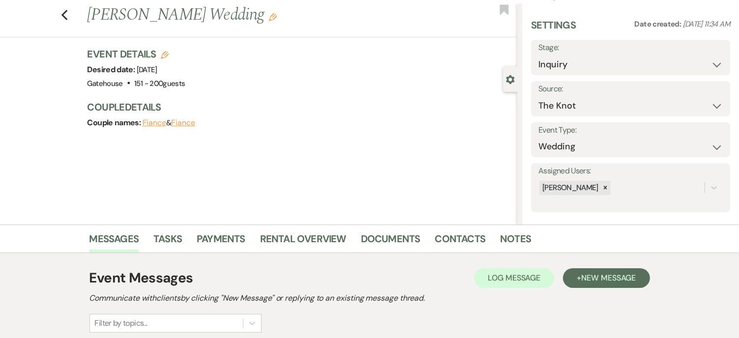
scroll to position [0, 0]
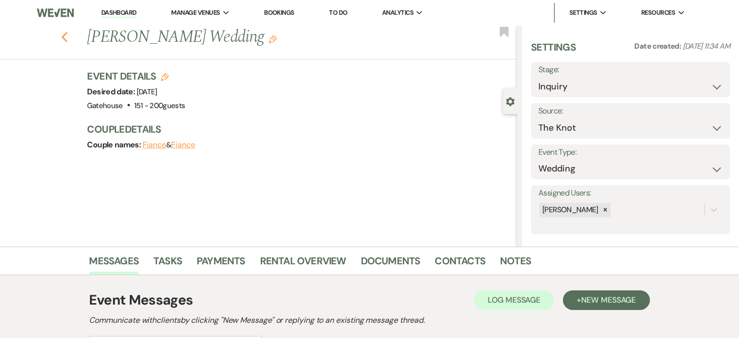
click at [68, 38] on icon "Previous" at bounding box center [64, 37] width 7 height 12
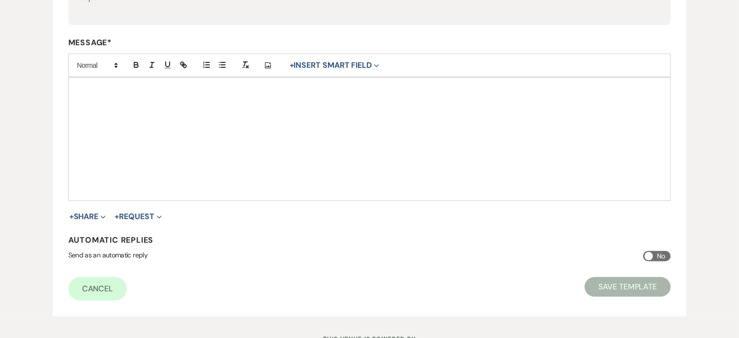
type input "Copy of Tour Request Response"
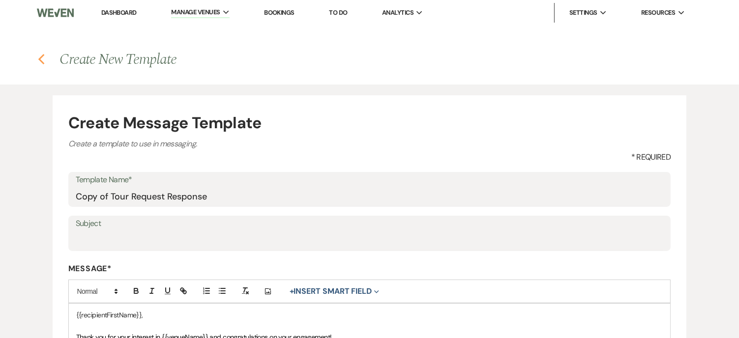
click at [40, 59] on icon "Previous" at bounding box center [41, 60] width 7 height 12
